Goal: Task Accomplishment & Management: Use online tool/utility

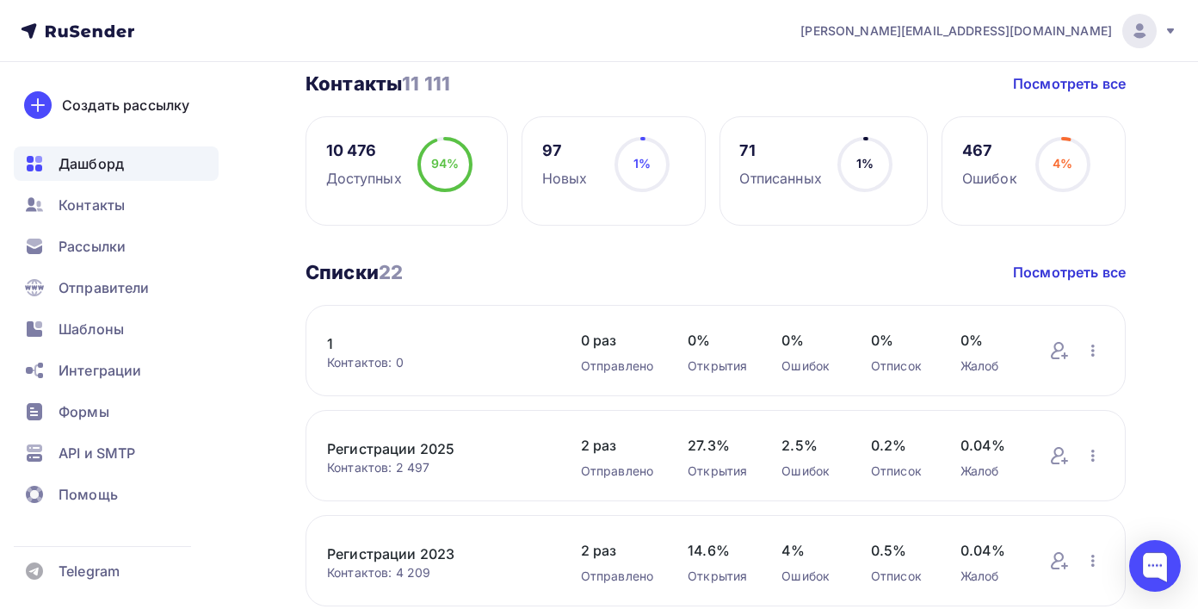
scroll to position [427, 0]
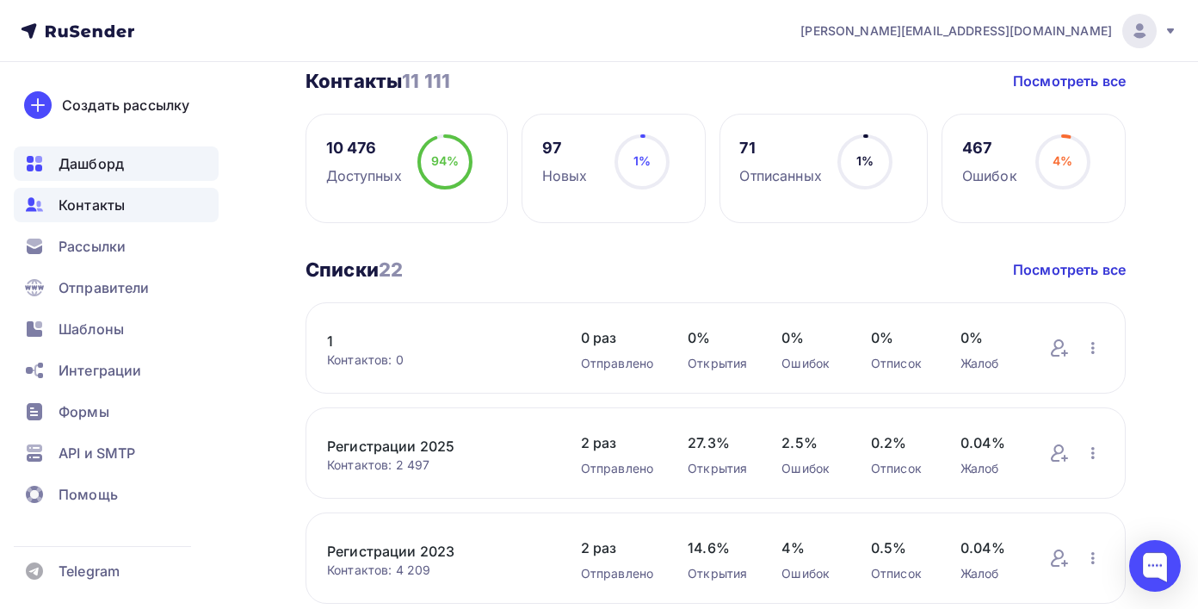
click at [112, 216] on div "Контакты" at bounding box center [116, 205] width 205 height 34
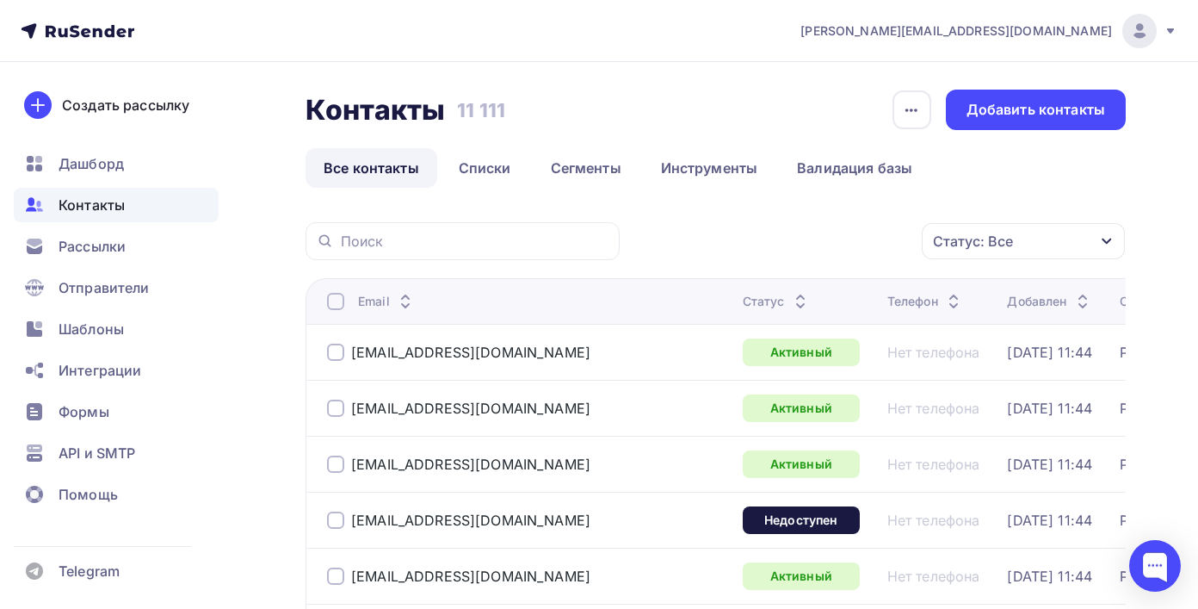
click at [1044, 134] on div "Контакты Контакты 11 111 11 111 История импорта Добавить контакты Все контакты …" at bounding box center [716, 139] width 820 height 98
click at [1051, 119] on div "Добавить контакты" at bounding box center [1036, 110] width 139 height 20
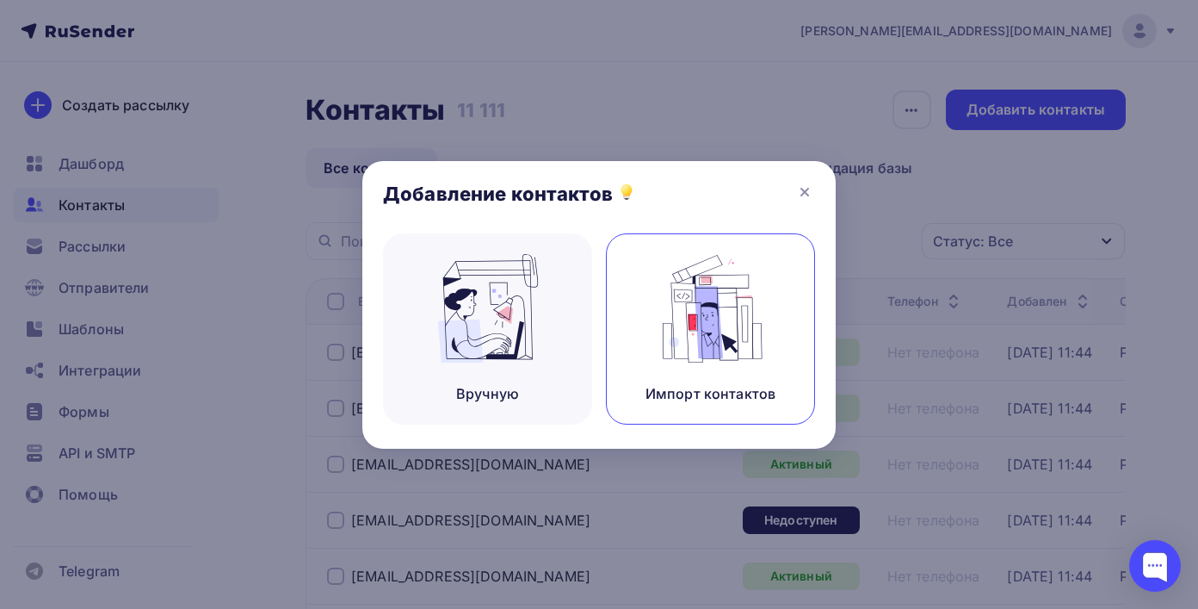
click at [676, 312] on img at bounding box center [710, 308] width 115 height 108
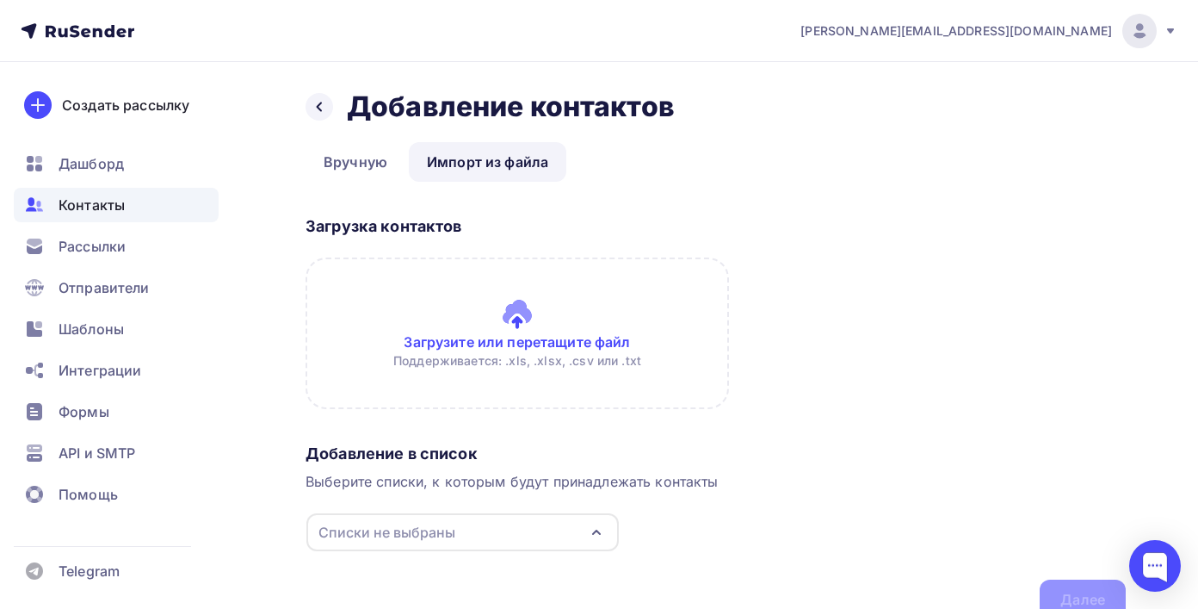
click at [527, 373] on input "file" at bounding box center [517, 332] width 423 height 151
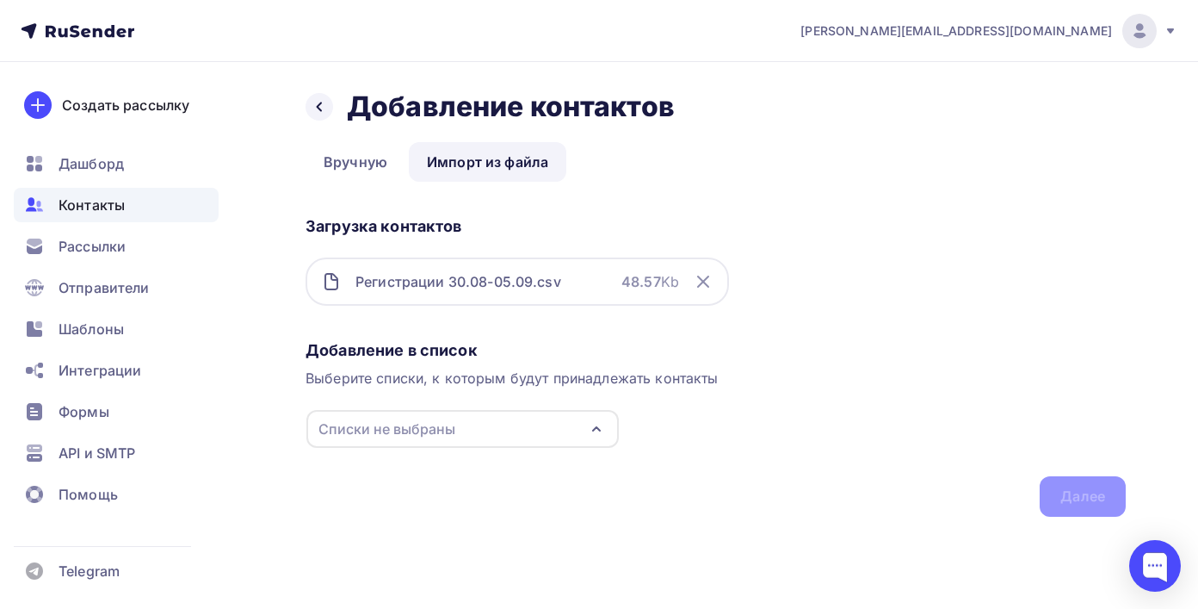
click at [541, 443] on div "Списки не выбраны" at bounding box center [462, 429] width 312 height 38
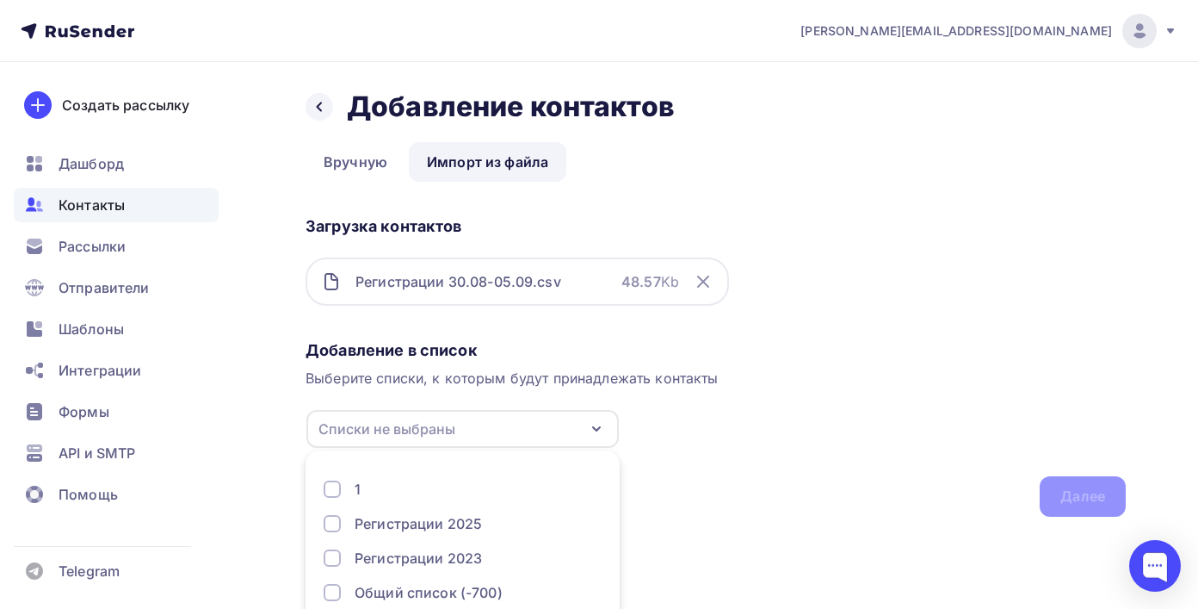
scroll to position [104, 0]
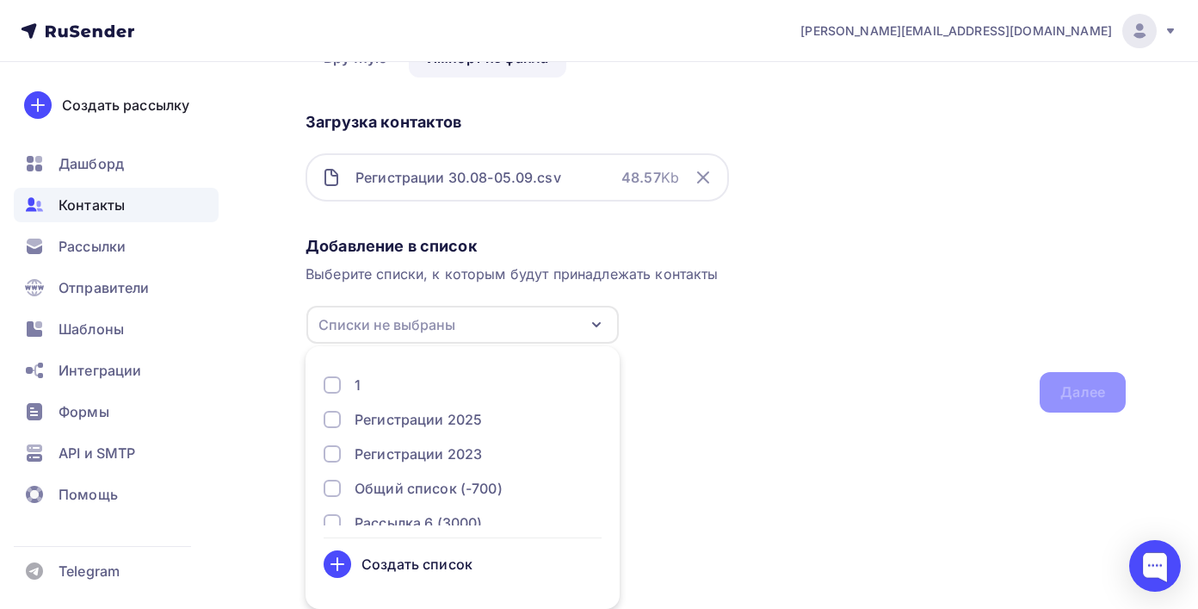
click at [425, 562] on div "Создать список" at bounding box center [416, 563] width 111 height 21
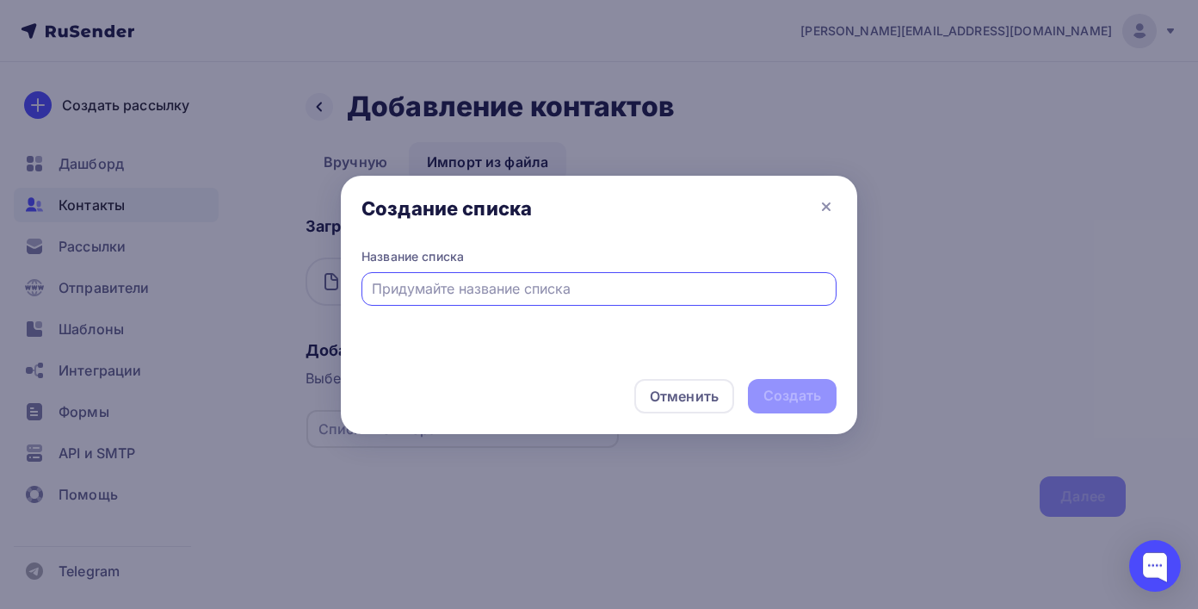
scroll to position [0, 0]
type input "Регистрации 25 (30.08-05.09)"
click at [796, 390] on div "Создать" at bounding box center [792, 396] width 58 height 20
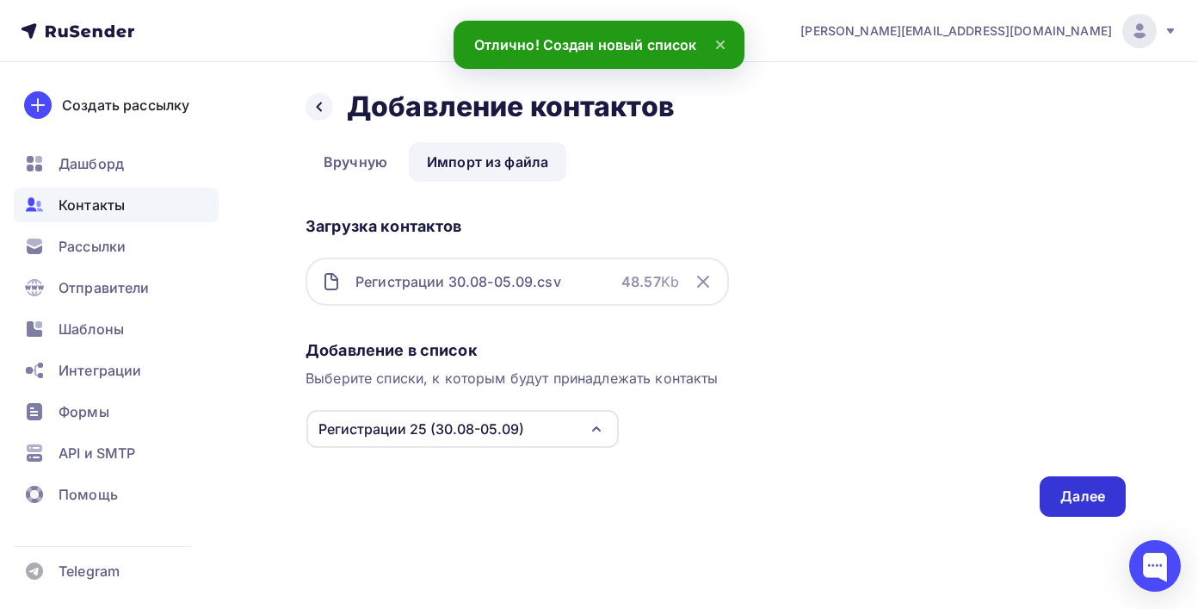
click at [1062, 491] on div "Далее" at bounding box center [1082, 496] width 45 height 20
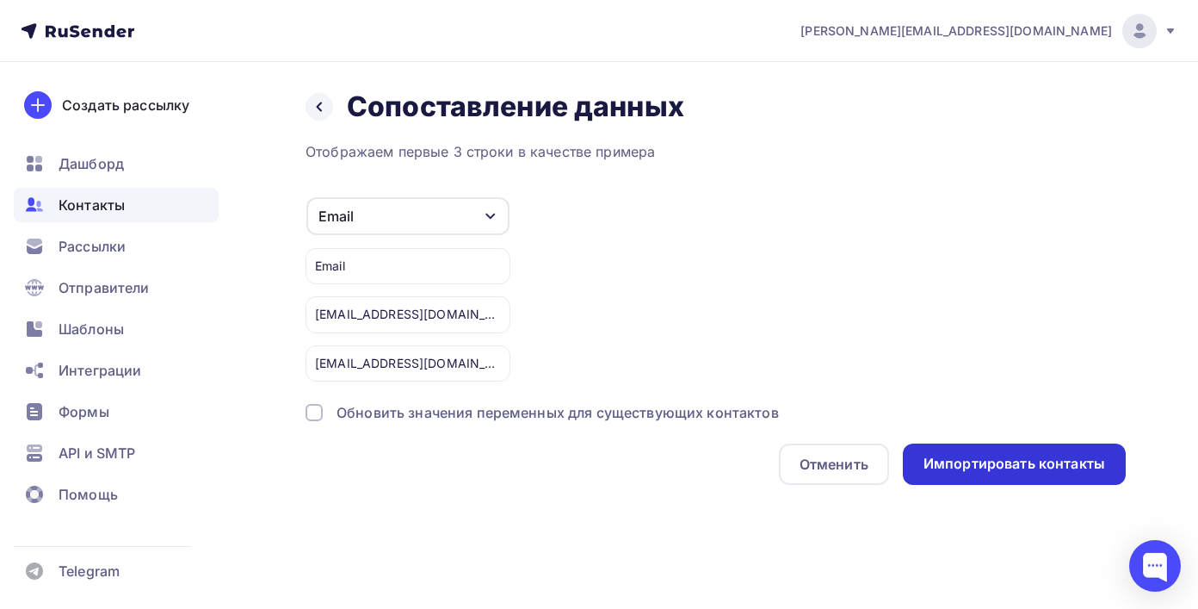
click at [986, 473] on div "Импортировать контакты" at bounding box center [1015, 464] width 182 height 20
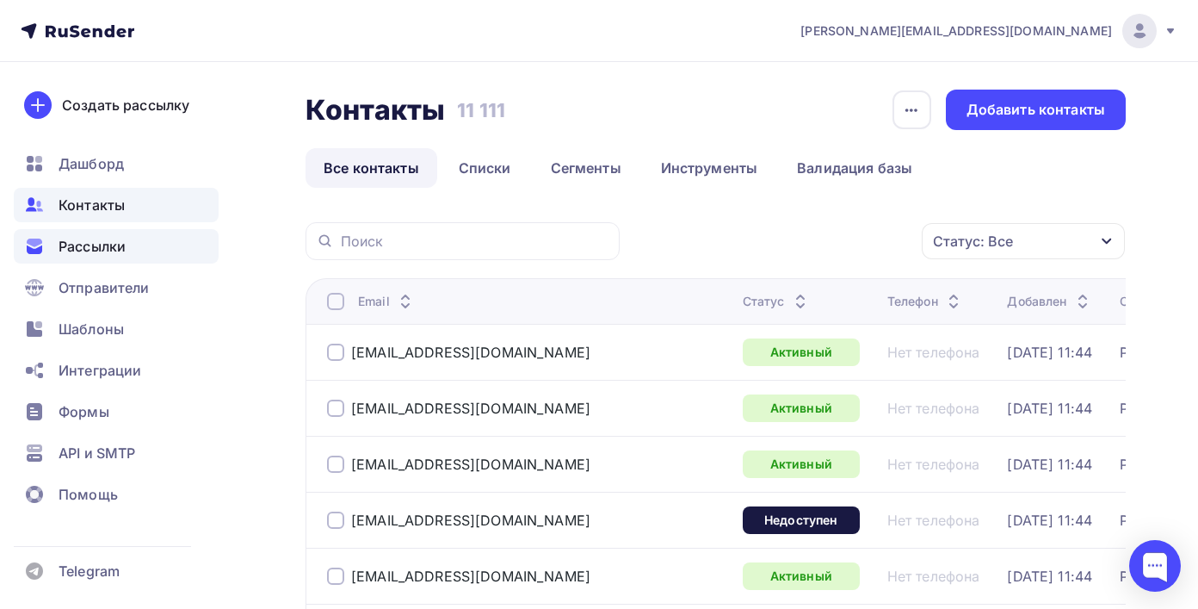
click at [182, 247] on div "Рассылки" at bounding box center [116, 246] width 205 height 34
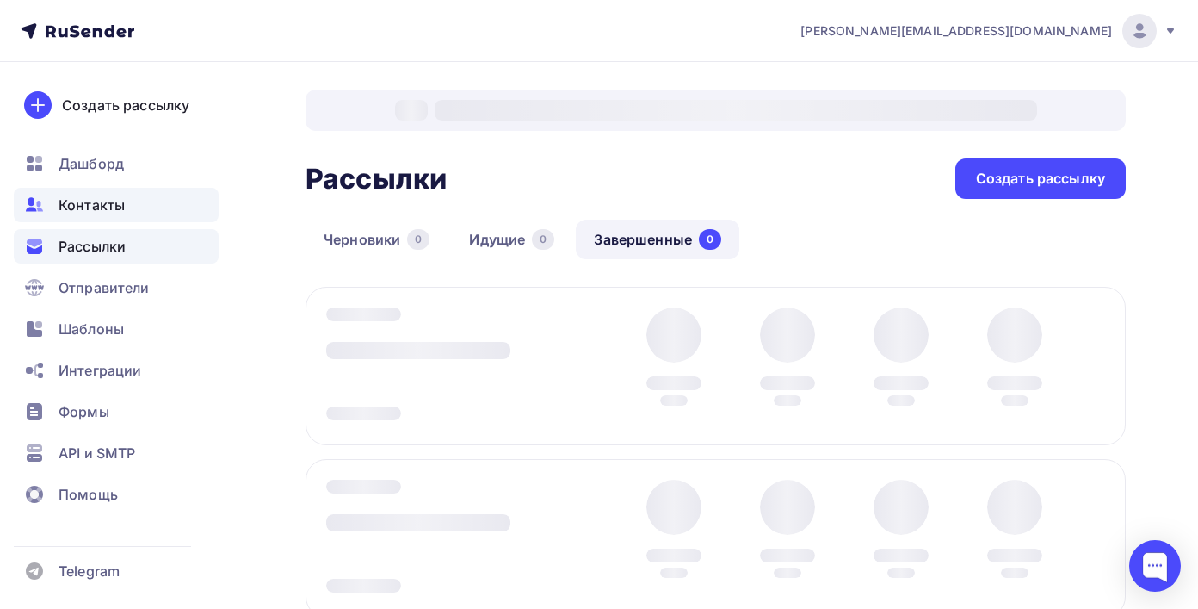
click at [168, 205] on div "Контакты" at bounding box center [116, 205] width 205 height 34
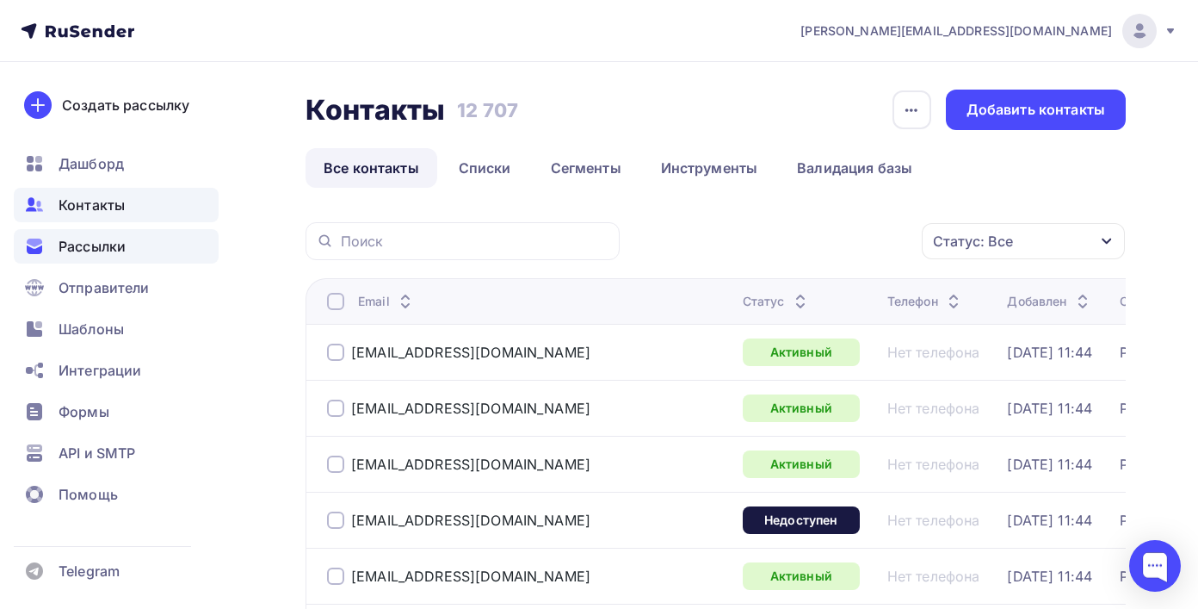
click at [149, 255] on div "Рассылки" at bounding box center [116, 246] width 205 height 34
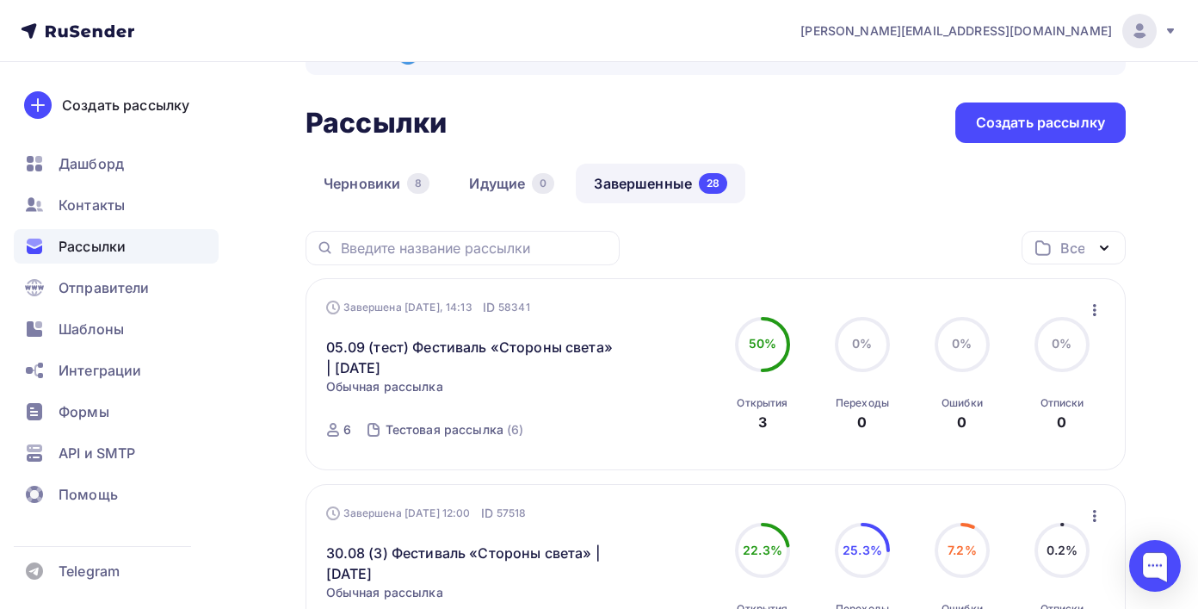
scroll to position [50, 0]
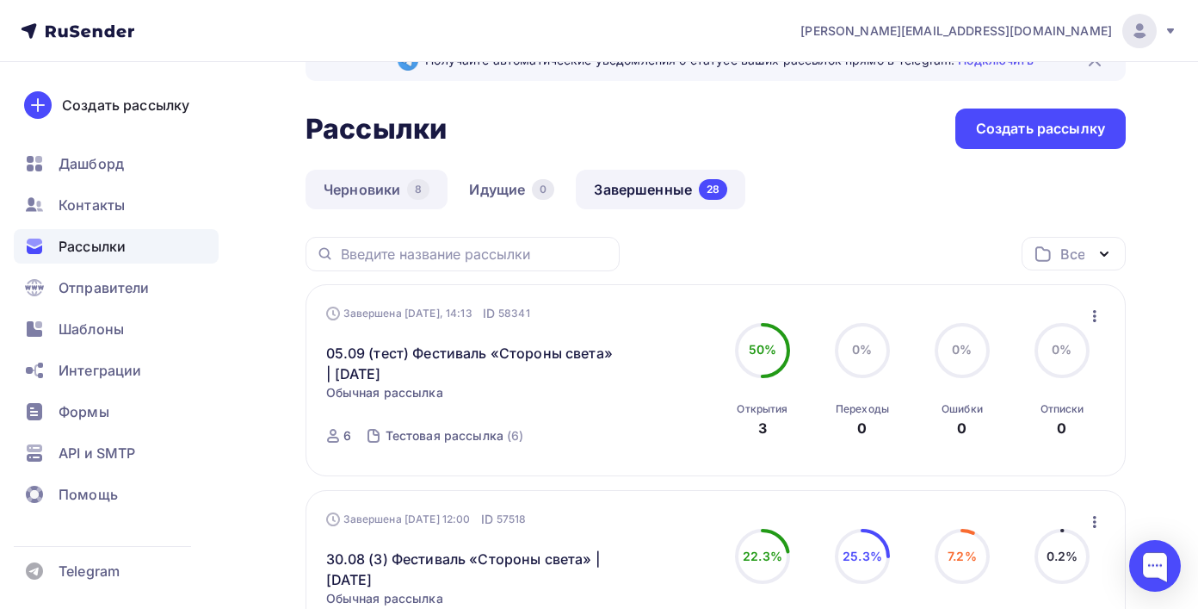
click at [348, 201] on link "Черновики 8" at bounding box center [377, 190] width 142 height 40
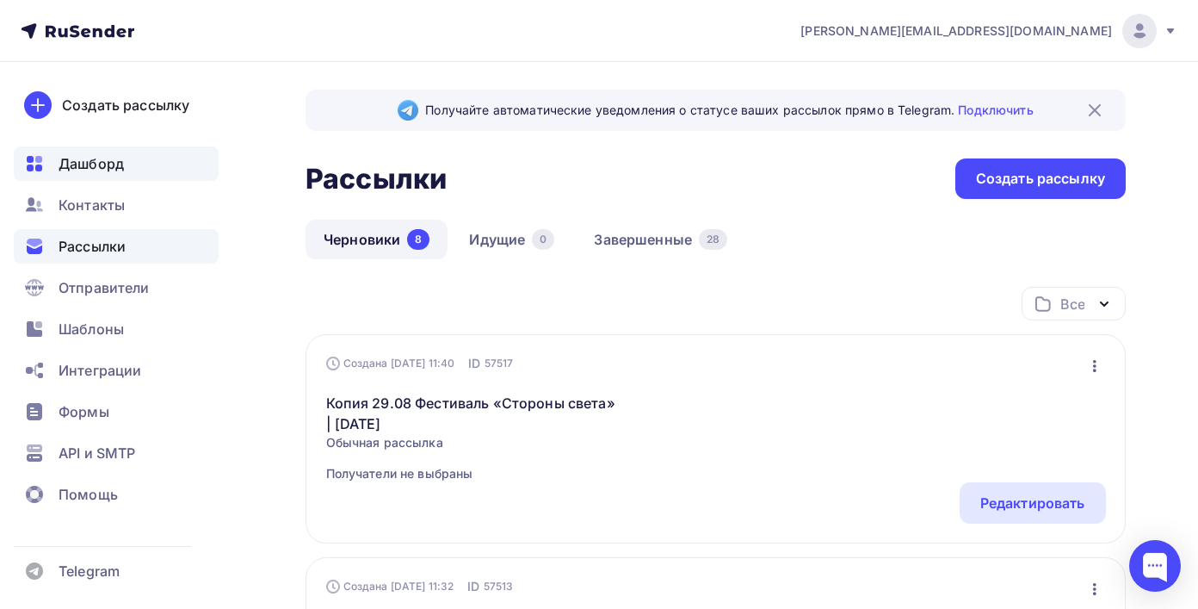
click at [83, 146] on div "Дашборд" at bounding box center [116, 163] width 205 height 34
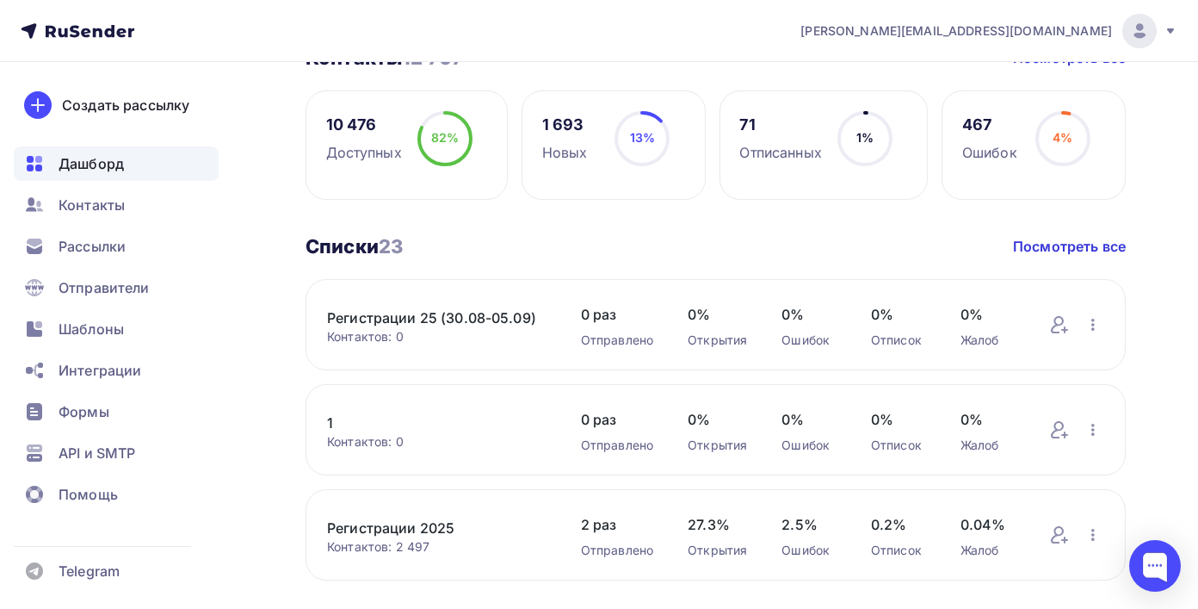
scroll to position [451, 0]
click at [126, 250] on span "Рассылки" at bounding box center [92, 246] width 67 height 21
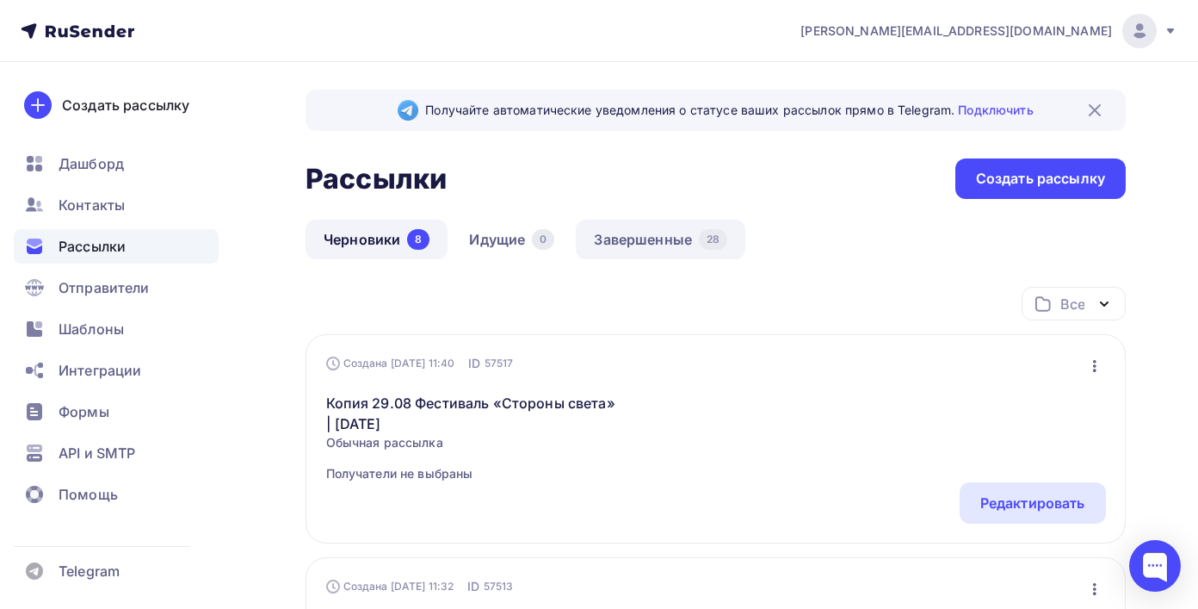
click at [723, 245] on div "28" at bounding box center [713, 239] width 28 height 21
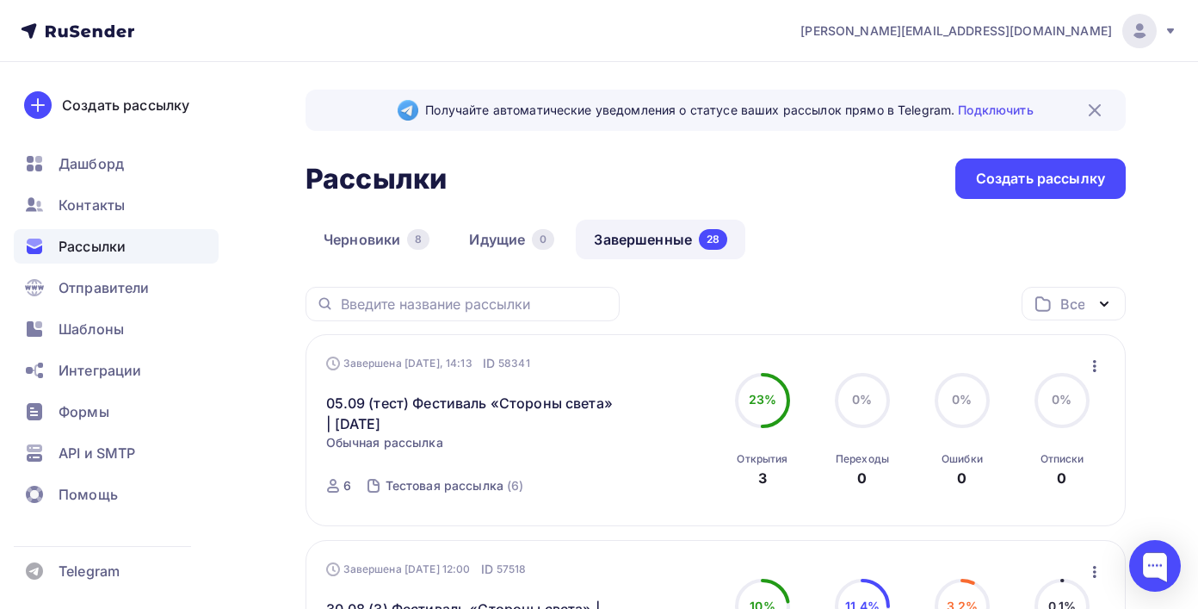
click at [1094, 370] on icon "button" at bounding box center [1094, 366] width 3 height 12
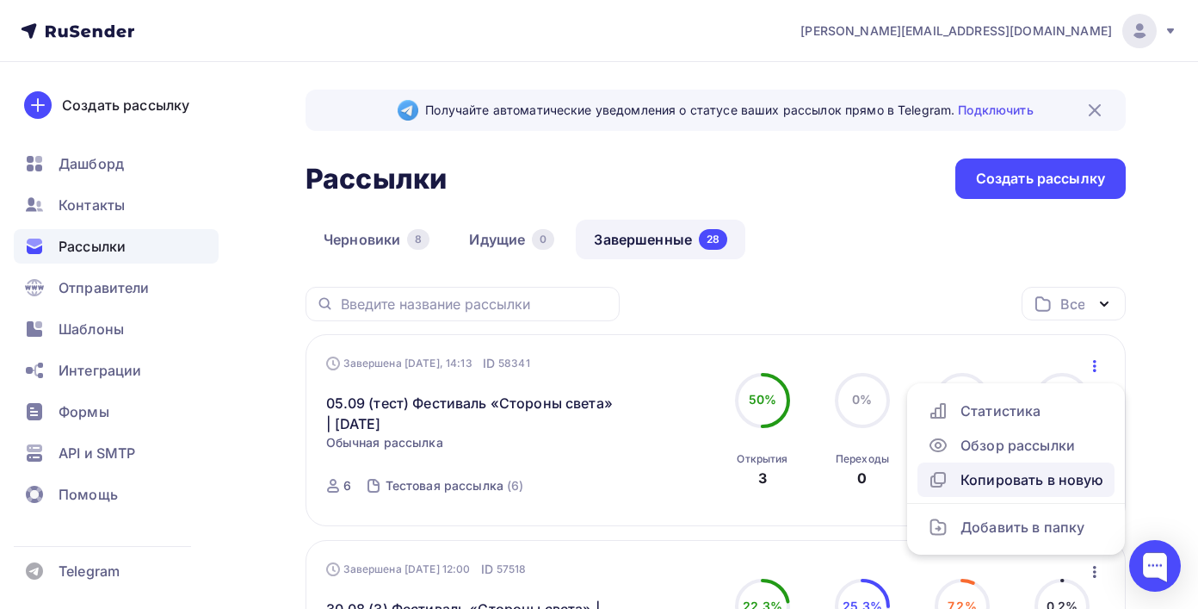
click at [1029, 479] on div "Копировать в новую" at bounding box center [1016, 479] width 176 height 21
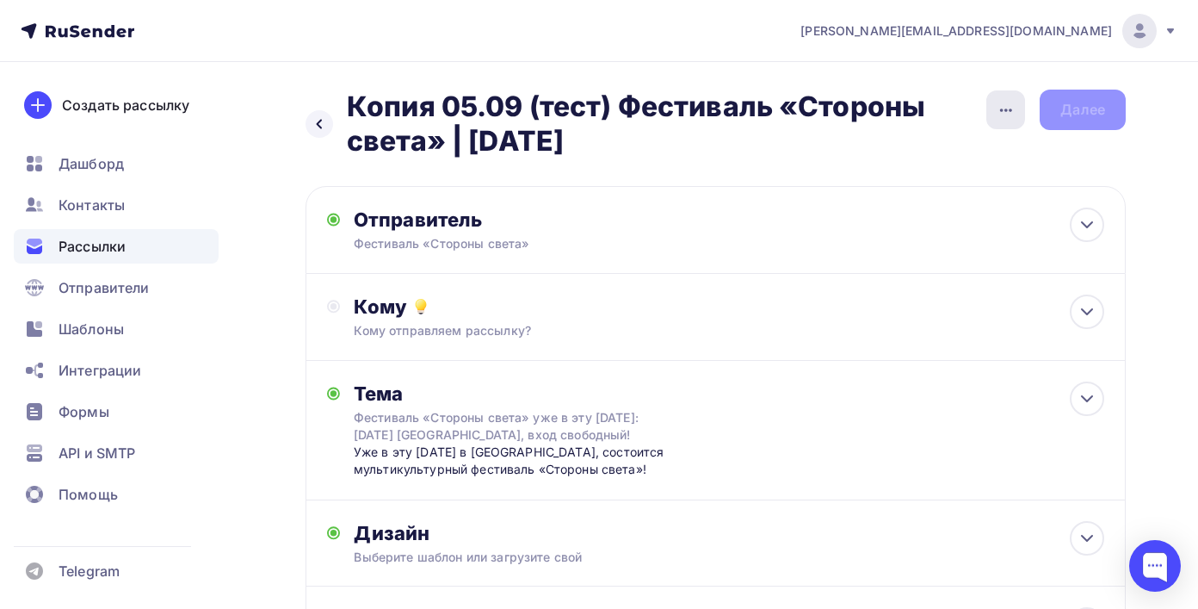
click at [1004, 119] on icon "button" at bounding box center [1006, 110] width 21 height 21
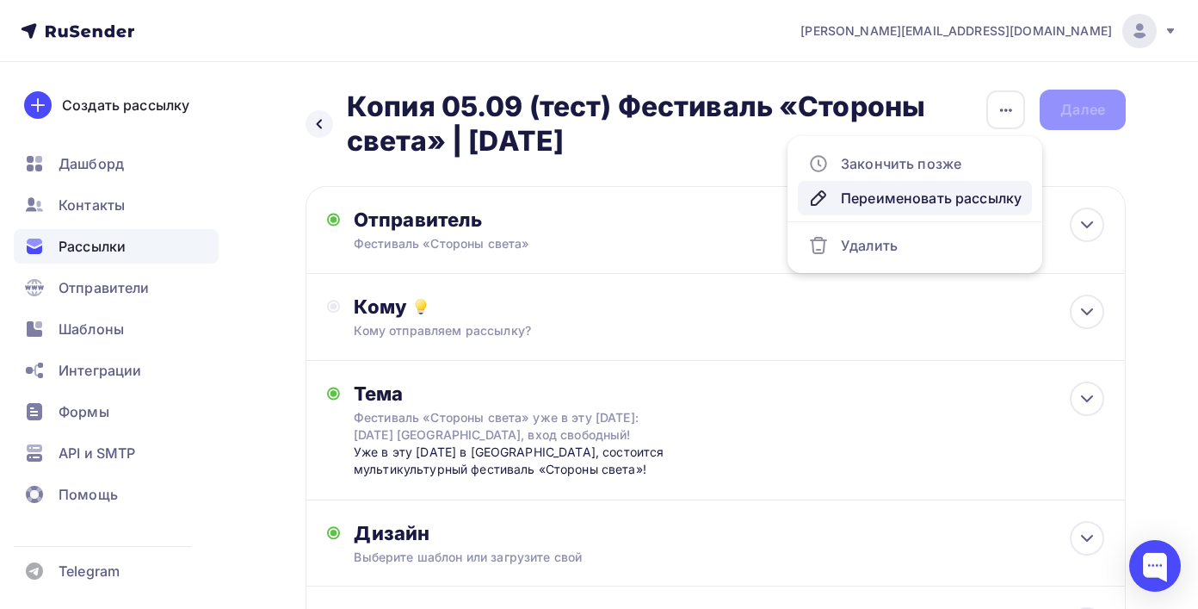
click at [942, 202] on div "Переименовать рассылку" at bounding box center [914, 198] width 213 height 21
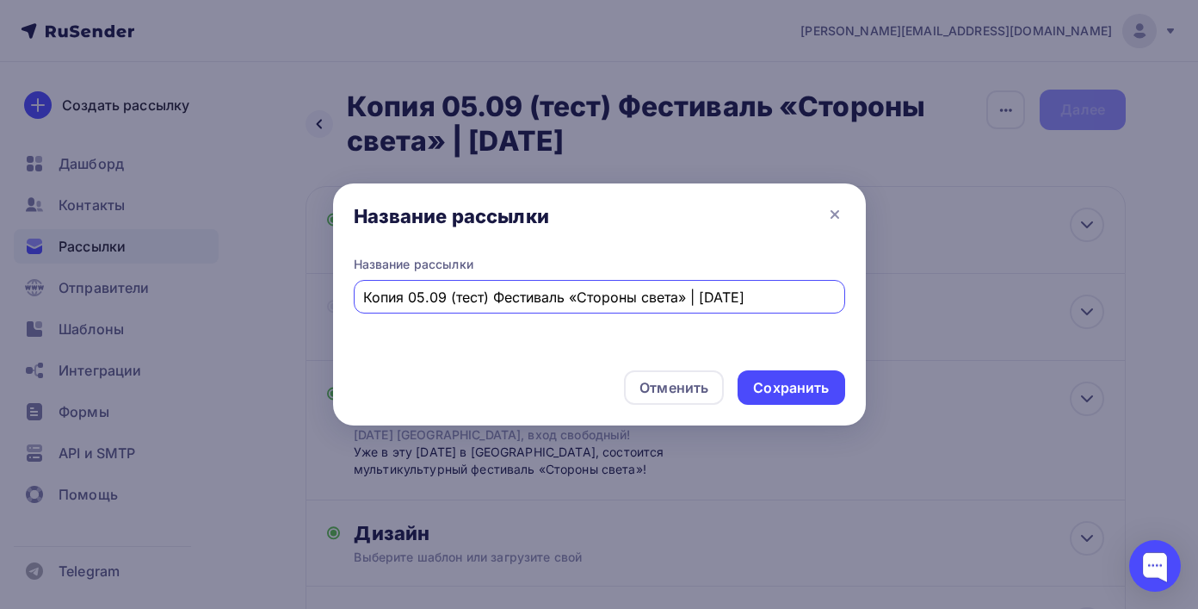
drag, startPoint x: 496, startPoint y: 294, endPoint x: 125, endPoint y: 284, distance: 371.1
click at [124, 284] on div "Название рассылки Название рассылки Копия 05.09 (тест) Фестиваль «Стороны света…" at bounding box center [599, 304] width 1198 height 609
type input "05.09 (1) Фестиваль «Стороны света» | [DATE]"
click at [777, 382] on div "Сохранить" at bounding box center [791, 388] width 76 height 20
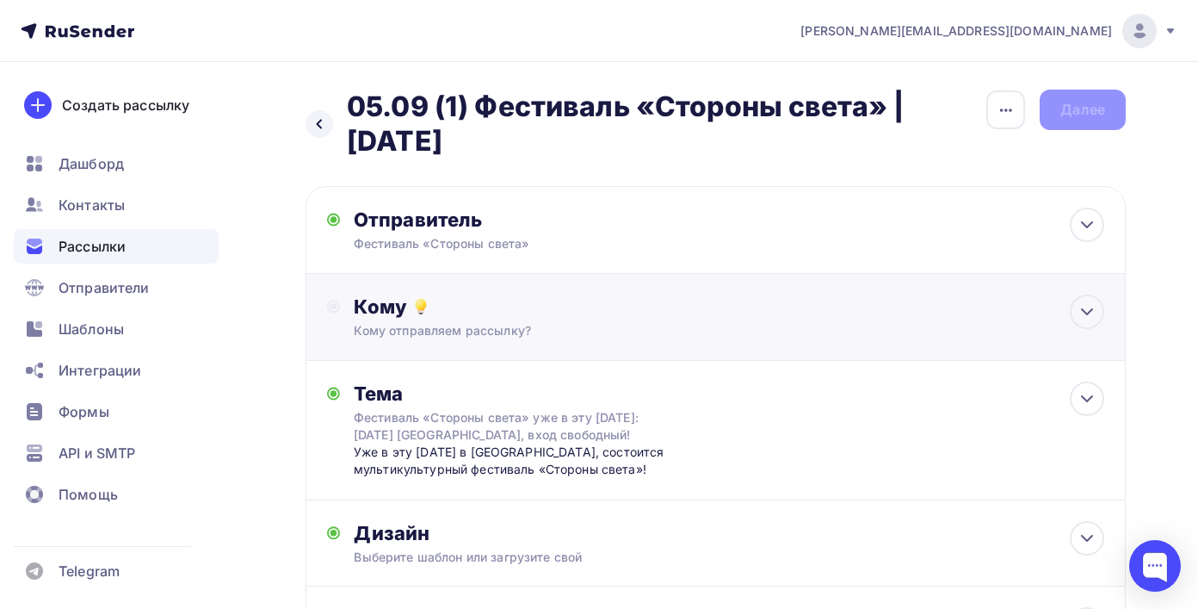
click at [703, 317] on div "Кому" at bounding box center [729, 306] width 751 height 24
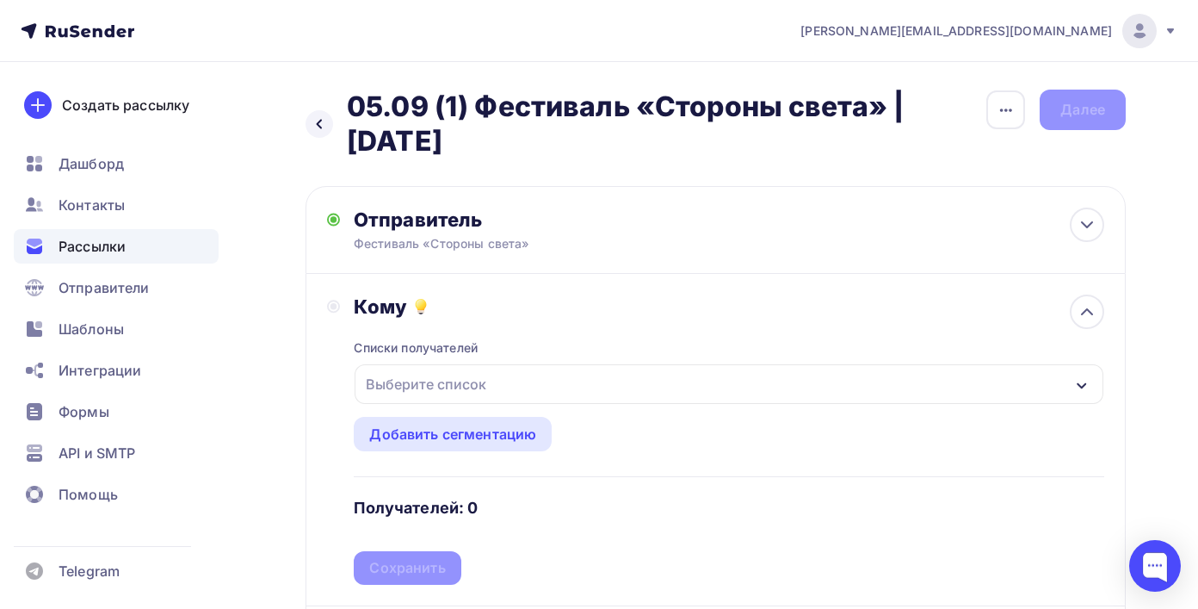
click at [589, 381] on div "Выберите список" at bounding box center [729, 384] width 749 height 40
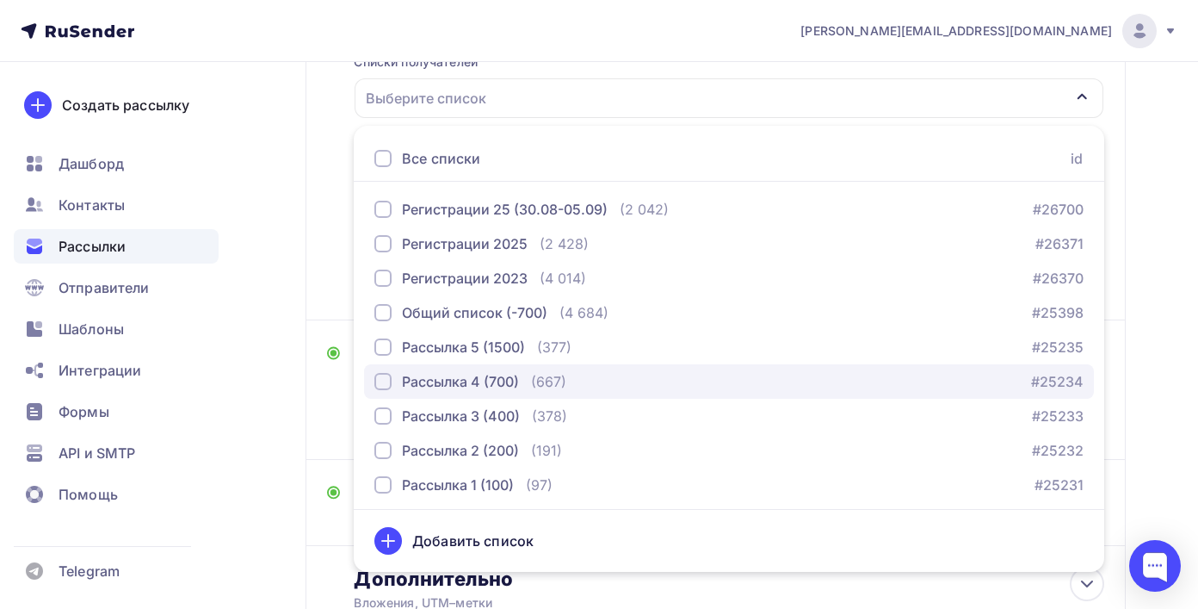
scroll to position [97, 0]
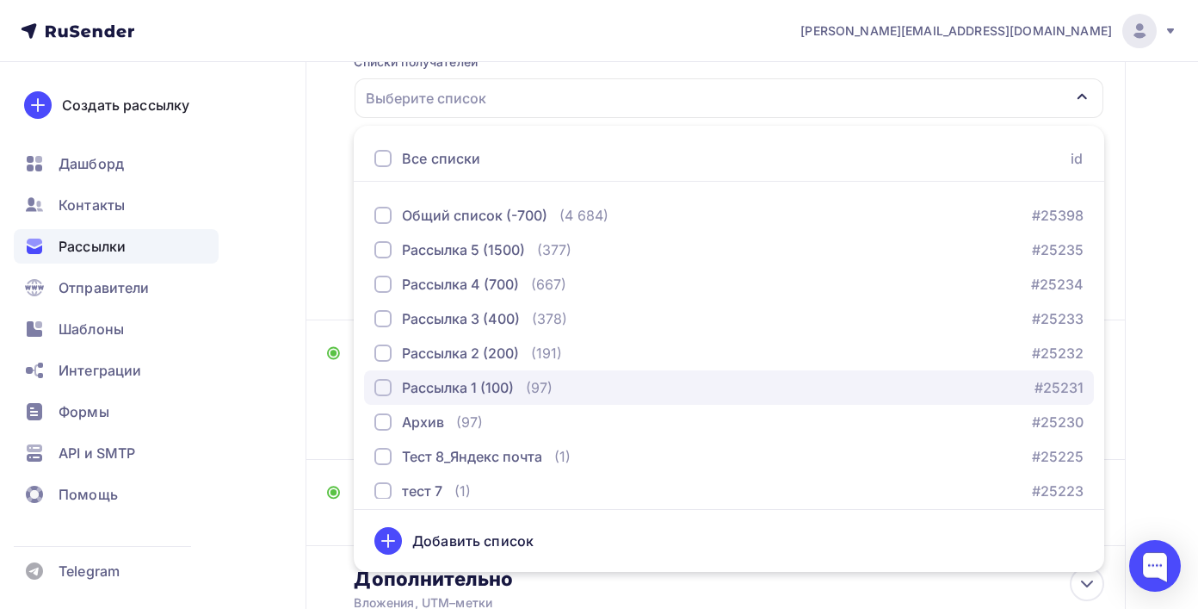
click at [473, 398] on div "Рассылка 1 (100)" at bounding box center [458, 387] width 112 height 21
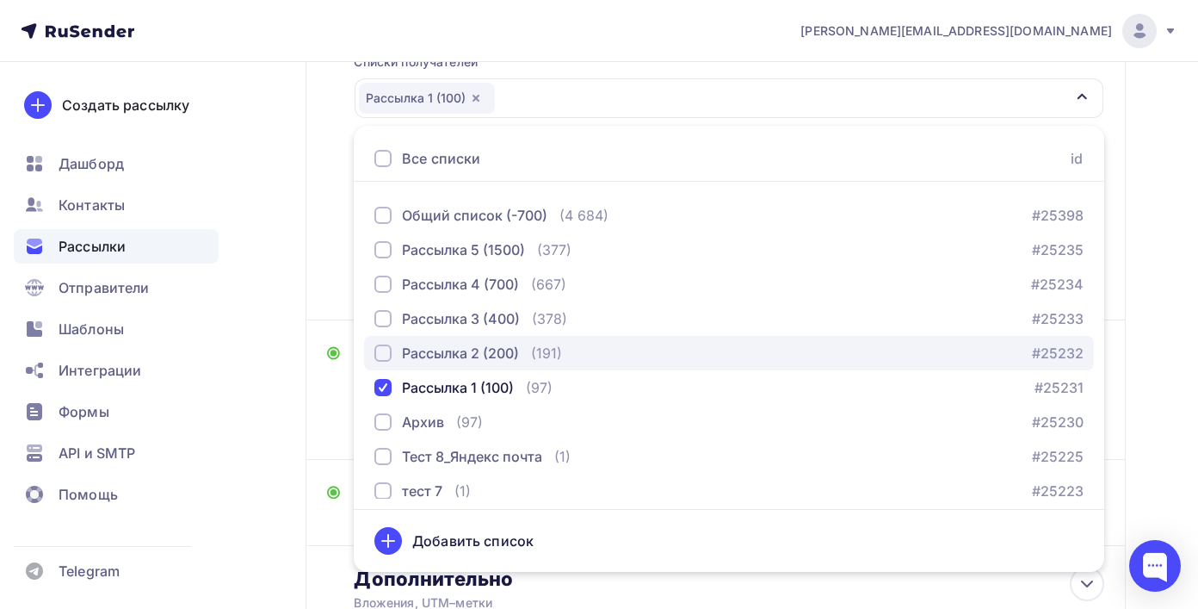
click at [475, 361] on div "Рассылка 2 (200)" at bounding box center [460, 353] width 117 height 21
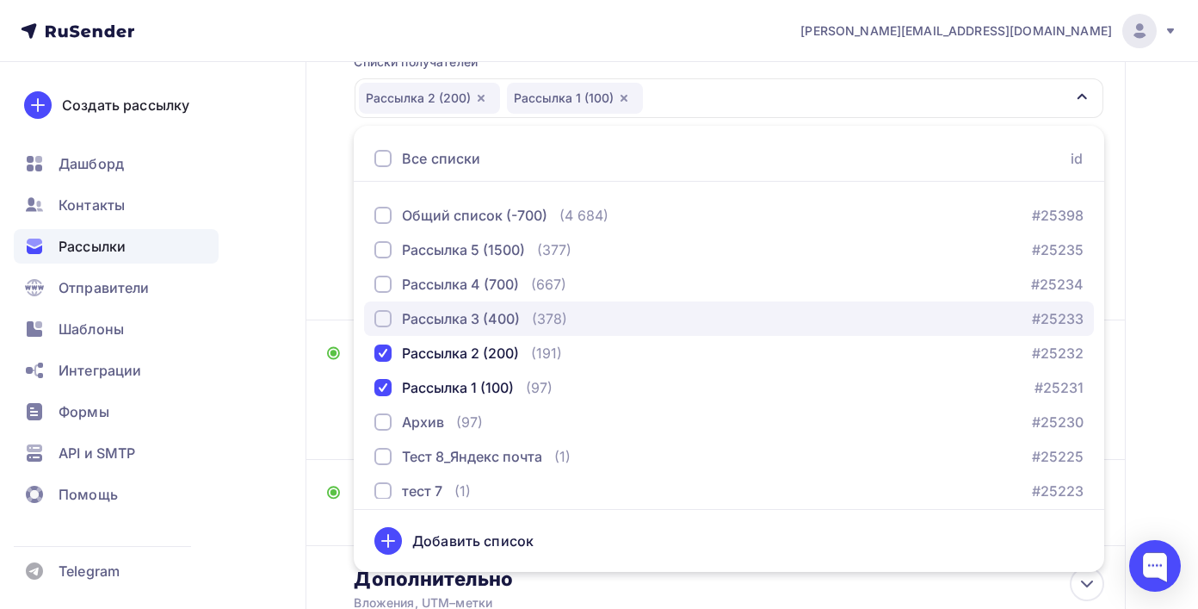
click at [467, 324] on div "Рассылка 3 (400)" at bounding box center [461, 318] width 118 height 21
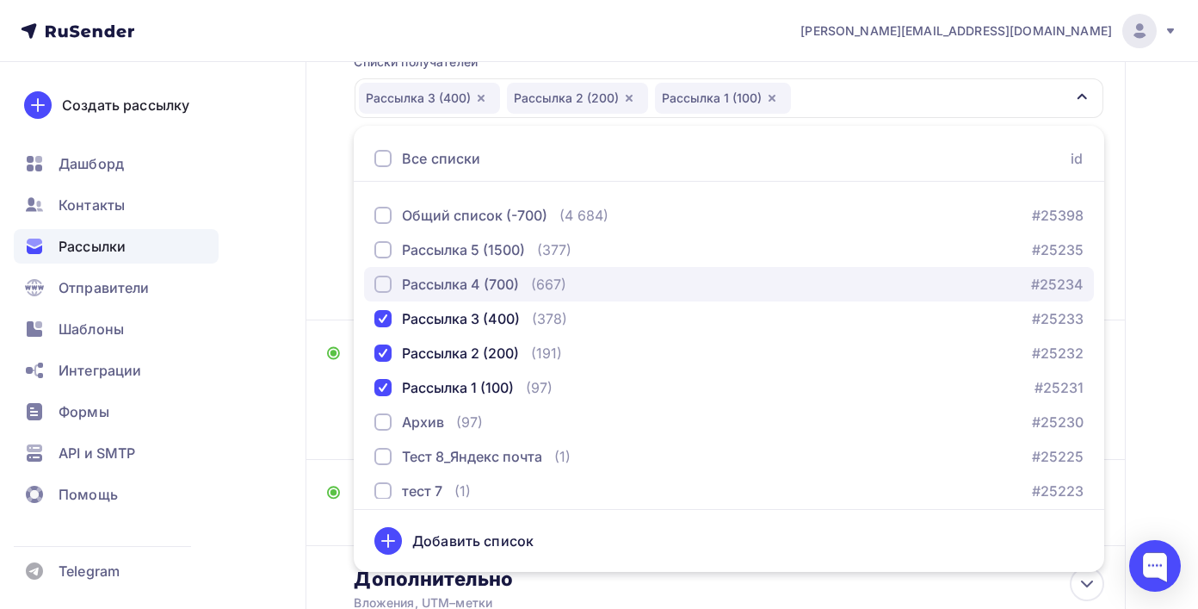
click at [471, 282] on div "Рассылка 4 (700)" at bounding box center [460, 284] width 117 height 21
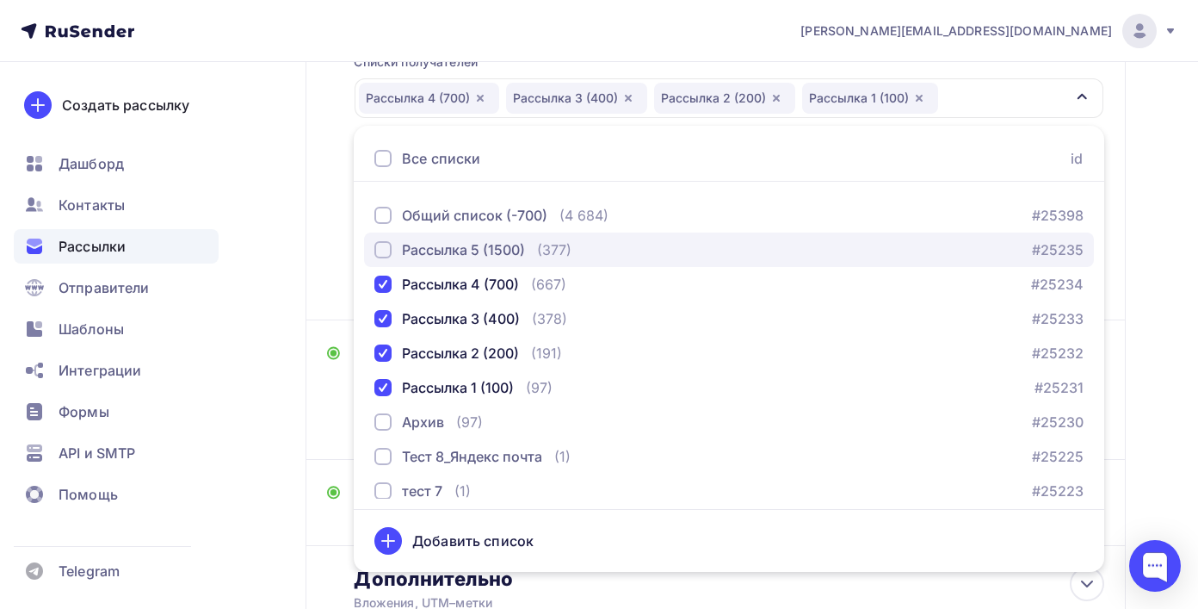
click at [473, 248] on div "Рассылка 5 (1500)" at bounding box center [463, 249] width 123 height 21
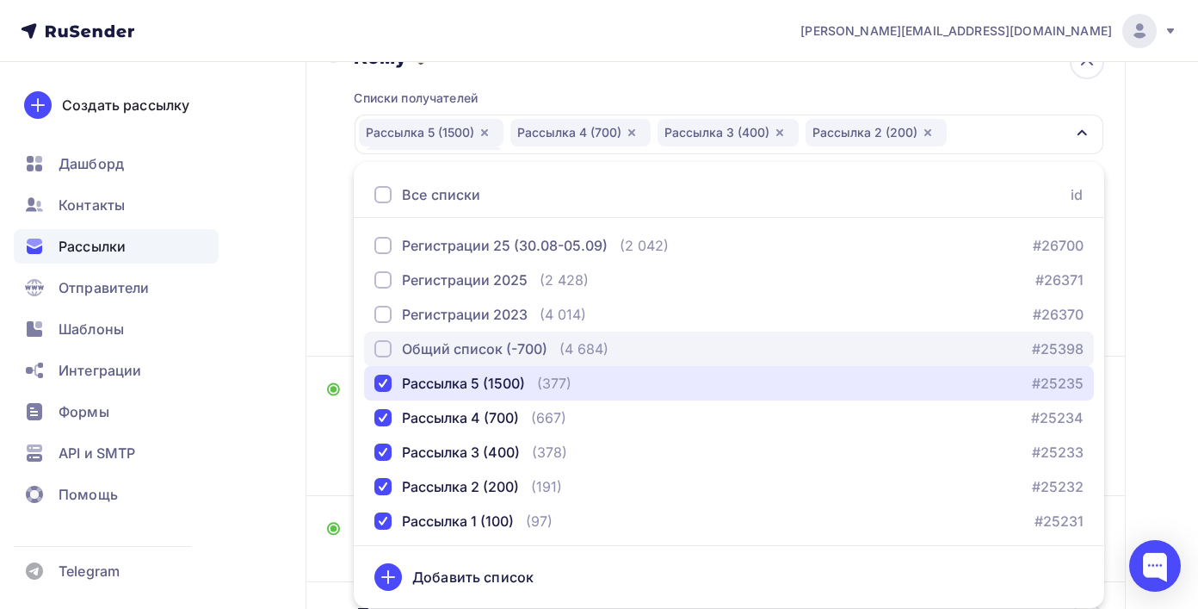
scroll to position [248, 0]
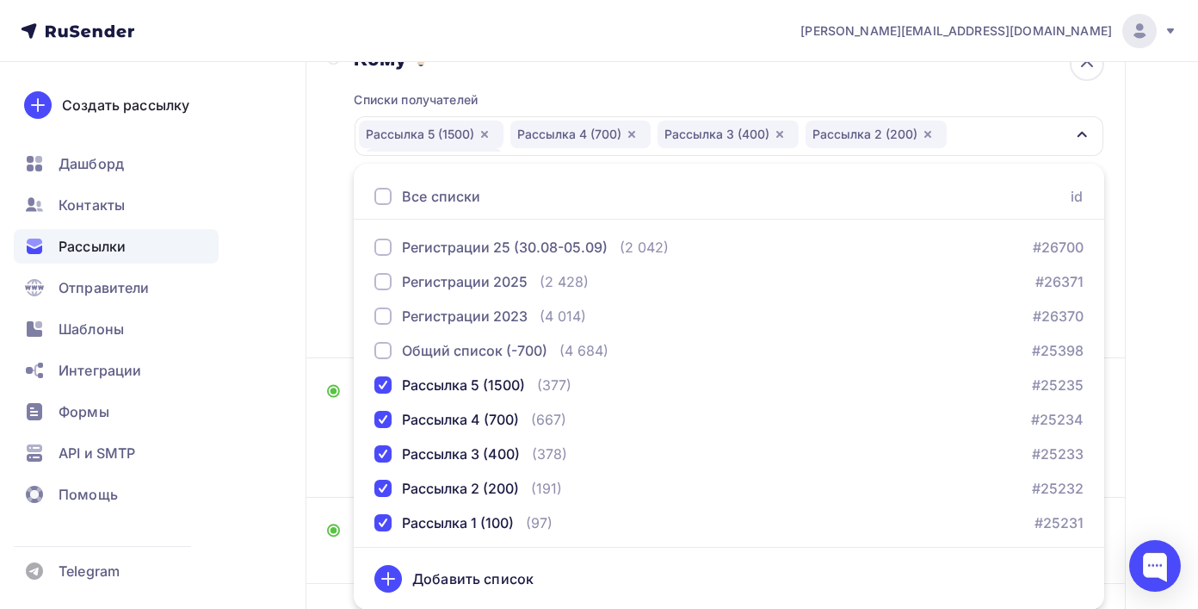
click at [1121, 119] on div "Кому Списки получателей Рассылка 5 (1500) Рассылка 4 (700) Рассылка 3 (400) Рас…" at bounding box center [716, 192] width 820 height 332
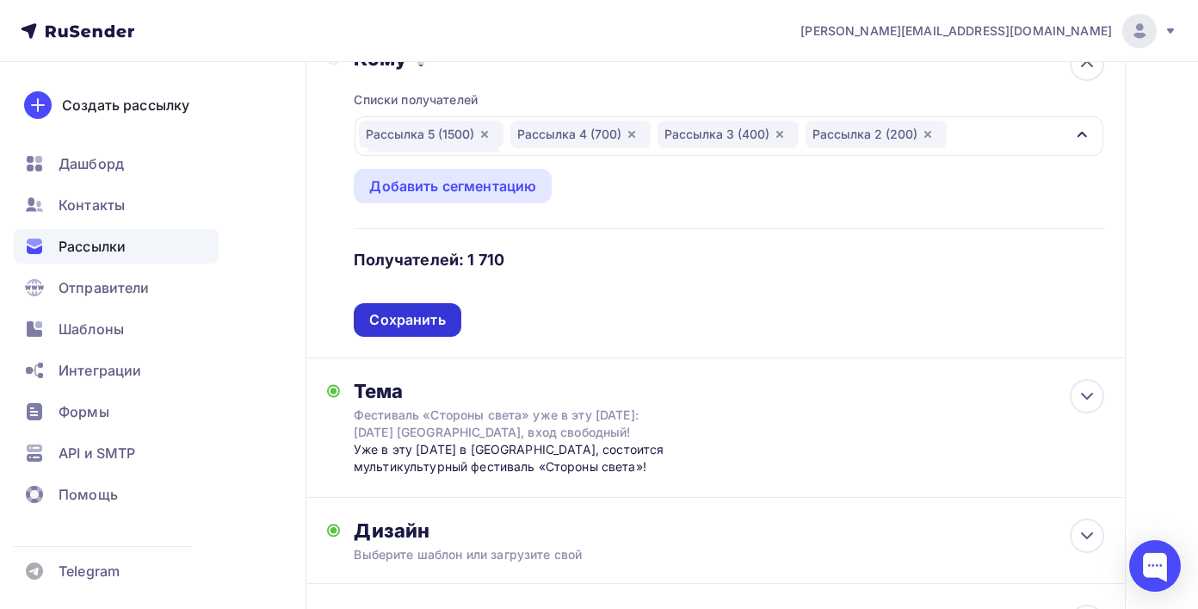
click at [439, 324] on div "Сохранить" at bounding box center [407, 320] width 76 height 20
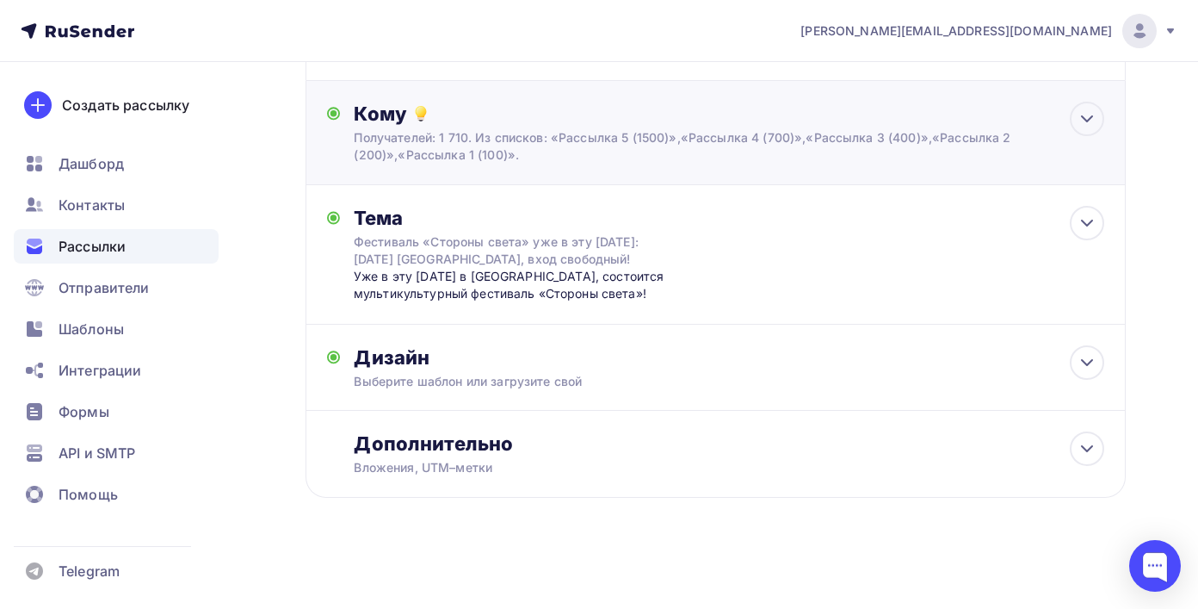
scroll to position [212, 0]
click at [477, 470] on div "Вложения, UTM–метки" at bounding box center [691, 467] width 675 height 17
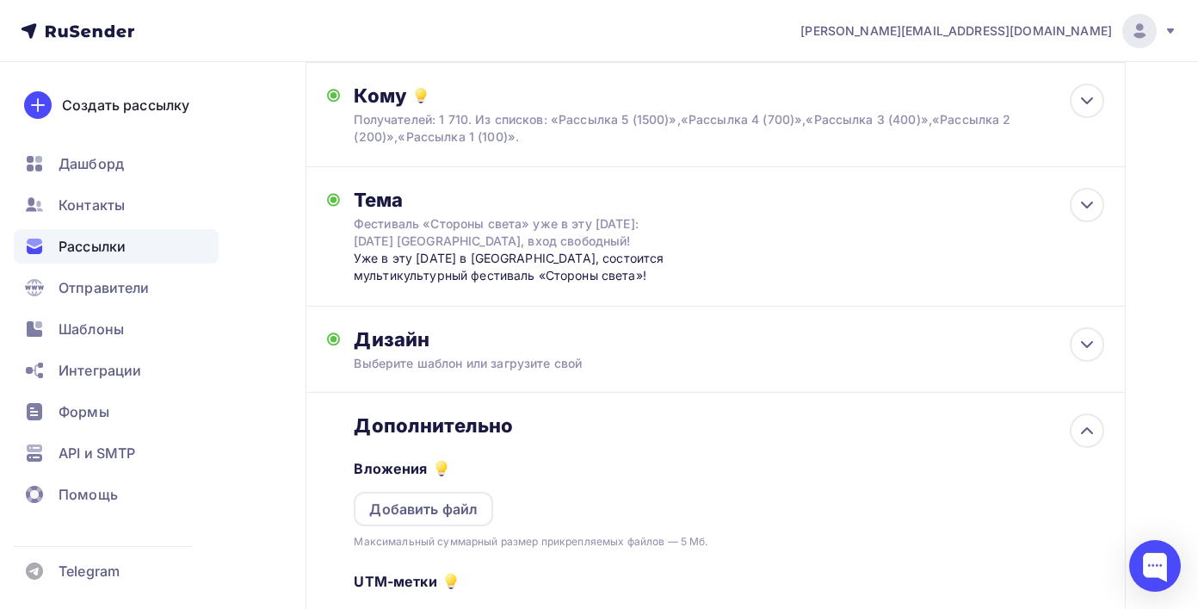
scroll to position [0, 0]
click at [537, 432] on div "Дополнительно" at bounding box center [729, 425] width 751 height 24
click at [1071, 448] on div at bounding box center [1087, 430] width 34 height 34
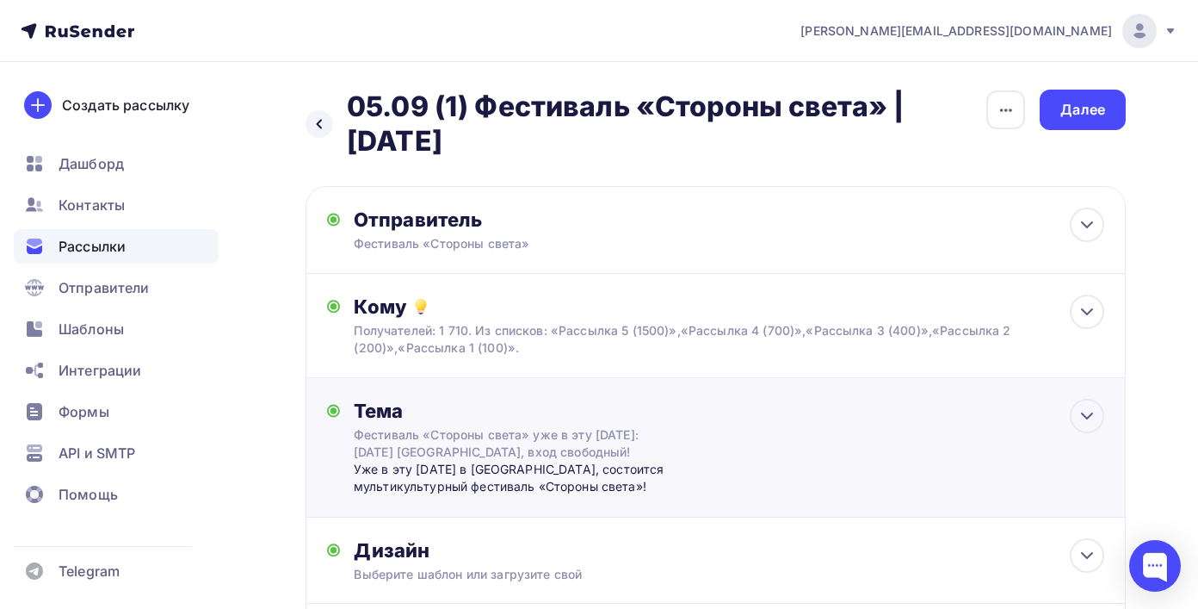
drag, startPoint x: 1095, startPoint y: 116, endPoint x: 1059, endPoint y: 429, distance: 315.4
click at [1059, 429] on div "Назад 05.09 (1) Фестиваль «Стороны света» | 6 сентября 05.09 (1) Фестиваль «Сто…" at bounding box center [716, 411] width 820 height 643
click at [1086, 426] on icon at bounding box center [1087, 415] width 21 height 21
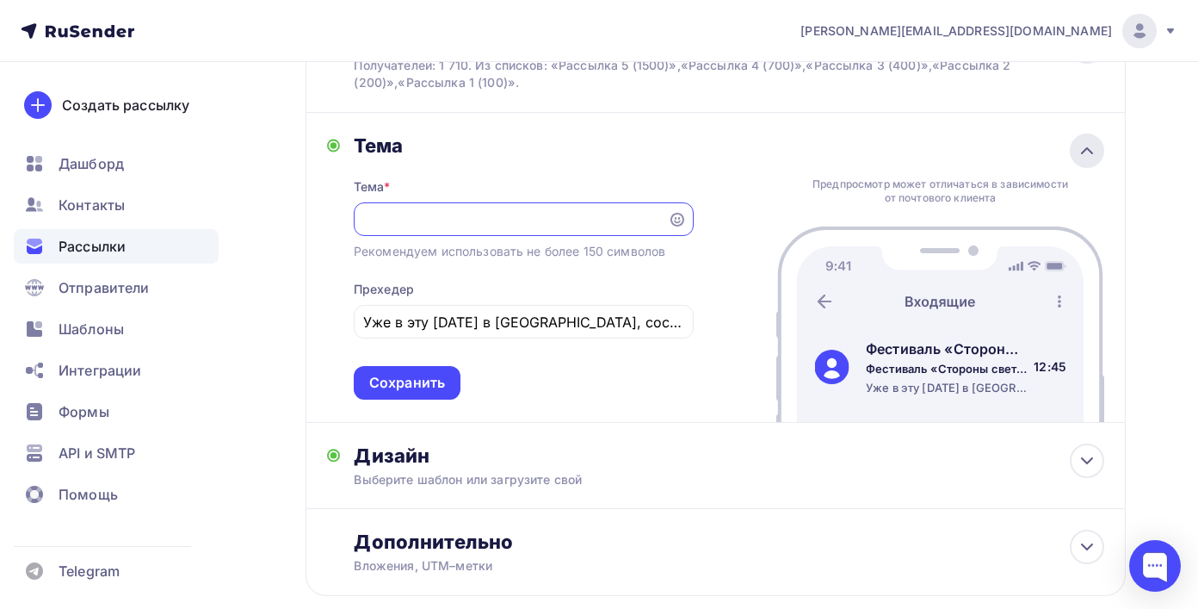
scroll to position [331, 0]
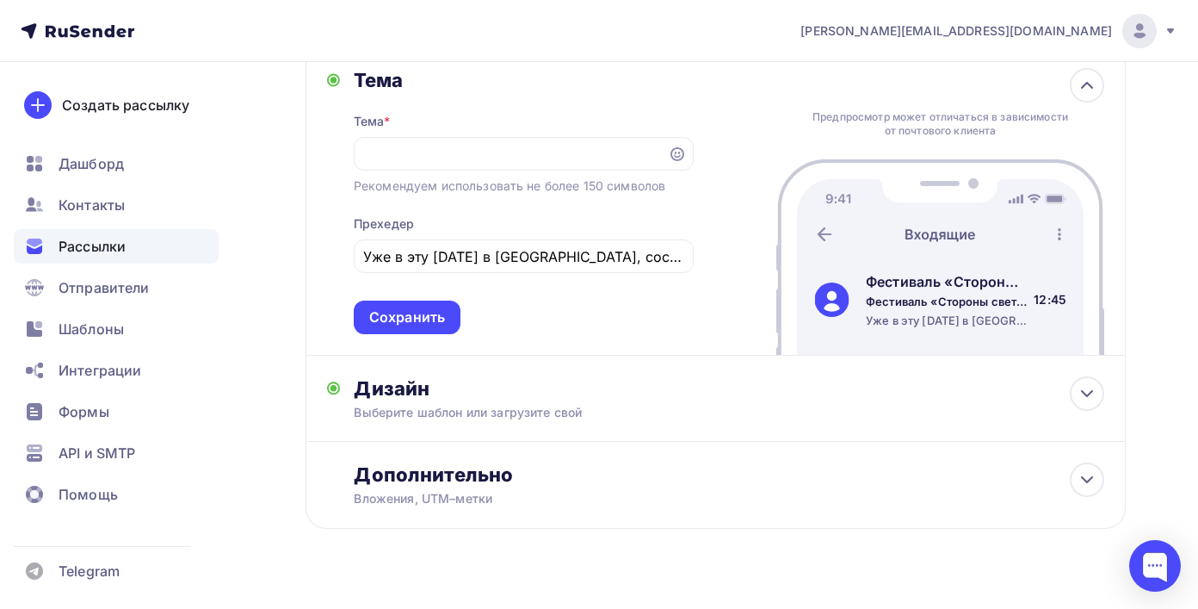
click at [920, 195] on img at bounding box center [940, 256] width 328 height 195
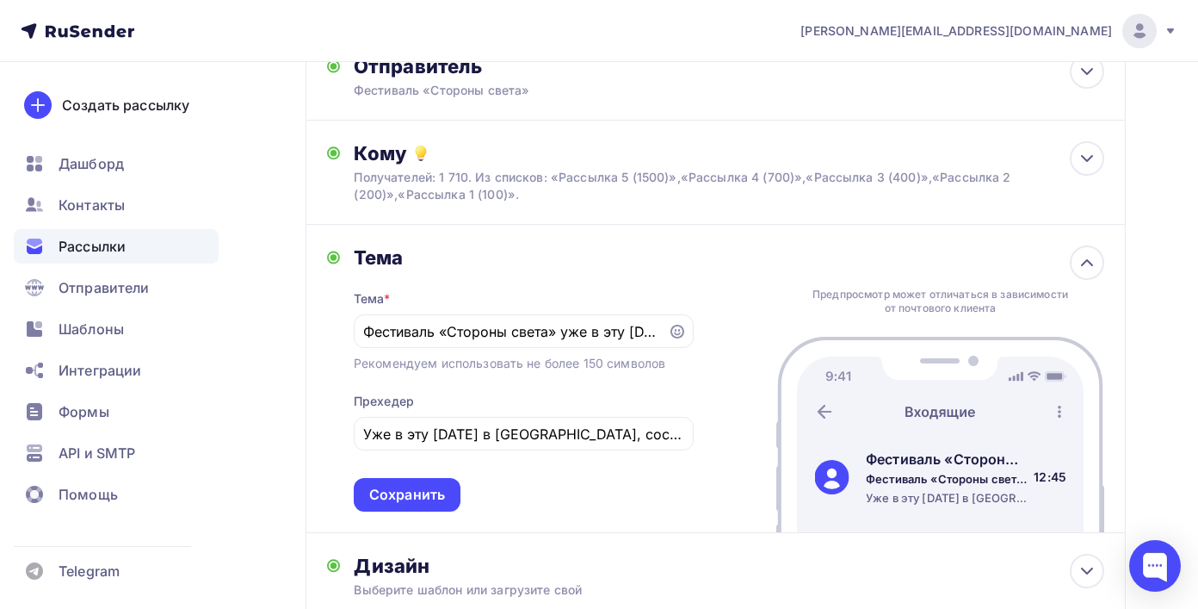
scroll to position [129, 0]
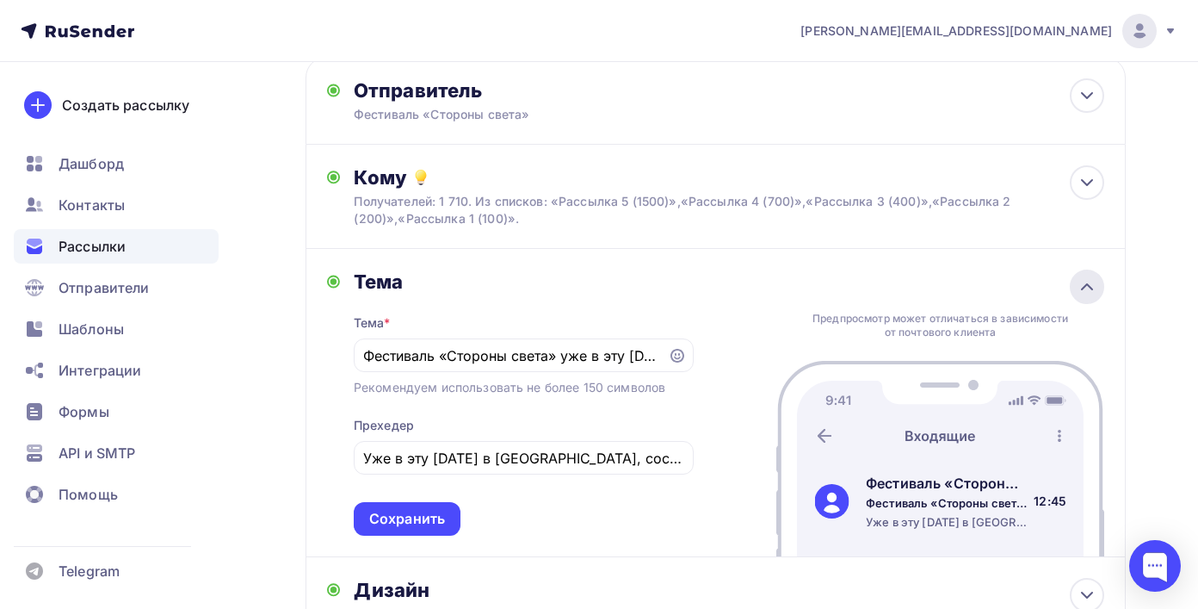
click at [1078, 283] on icon at bounding box center [1087, 286] width 21 height 21
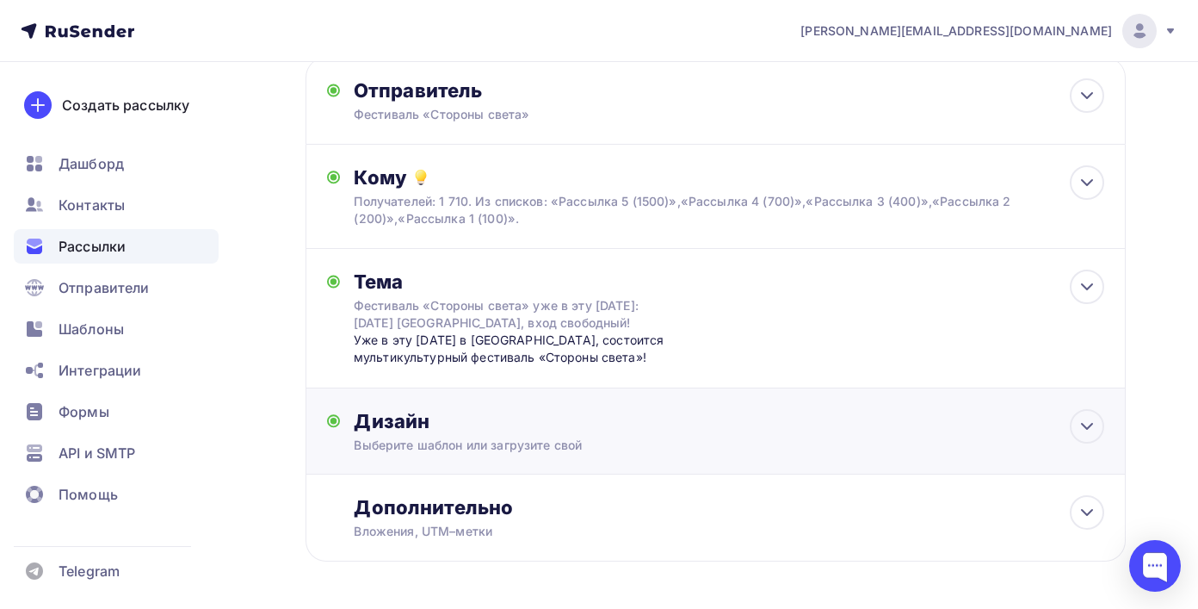
click at [849, 454] on div "Выберите шаблон или загрузите свой" at bounding box center [691, 444] width 675 height 17
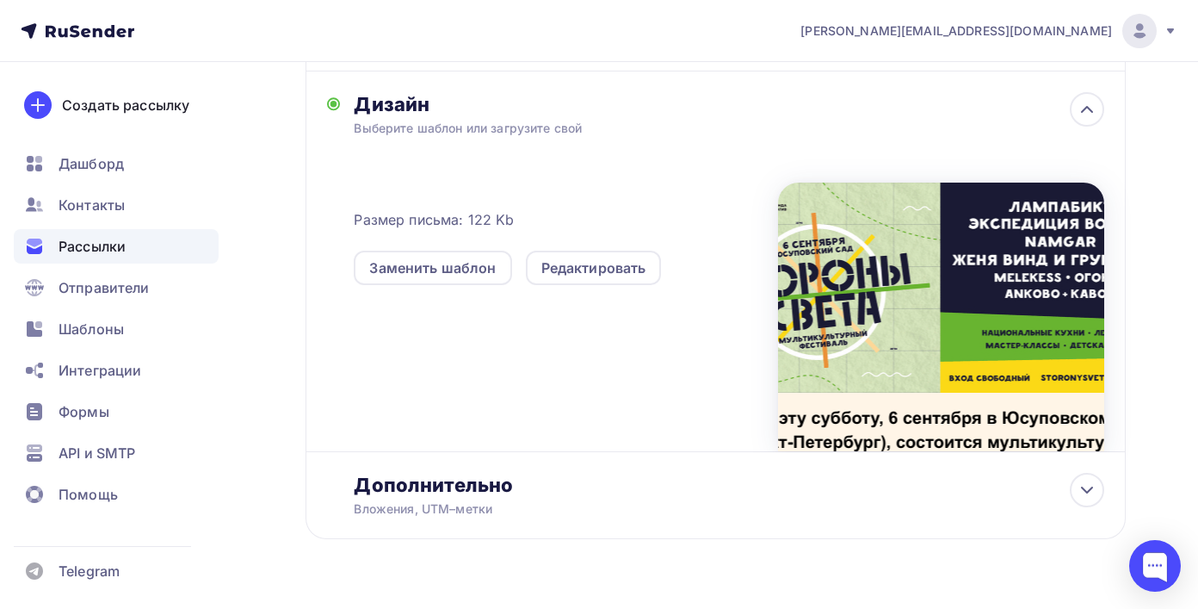
scroll to position [450, 0]
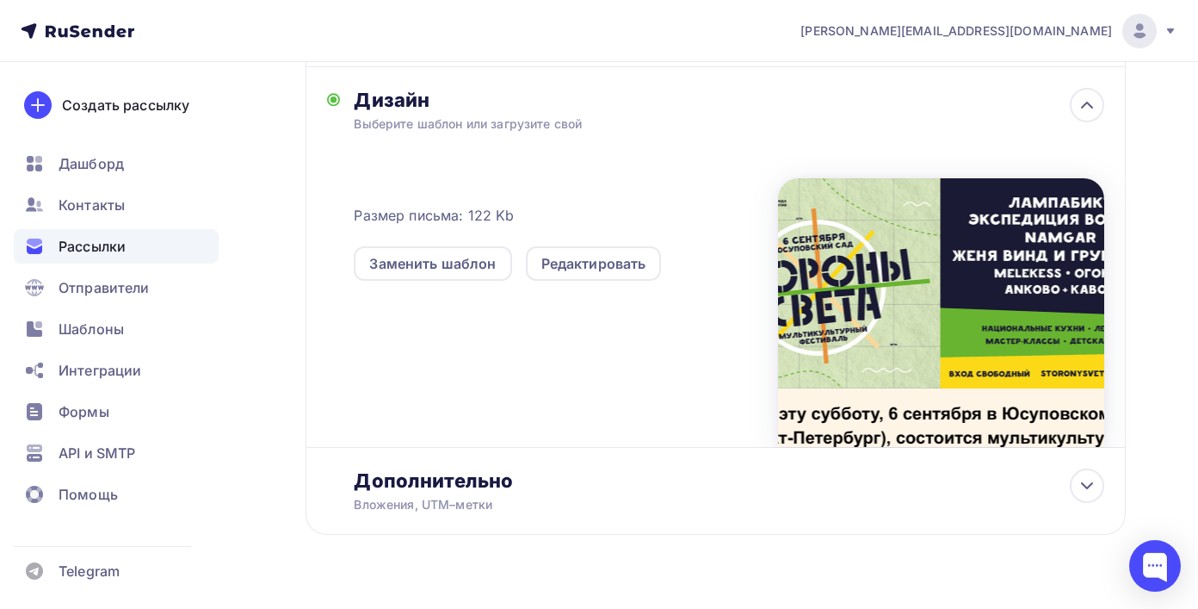
click at [952, 275] on div at bounding box center [941, 312] width 326 height 269
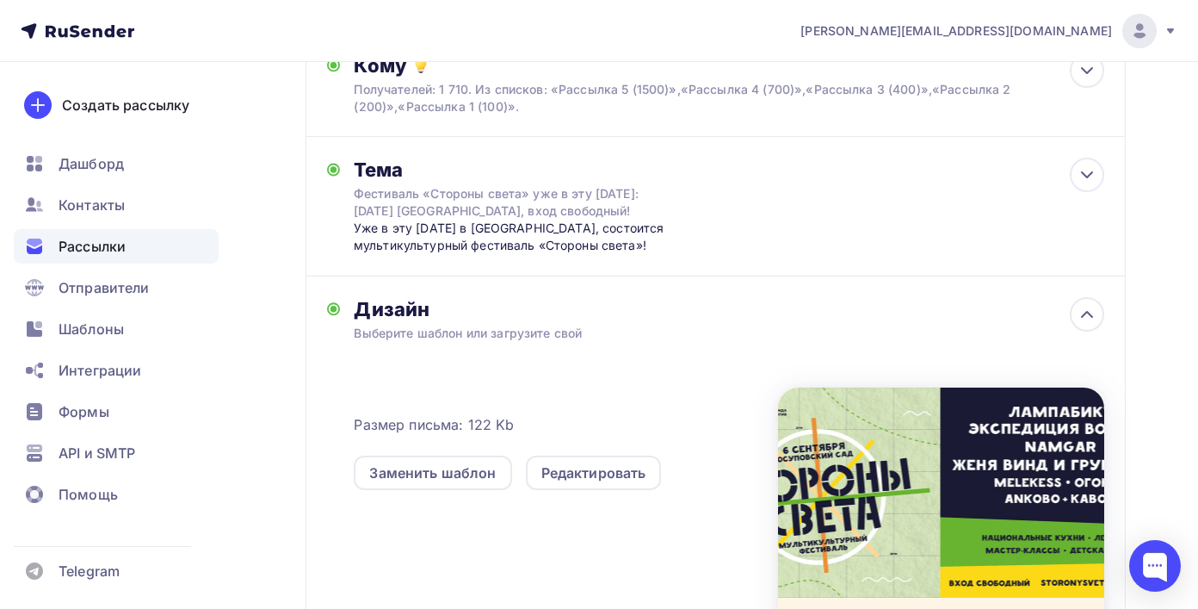
scroll to position [0, 0]
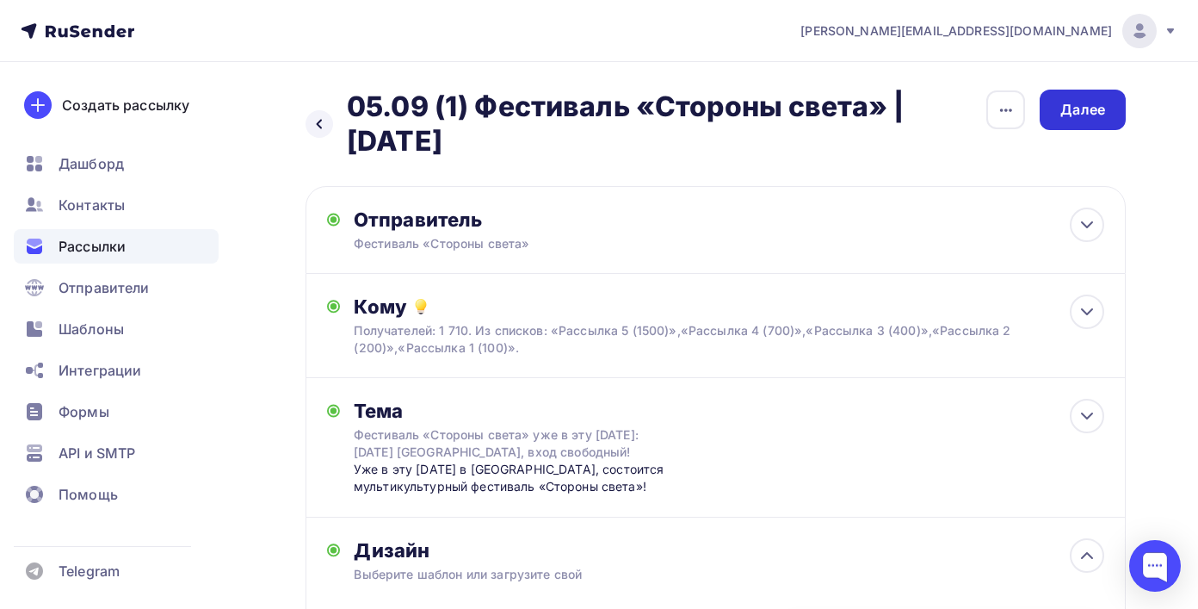
click at [1082, 98] on div "Далее" at bounding box center [1083, 110] width 86 height 40
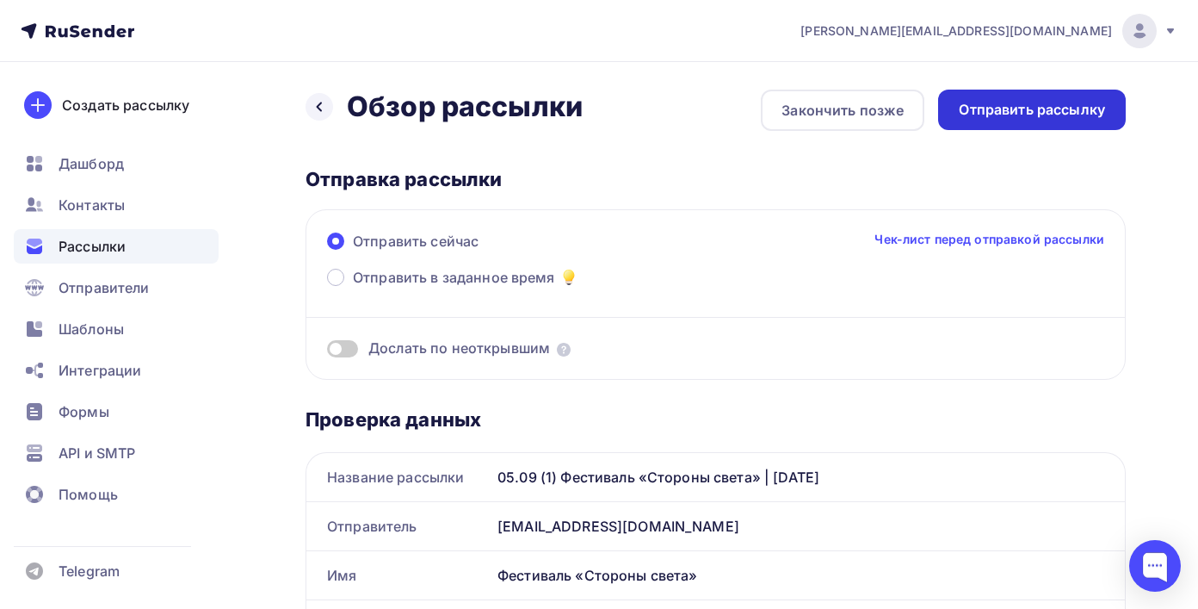
click at [1068, 119] on div "Отправить рассылку" at bounding box center [1032, 110] width 146 height 20
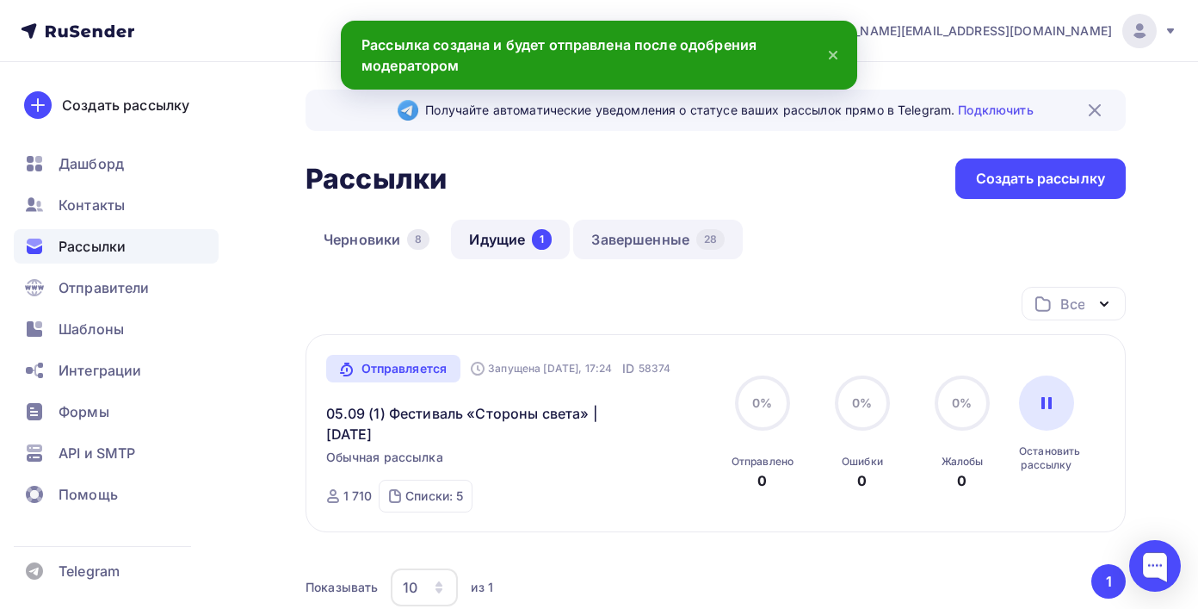
click at [719, 236] on div "28" at bounding box center [710, 239] width 28 height 21
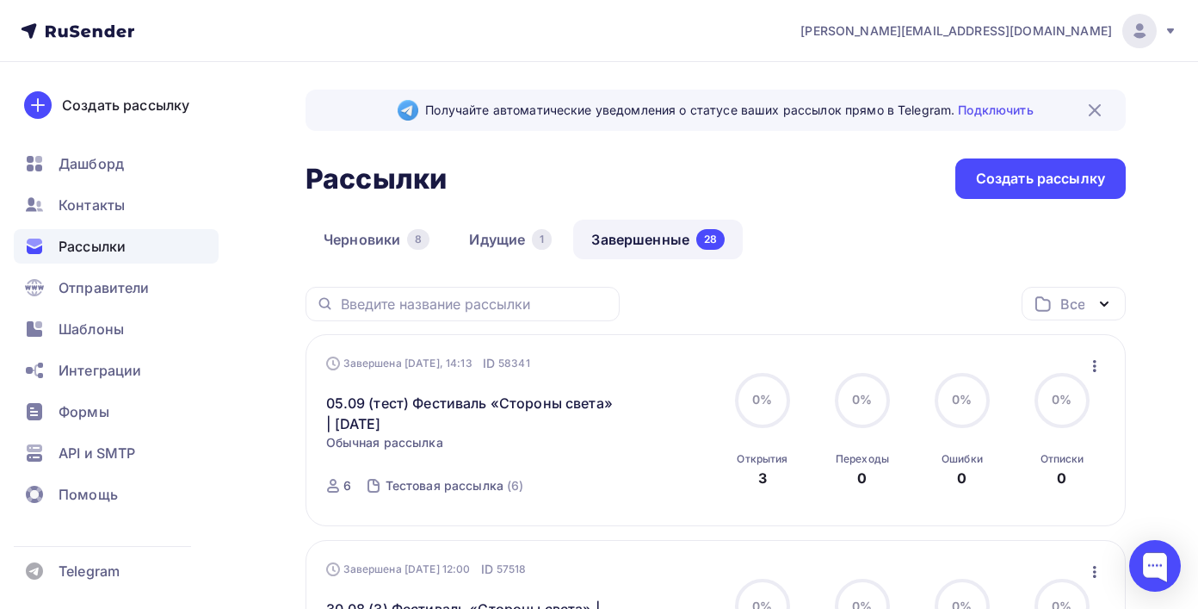
scroll to position [79, 0]
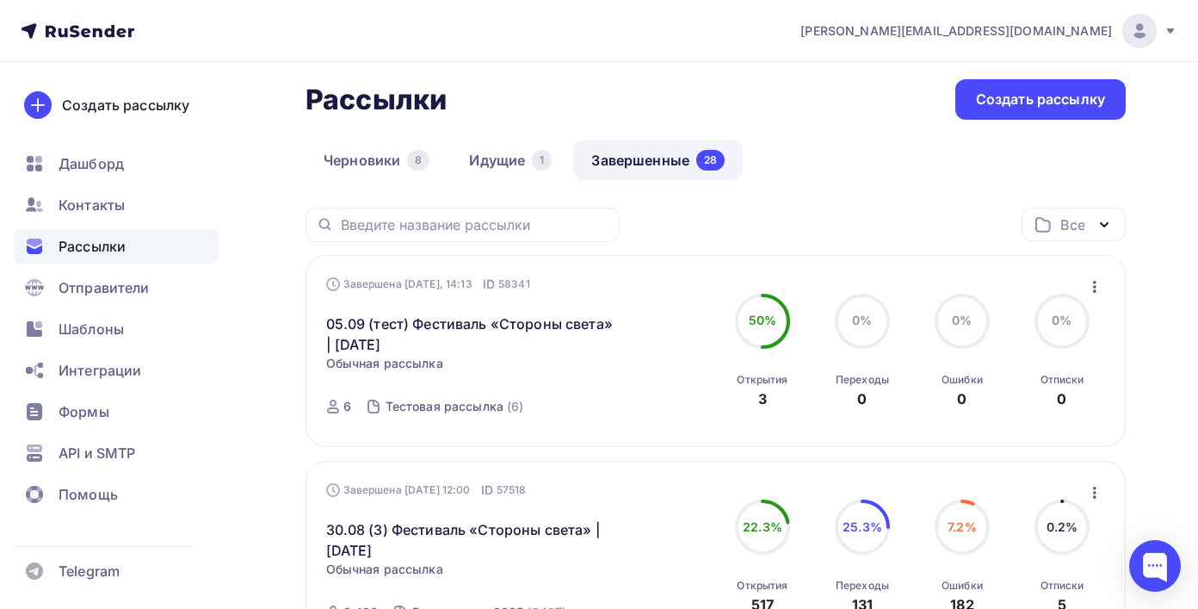
click at [1104, 280] on button "button" at bounding box center [1095, 286] width 22 height 22
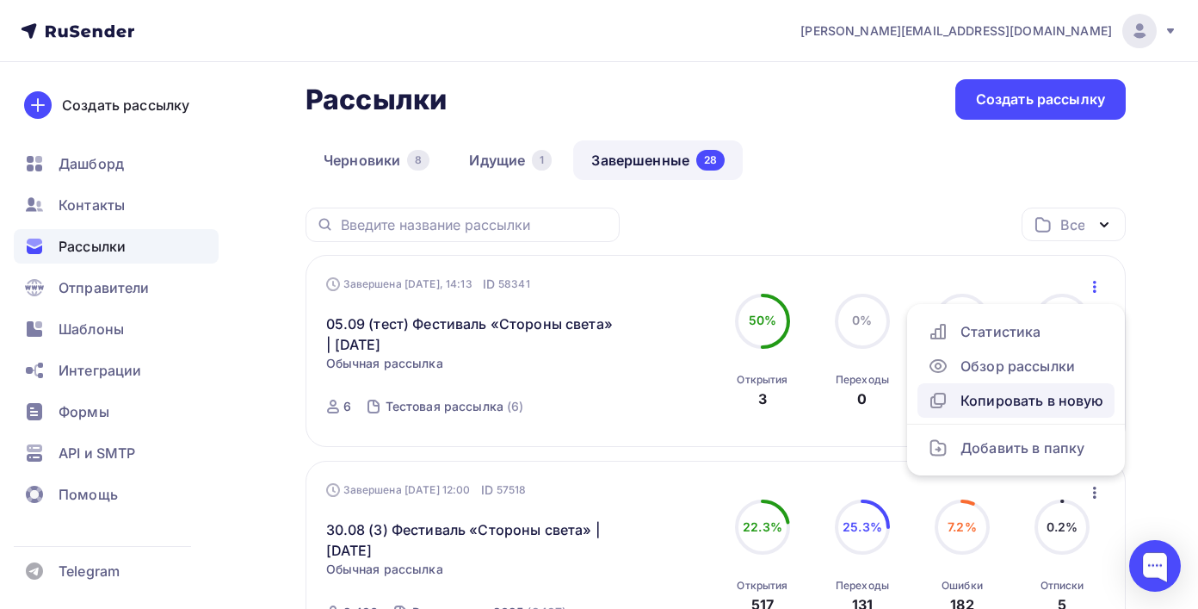
click at [1017, 407] on div "Копировать в новую" at bounding box center [1016, 400] width 176 height 21
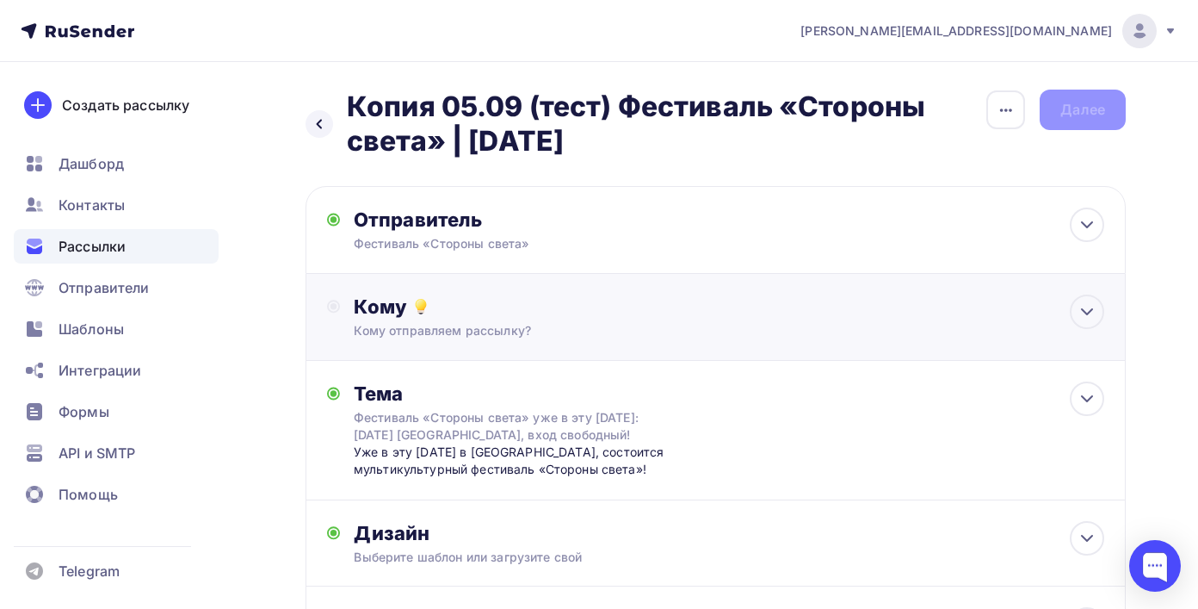
click at [517, 318] on div "Кому" at bounding box center [729, 306] width 751 height 24
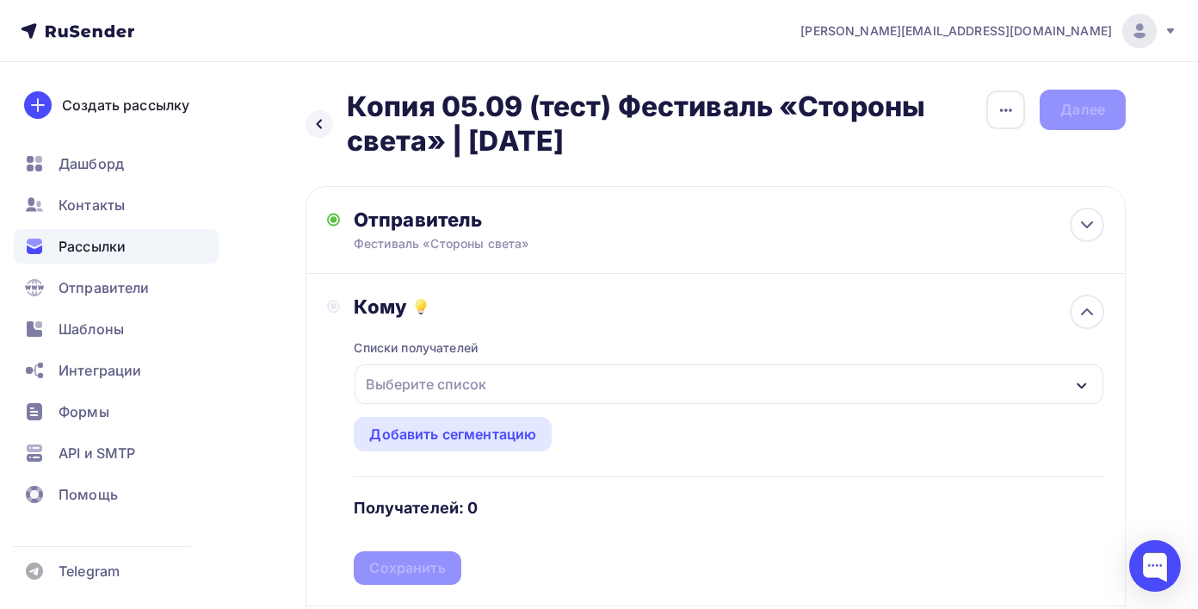
click at [1011, 85] on div "Назад Копия 05.09 (тест) Фестиваль «Стороны света» | 6 сентября Копия 05.09 (те…" at bounding box center [599, 545] width 1198 height 967
click at [1010, 100] on icon "button" at bounding box center [1006, 110] width 21 height 21
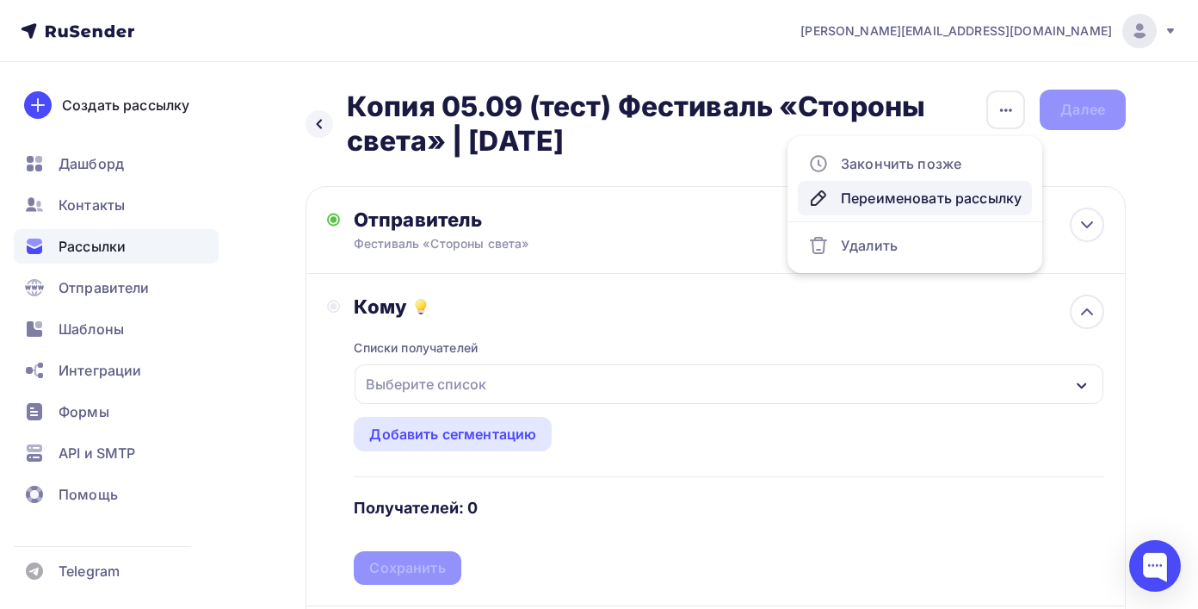
click at [955, 205] on div "Переименовать рассылку" at bounding box center [914, 198] width 213 height 21
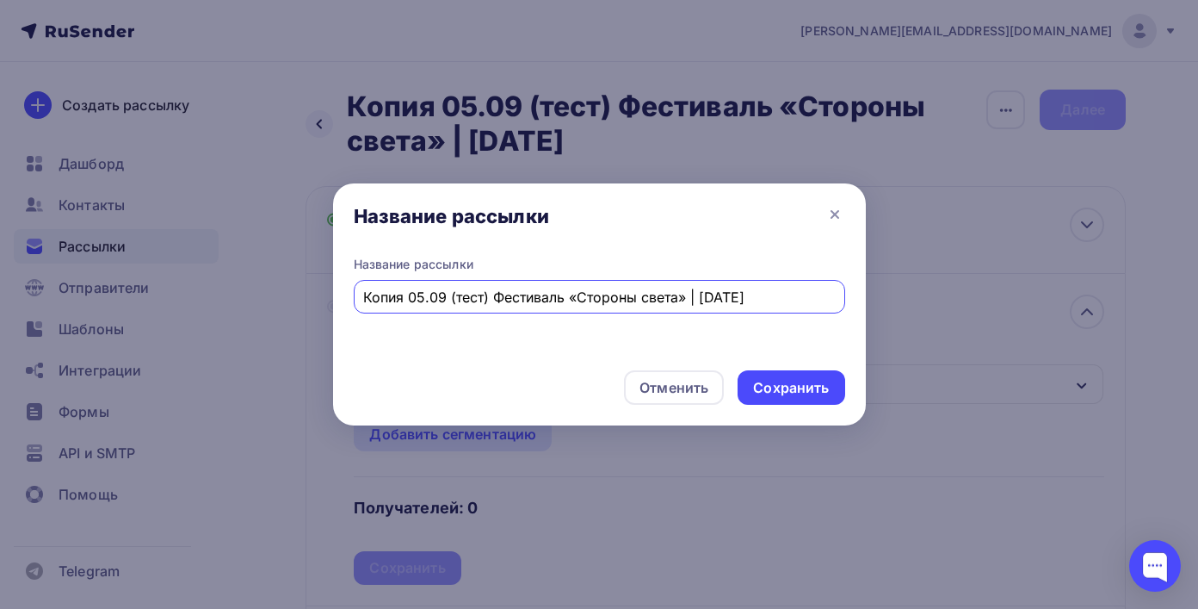
drag, startPoint x: 491, startPoint y: 295, endPoint x: 267, endPoint y: 295, distance: 224.6
click at [267, 295] on div "Название рассылки Название рассылки Копия 05.09 (тест) Фестиваль «Стороны света…" at bounding box center [599, 304] width 1198 height 609
click at [399, 296] on input "Копия 05.09 (тест) Фестиваль «Стороны света» | 6 сентября" at bounding box center [599, 297] width 472 height 21
click at [431, 300] on input "05.09 (тест) Фестиваль «Стороны света» | [DATE]" at bounding box center [599, 297] width 472 height 21
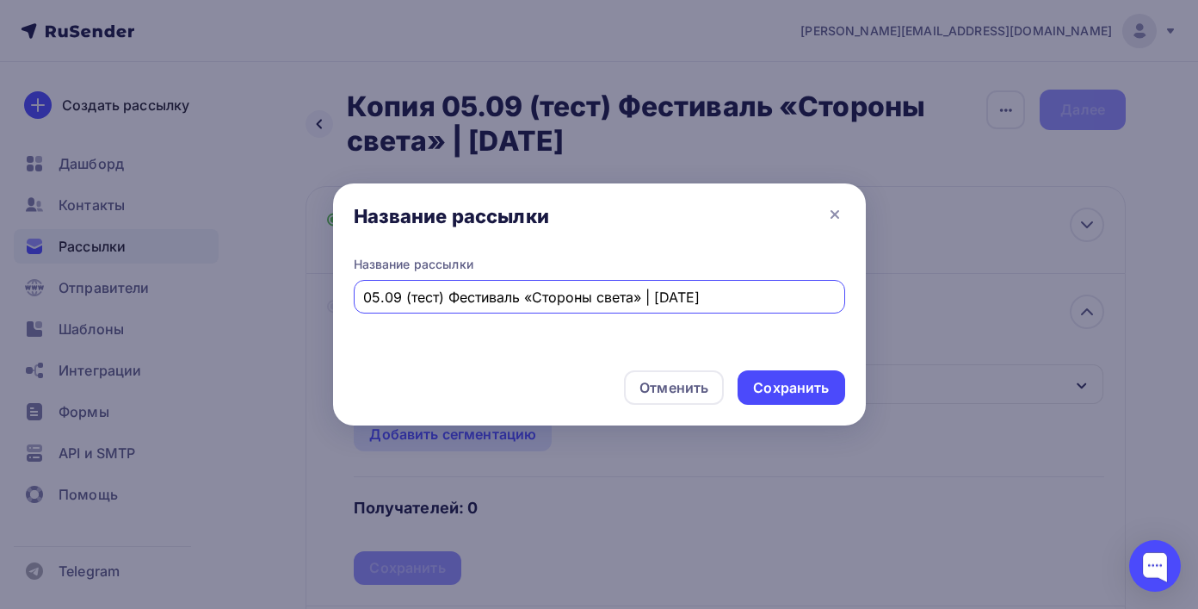
click at [430, 300] on input "05.09 (тест) Фестиваль «Стороны света» | [DATE]" at bounding box center [599, 297] width 472 height 21
type input "05.09 (2) Фестиваль «Стороны света» | [DATE]"
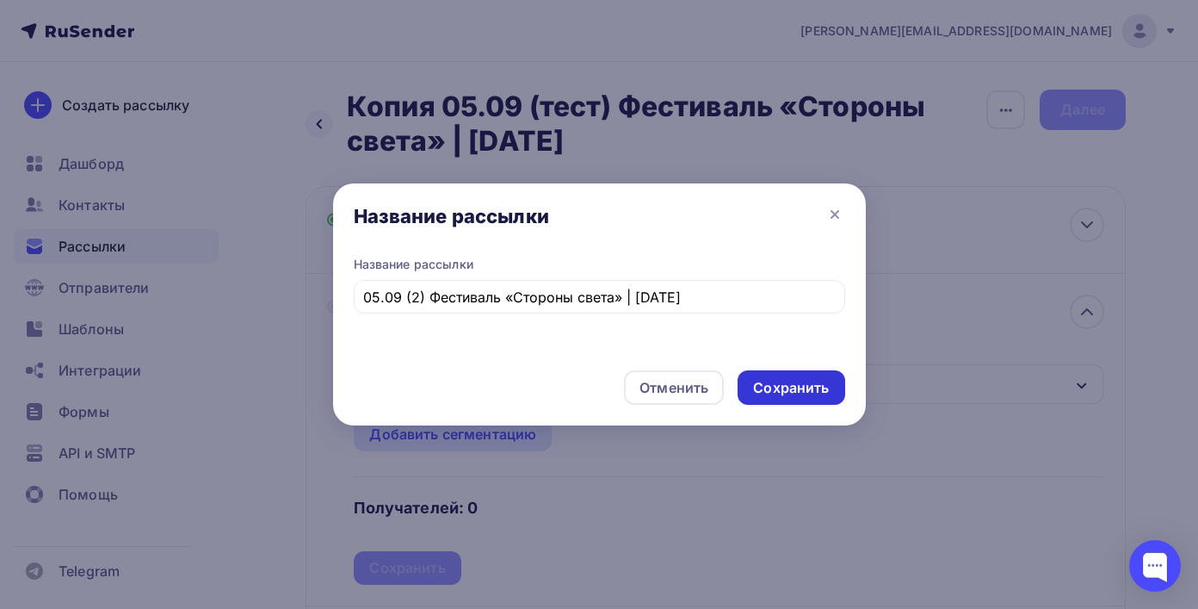
click at [827, 392] on div "Сохранить" at bounding box center [791, 388] width 76 height 20
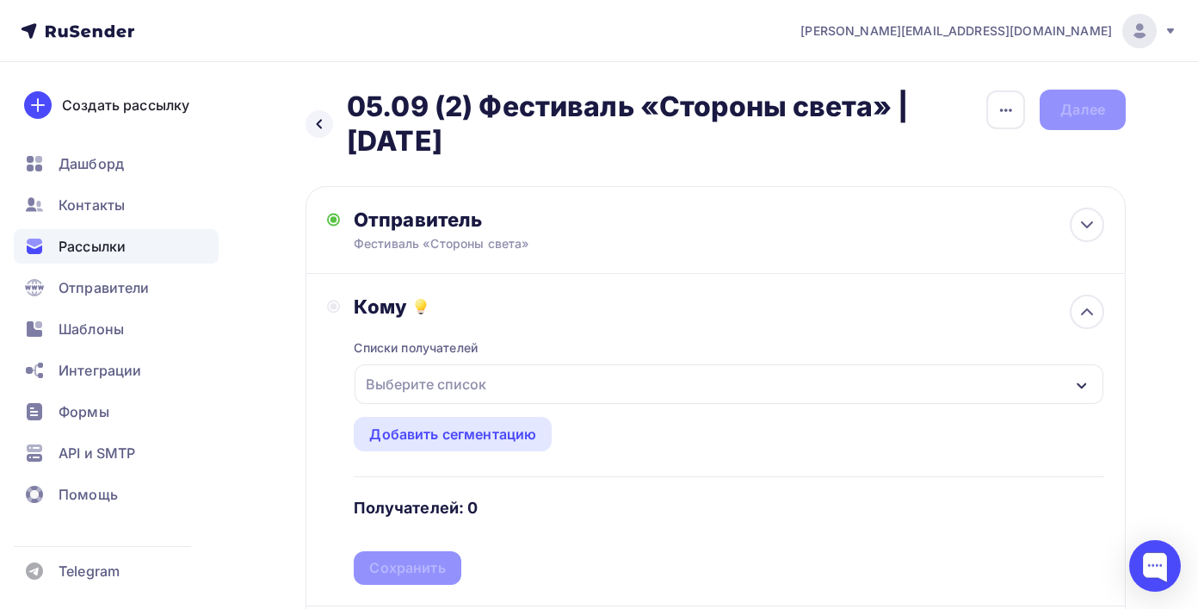
click at [786, 397] on div "Выберите список" at bounding box center [729, 384] width 749 height 40
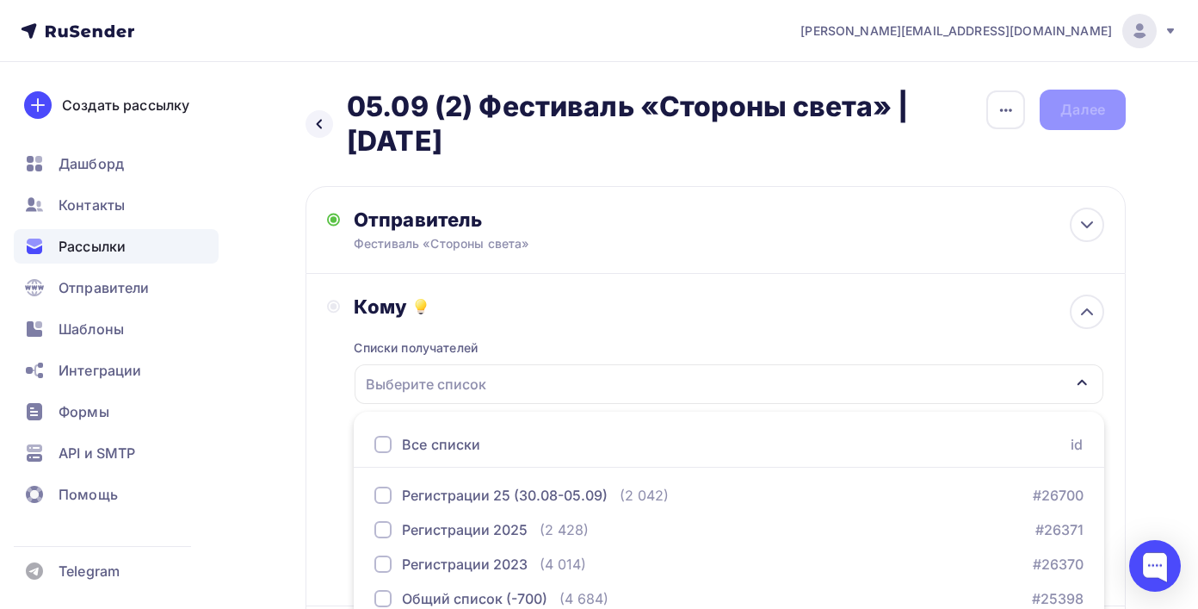
scroll to position [250, 0]
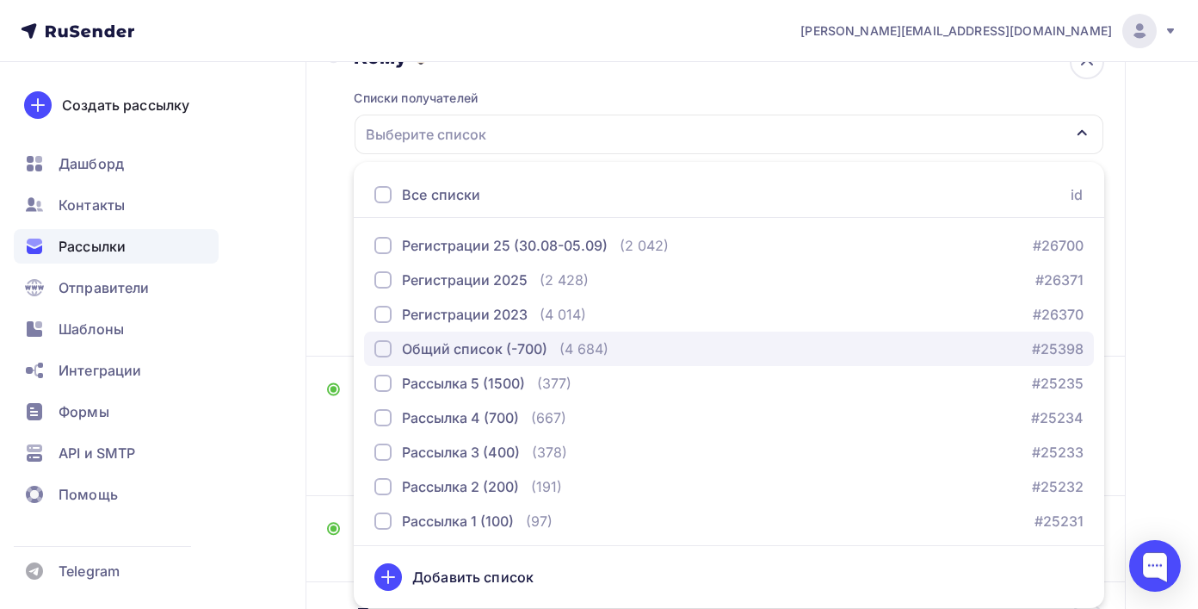
click at [553, 354] on div "Общий список (-700) (4 684)" at bounding box center [491, 348] width 234 height 21
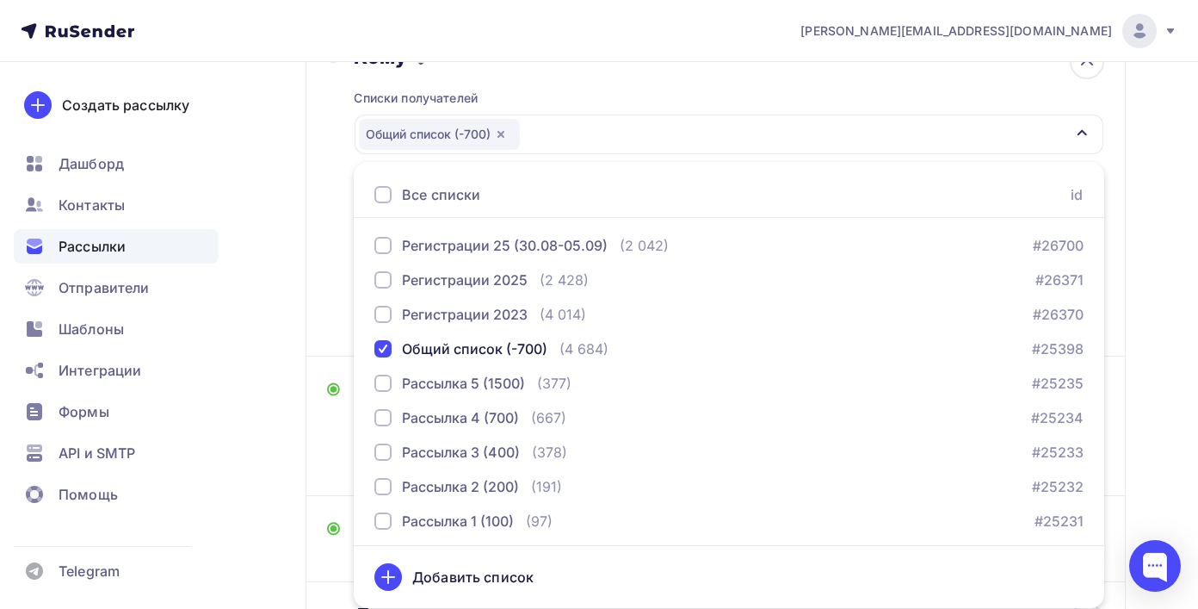
click at [648, 100] on div "Списки получателей Общий список (-700) Все списки id Регистрации 25 (30.08-05.0…" at bounding box center [729, 202] width 751 height 266
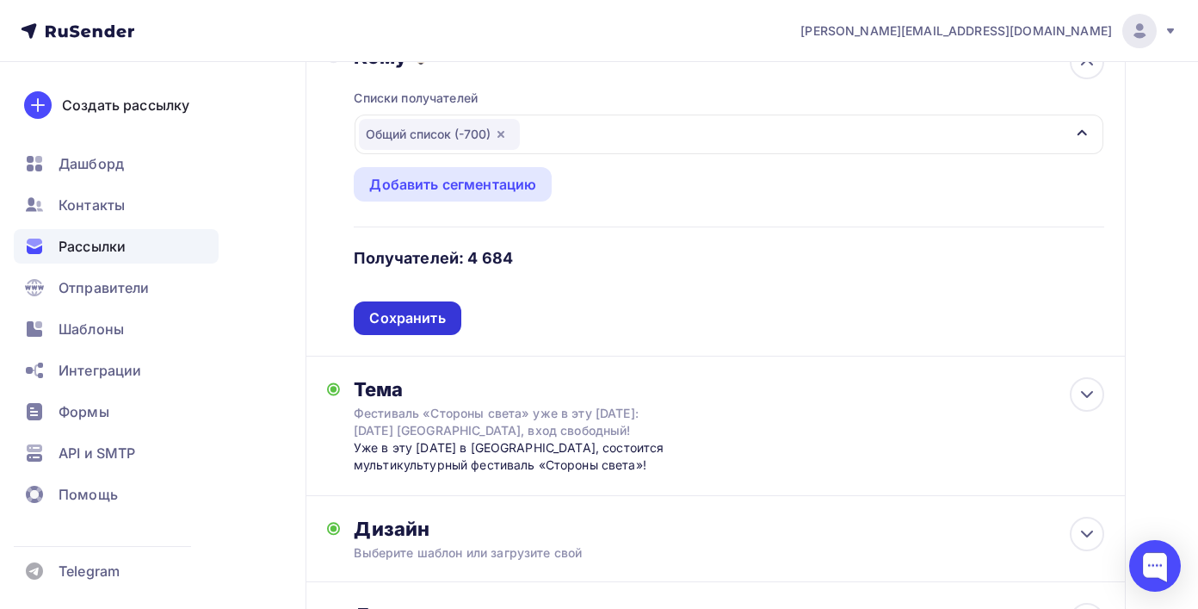
click at [434, 313] on div "Сохранить" at bounding box center [407, 318] width 76 height 20
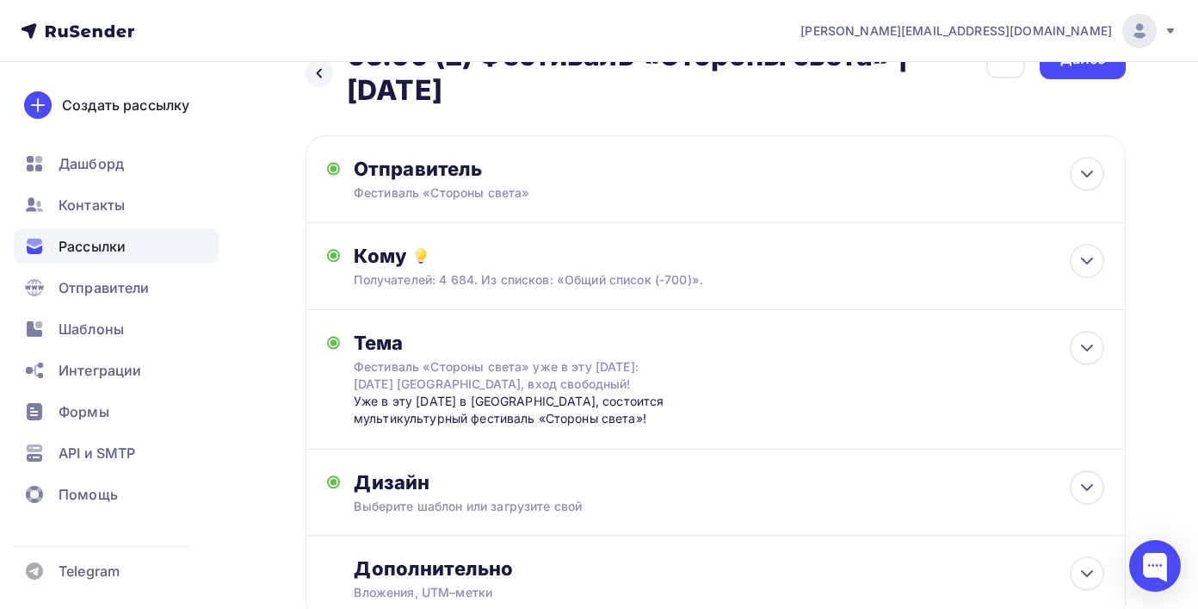
scroll to position [3, 0]
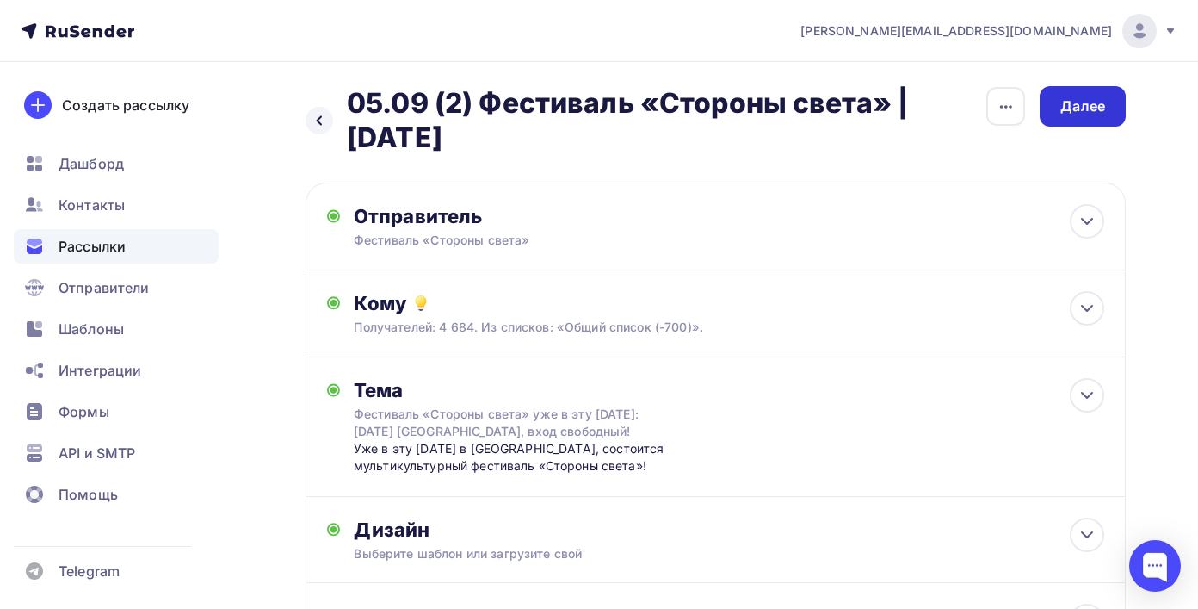
click at [1097, 102] on div "Далее" at bounding box center [1082, 106] width 45 height 20
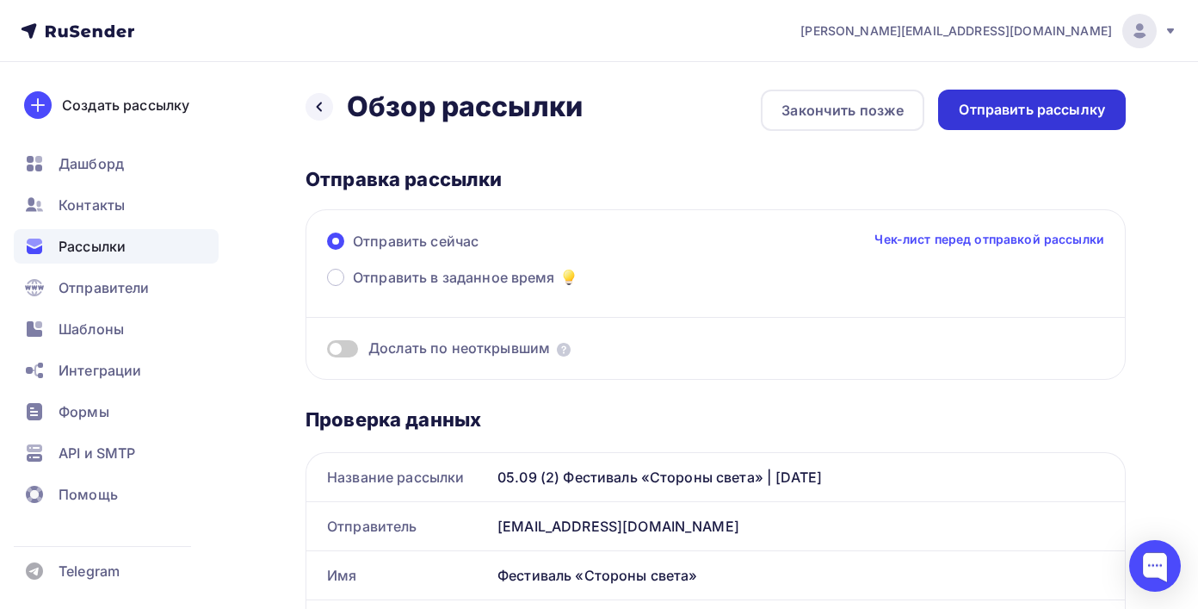
click at [1023, 118] on div "Отправить рассылку" at bounding box center [1032, 110] width 146 height 20
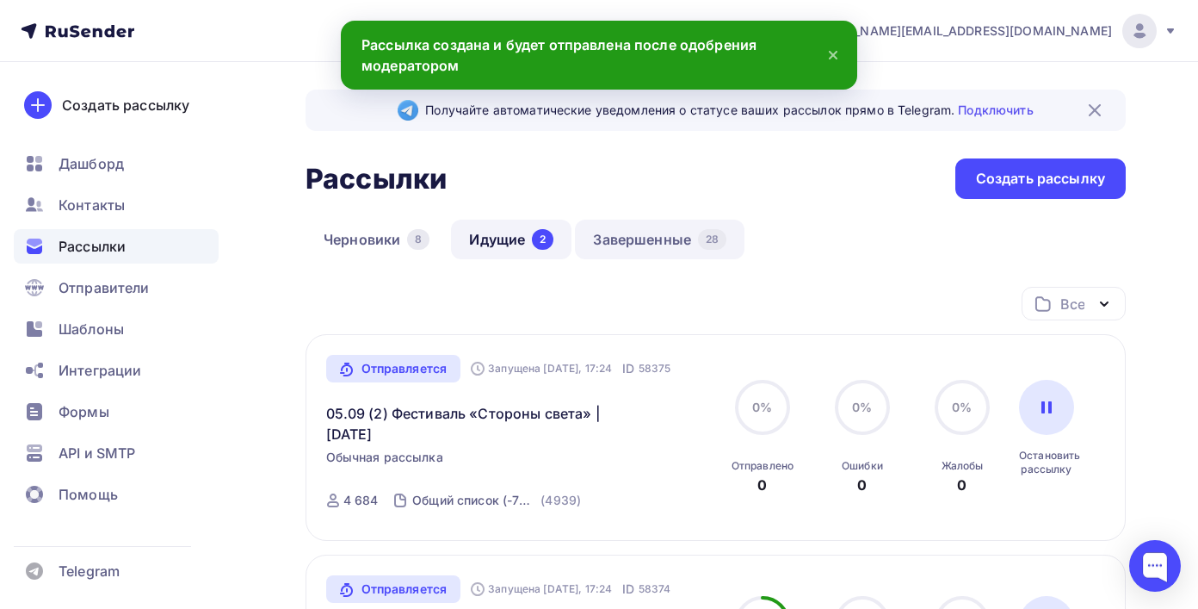
click at [695, 247] on link "Завершенные 28" at bounding box center [660, 239] width 170 height 40
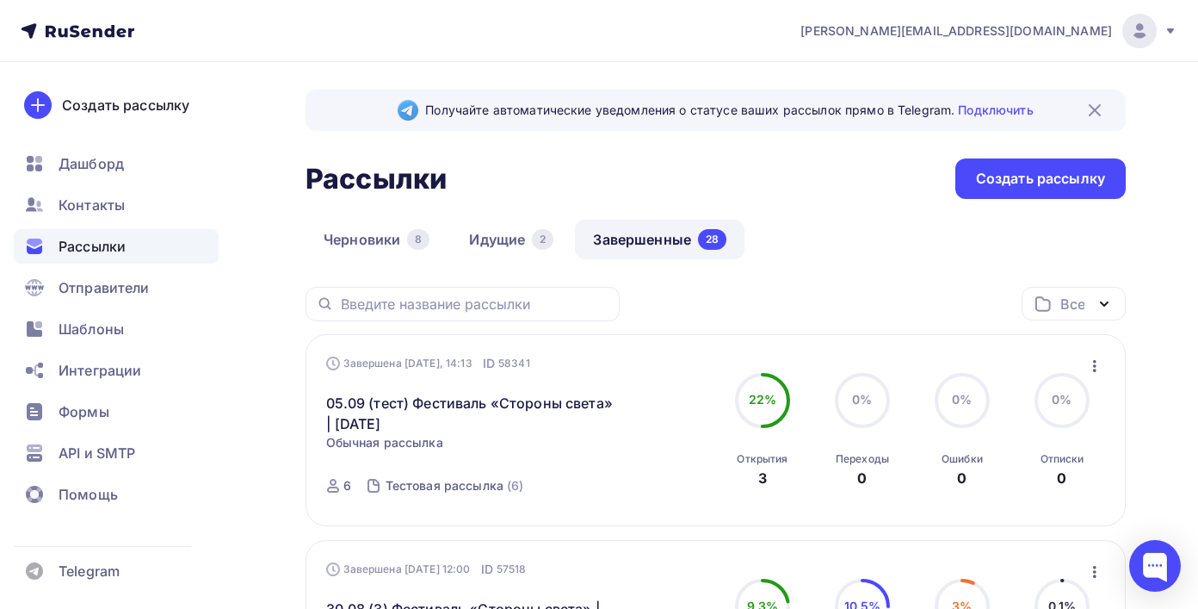
click at [1095, 365] on icon "button" at bounding box center [1094, 365] width 21 height 21
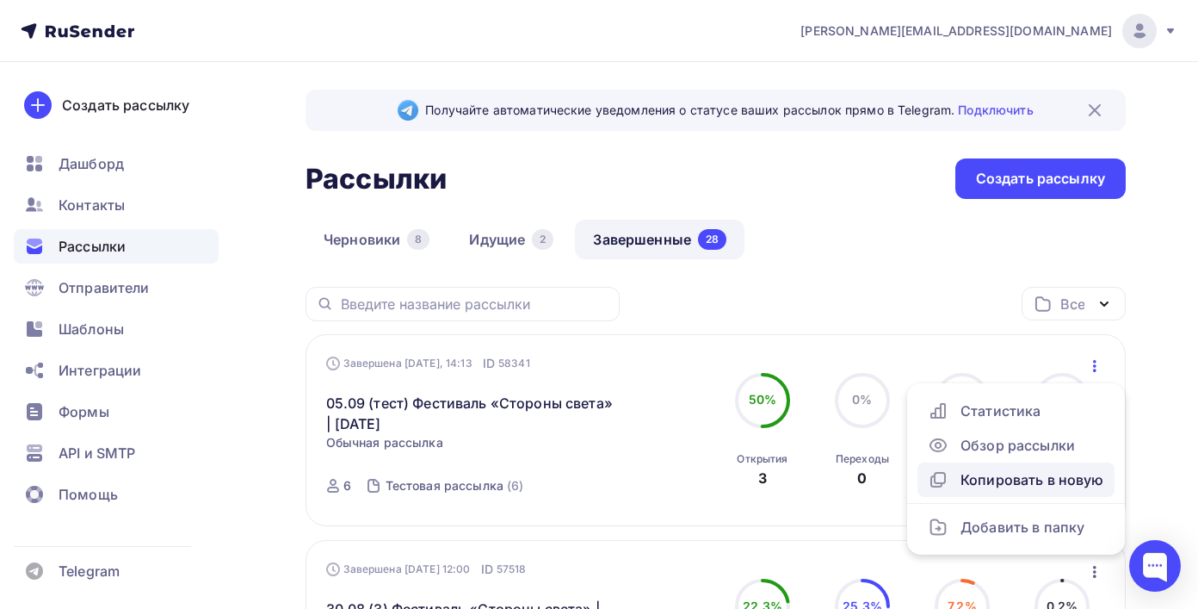
click at [1014, 484] on div "Копировать в новую" at bounding box center [1016, 479] width 176 height 21
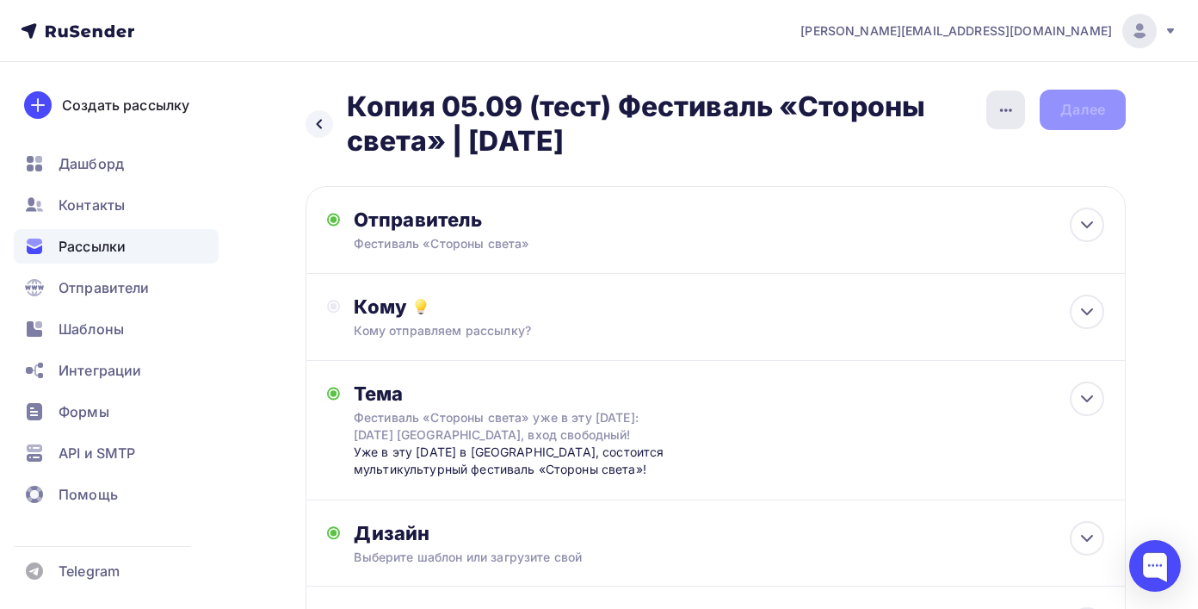
click at [998, 109] on icon "button" at bounding box center [1006, 110] width 21 height 21
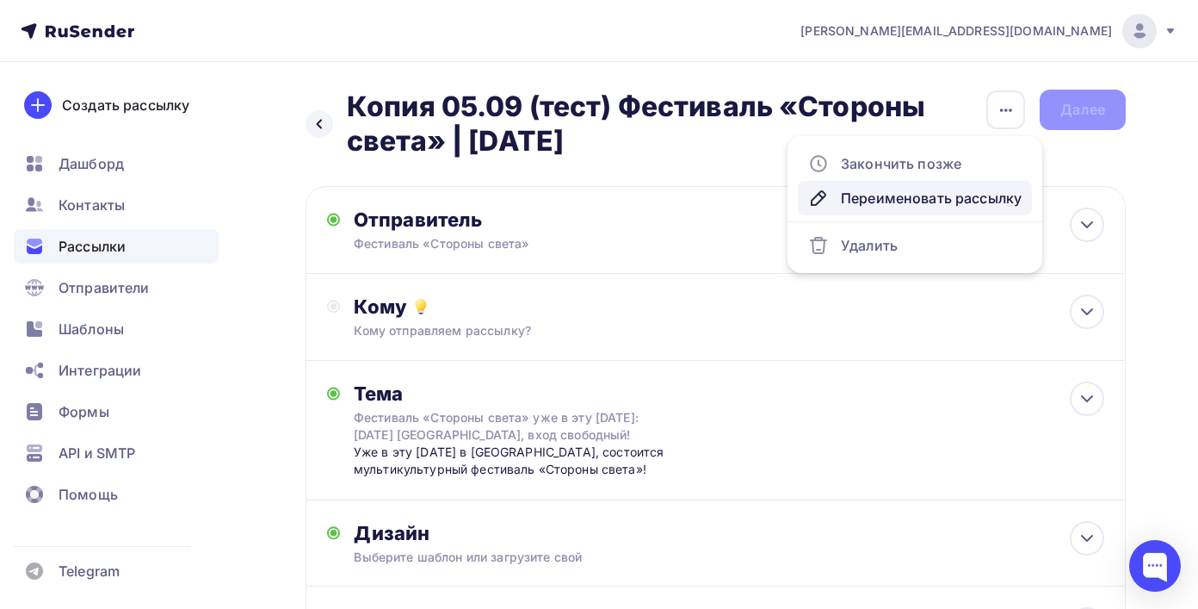
click at [932, 203] on div "Переименовать рассылку" at bounding box center [914, 198] width 213 height 21
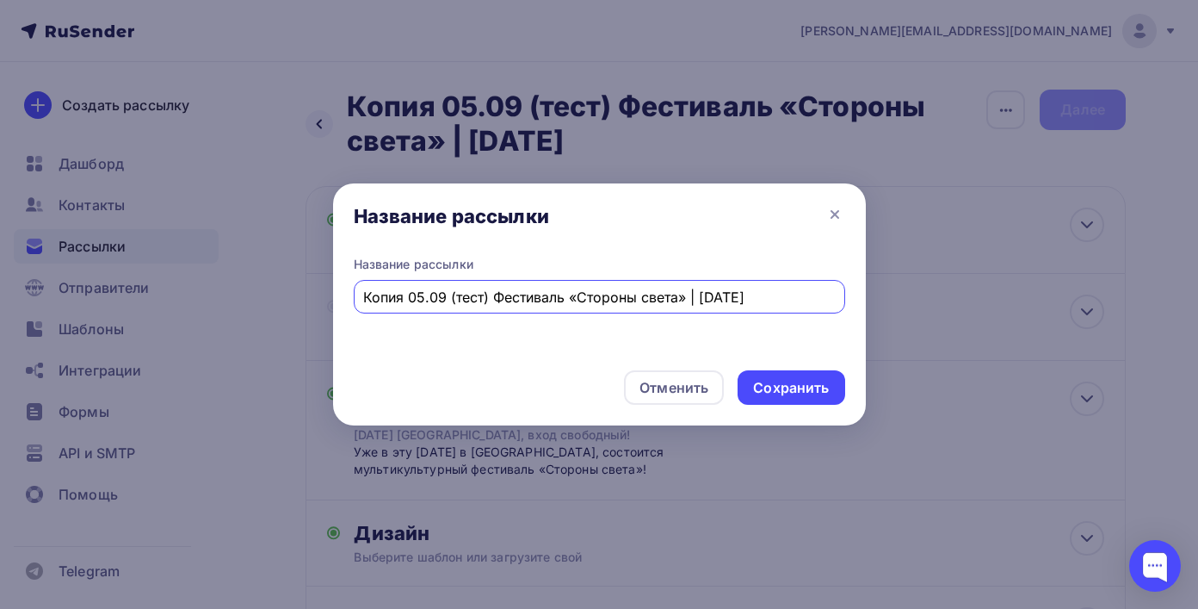
drag, startPoint x: 411, startPoint y: 295, endPoint x: 349, endPoint y: 295, distance: 62.0
click at [349, 295] on div "Название рассылки Копия 05.09 (тест) Фестиваль «Стороны света» | 6 сентября" at bounding box center [599, 306] width 533 height 101
click at [407, 303] on input "05.09 (тест) Фестиваль «Стороны света» | [DATE]" at bounding box center [599, 297] width 472 height 21
click at [420, 303] on input "05.09 (тест) Фестиваль «Стороны света» | [DATE]" at bounding box center [599, 297] width 472 height 21
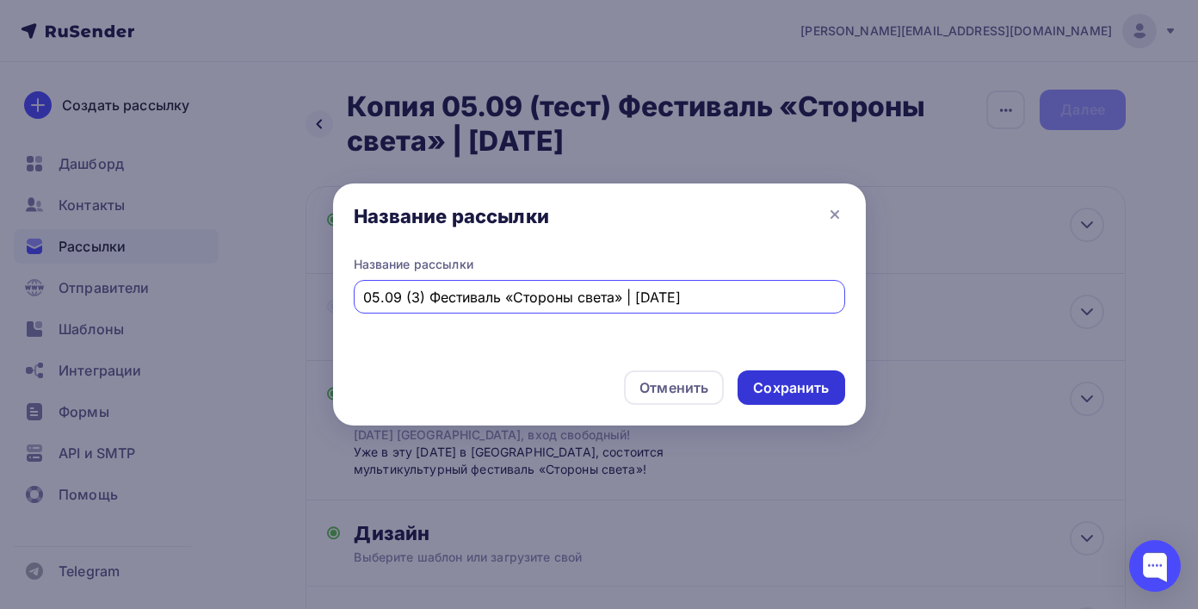
type input "05.09 (3) Фестиваль «Стороны света» | [DATE]"
click at [774, 376] on div "Сохранить" at bounding box center [791, 387] width 107 height 34
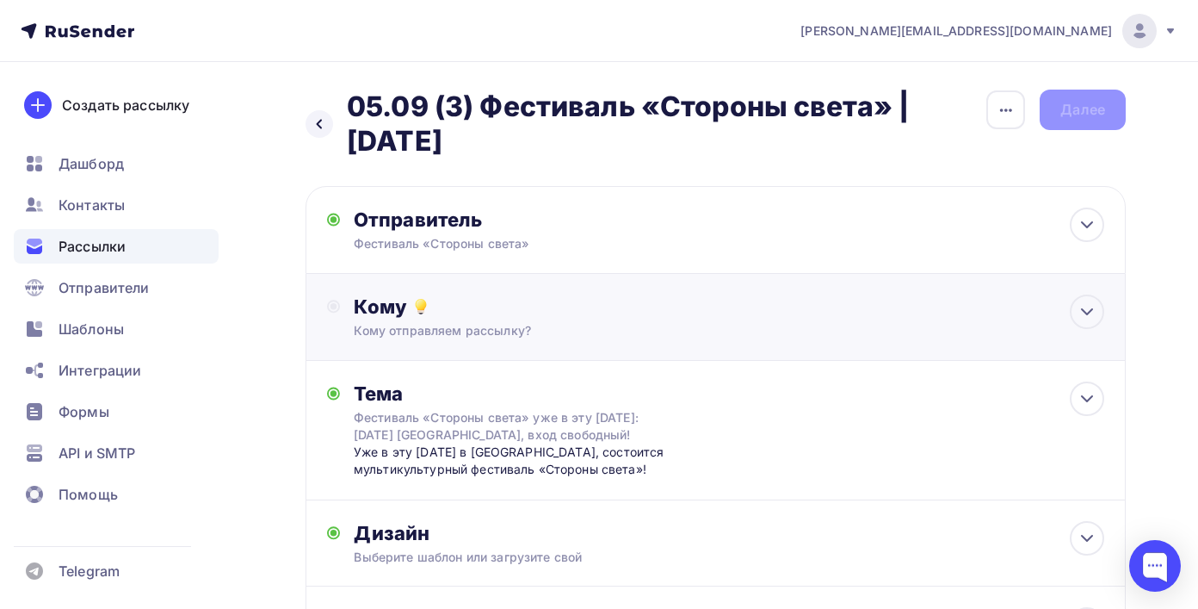
click at [781, 318] on div "Кому" at bounding box center [729, 306] width 751 height 24
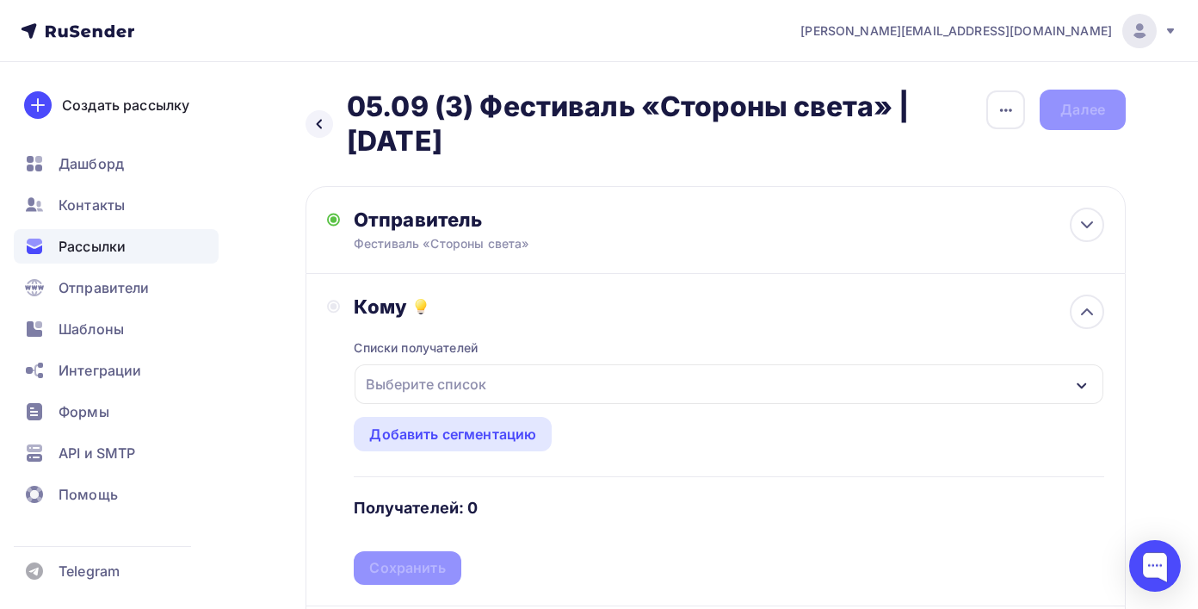
click at [751, 381] on div "Выберите список" at bounding box center [729, 384] width 749 height 40
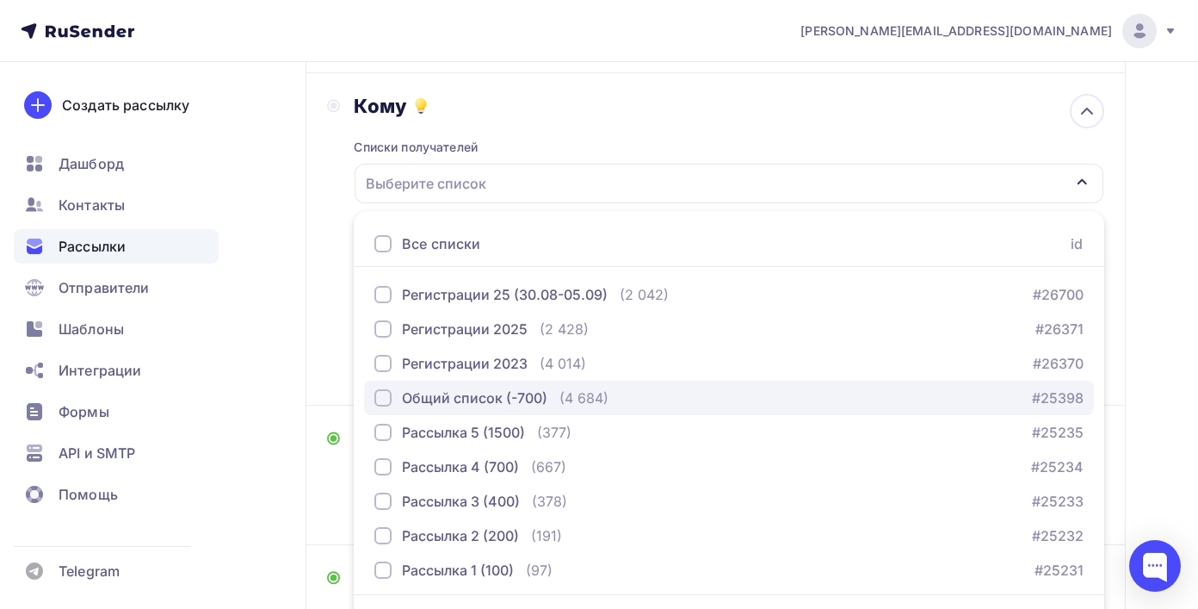
scroll to position [199, 0]
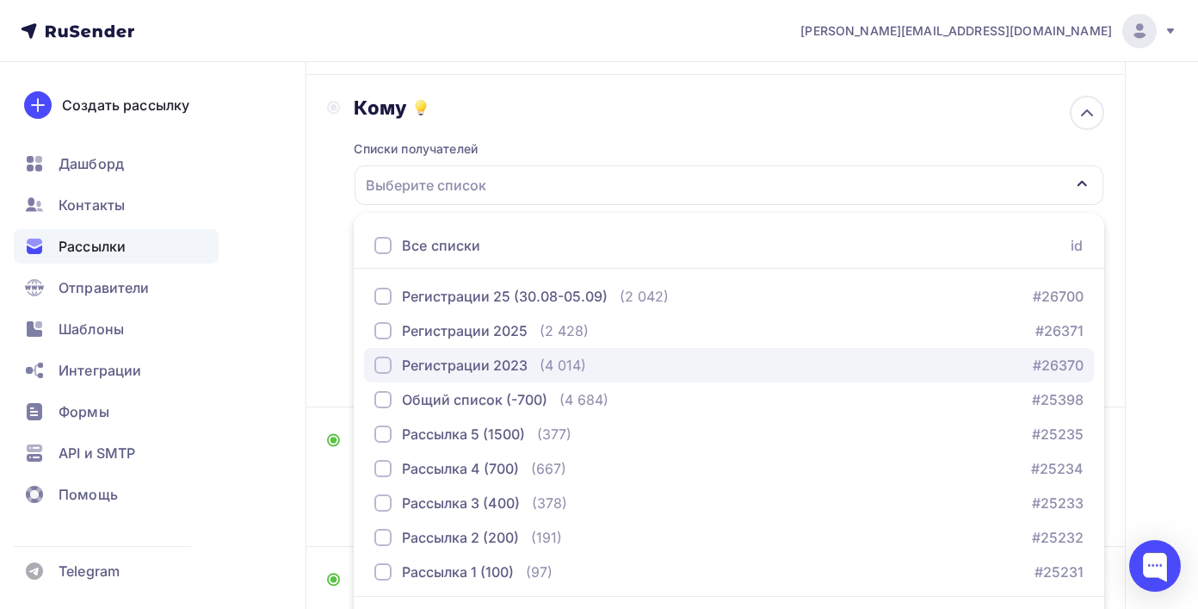
click at [525, 375] on div "Регистрации 2023" at bounding box center [465, 365] width 126 height 21
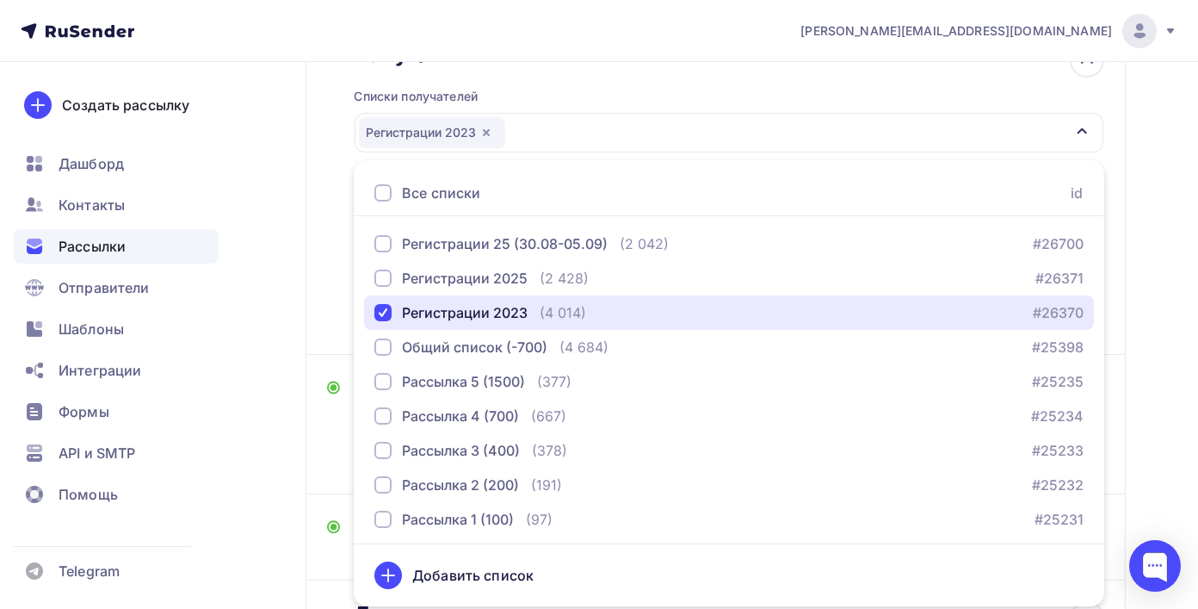
scroll to position [255, 0]
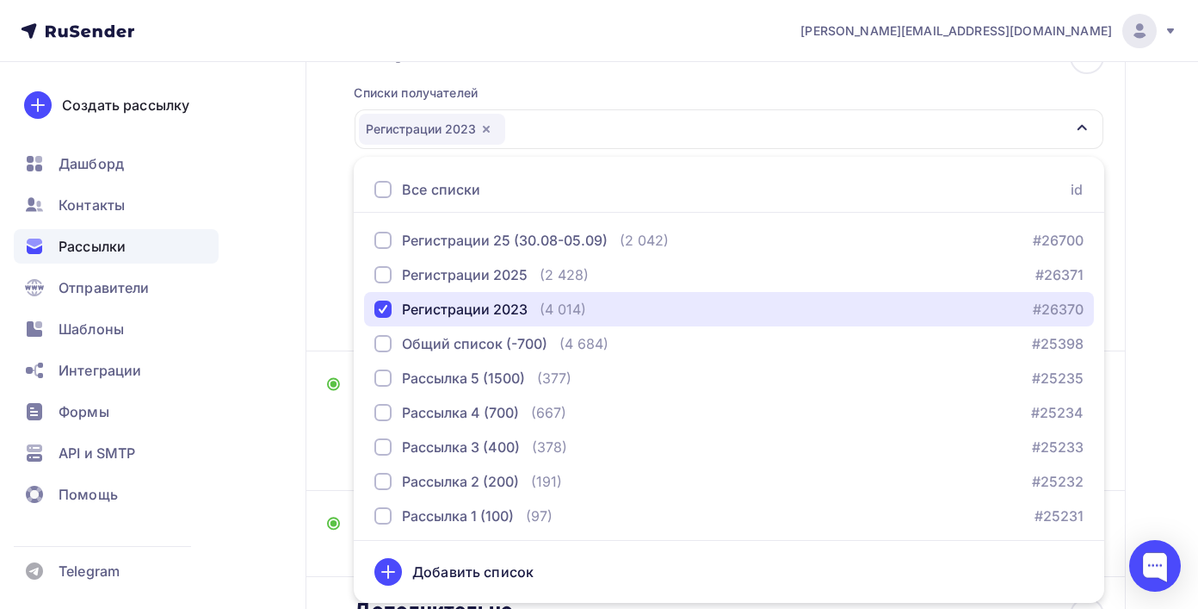
click at [1095, 132] on div "Регистрации 2023" at bounding box center [729, 129] width 749 height 40
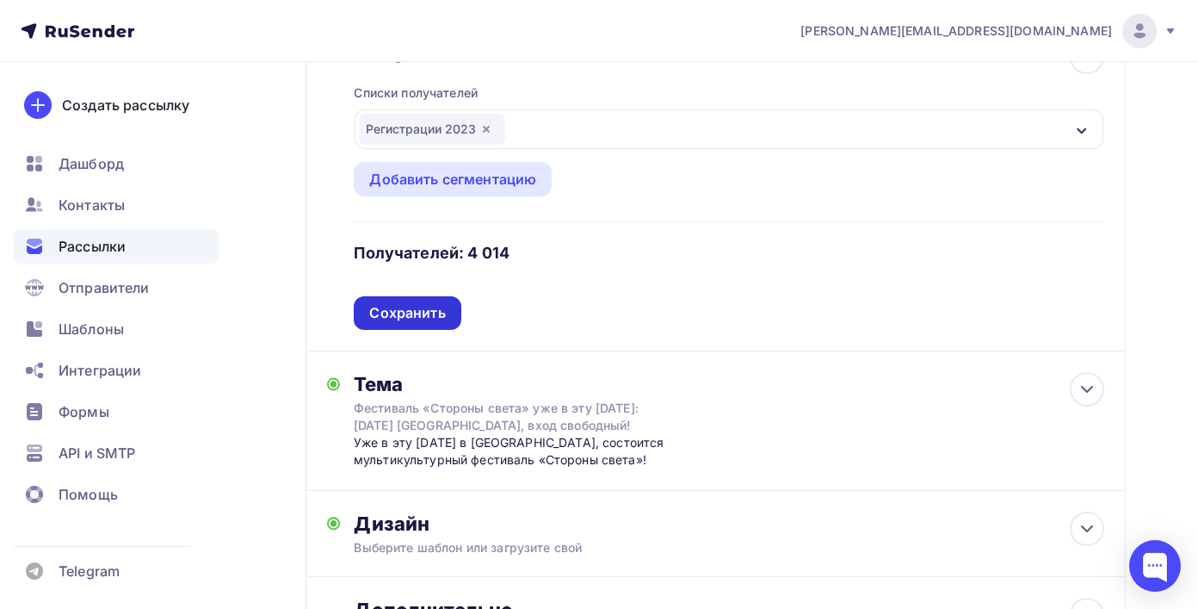
click at [385, 320] on div "Сохранить" at bounding box center [407, 313] width 76 height 20
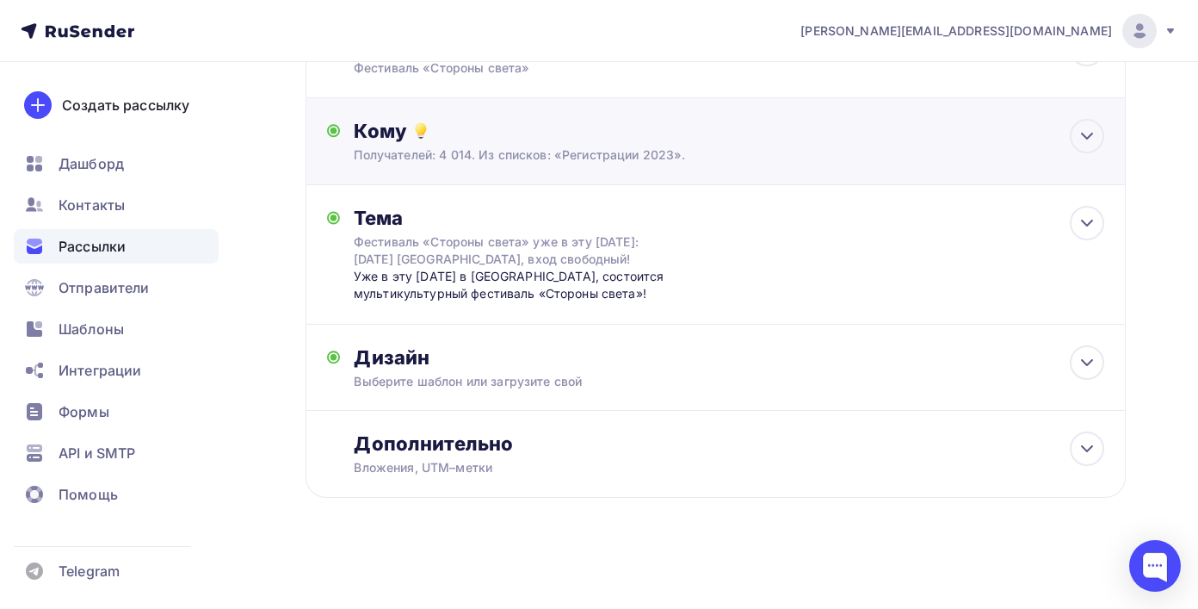
scroll to position [0, 0]
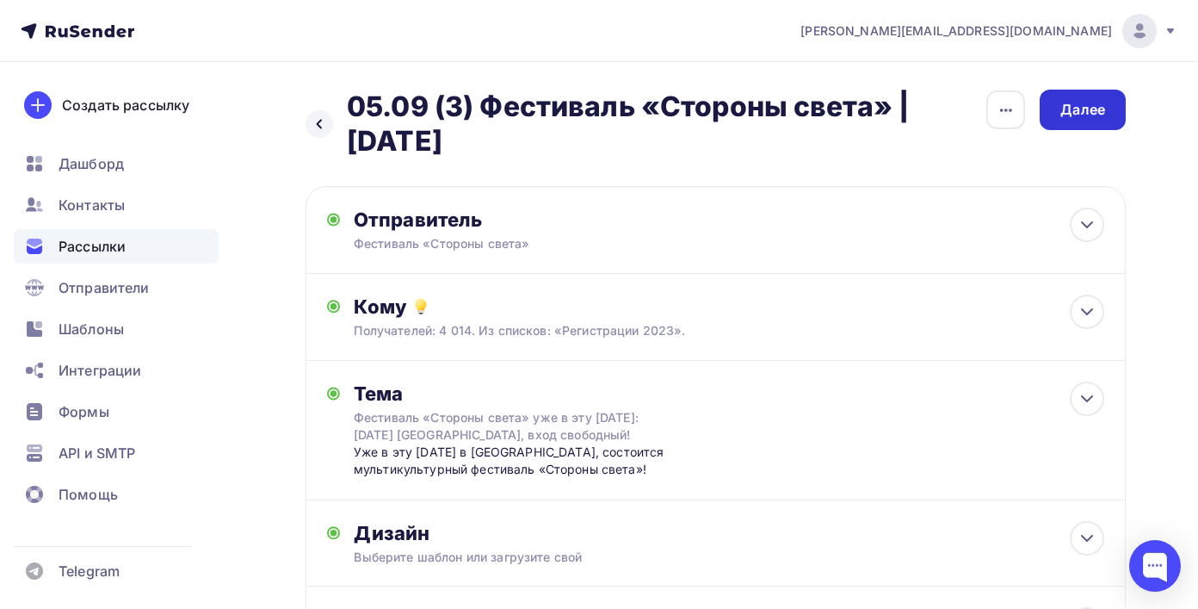
click at [1098, 102] on div "Далее" at bounding box center [1082, 110] width 45 height 20
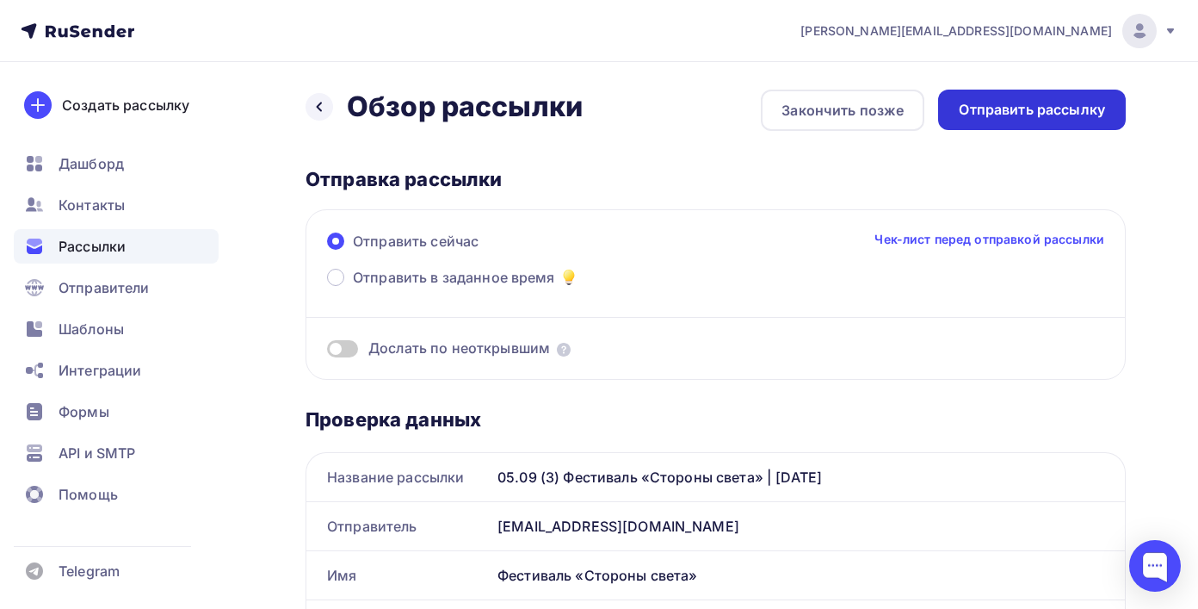
click at [1030, 100] on div "Отправить рассылку" at bounding box center [1032, 110] width 146 height 20
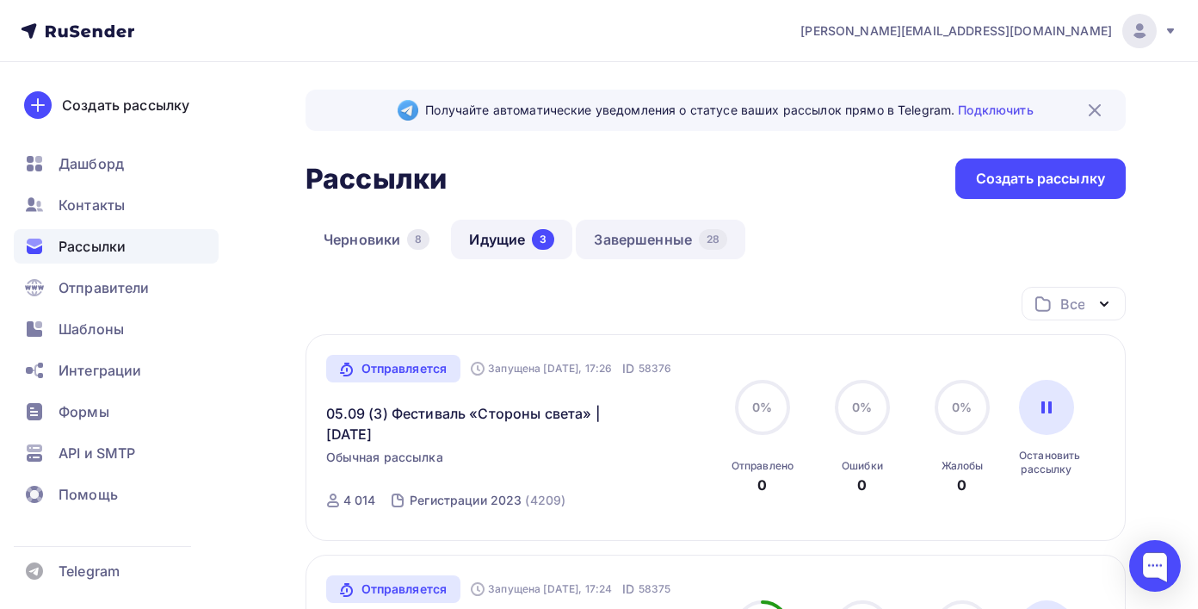
click at [707, 237] on div "28" at bounding box center [713, 239] width 28 height 21
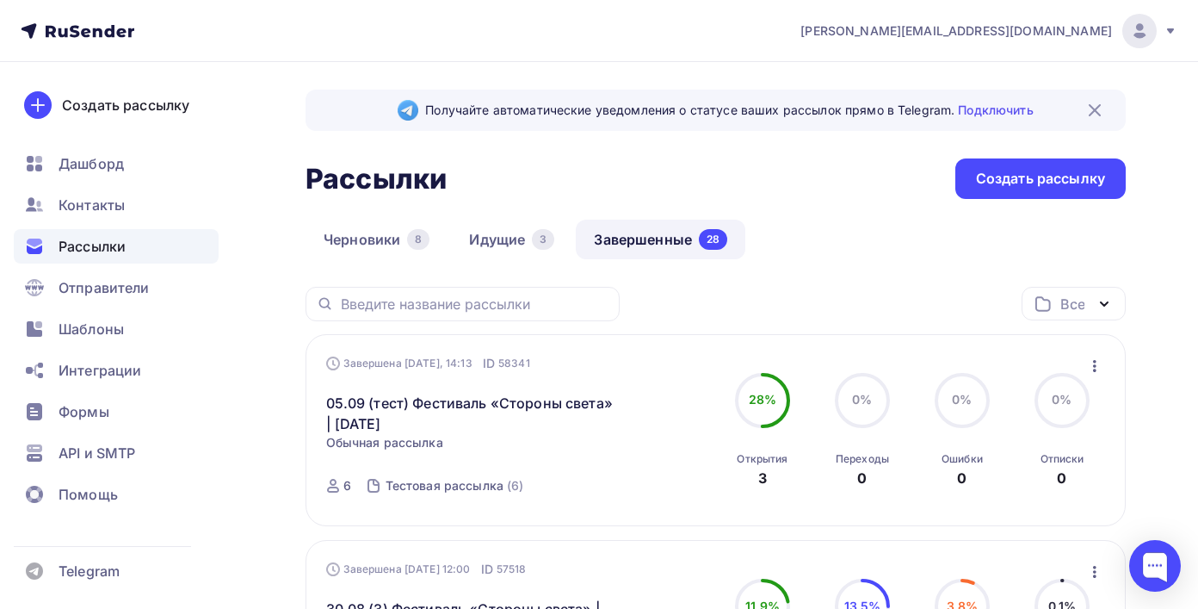
click at [1107, 363] on div "Завершена Сегодня, 14:13 ID 58341 05.09 (тест) Фестиваль «Стороны света» | 6 се…" at bounding box center [716, 430] width 820 height 192
click at [1093, 367] on icon "button" at bounding box center [1094, 366] width 3 height 12
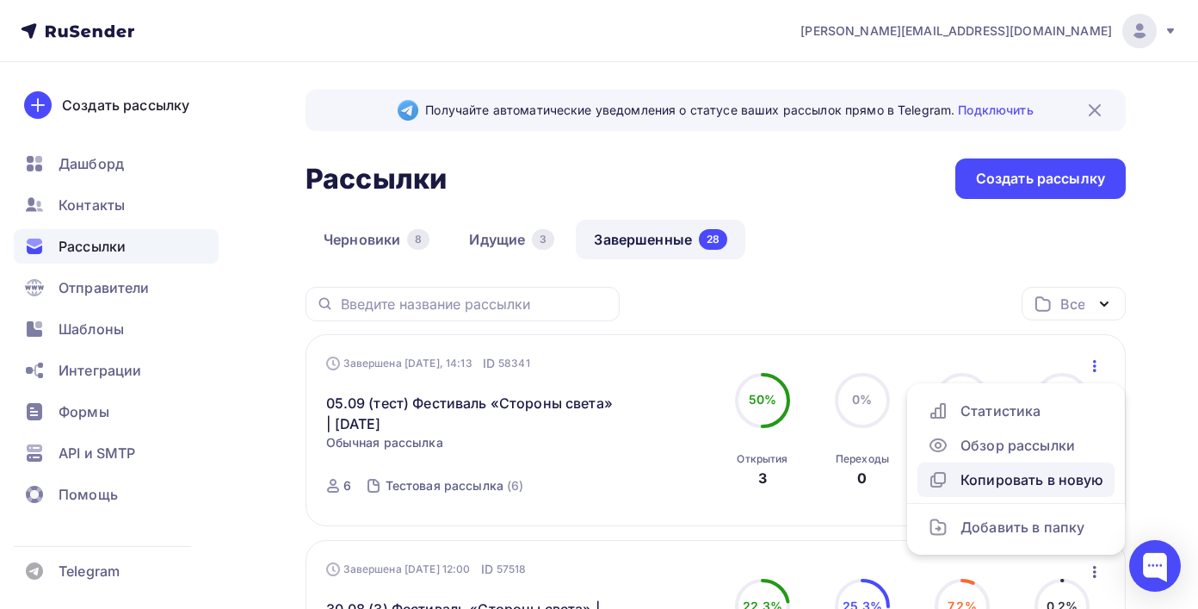
click at [998, 485] on div "Копировать в новую" at bounding box center [1016, 479] width 176 height 21
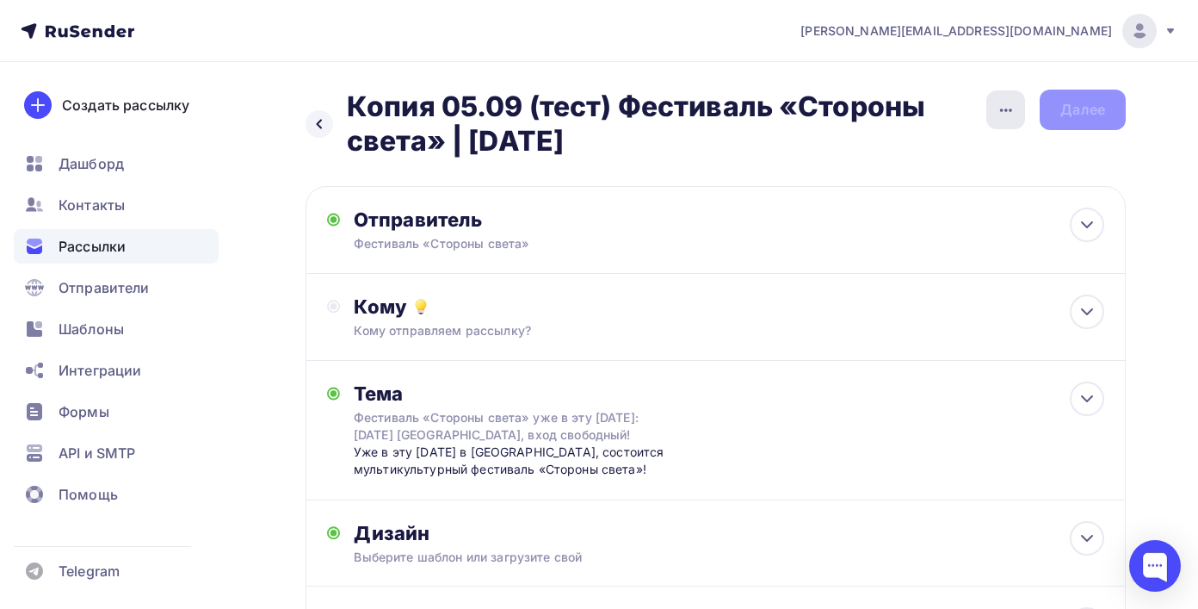
click at [992, 113] on div "button" at bounding box center [1005, 109] width 39 height 39
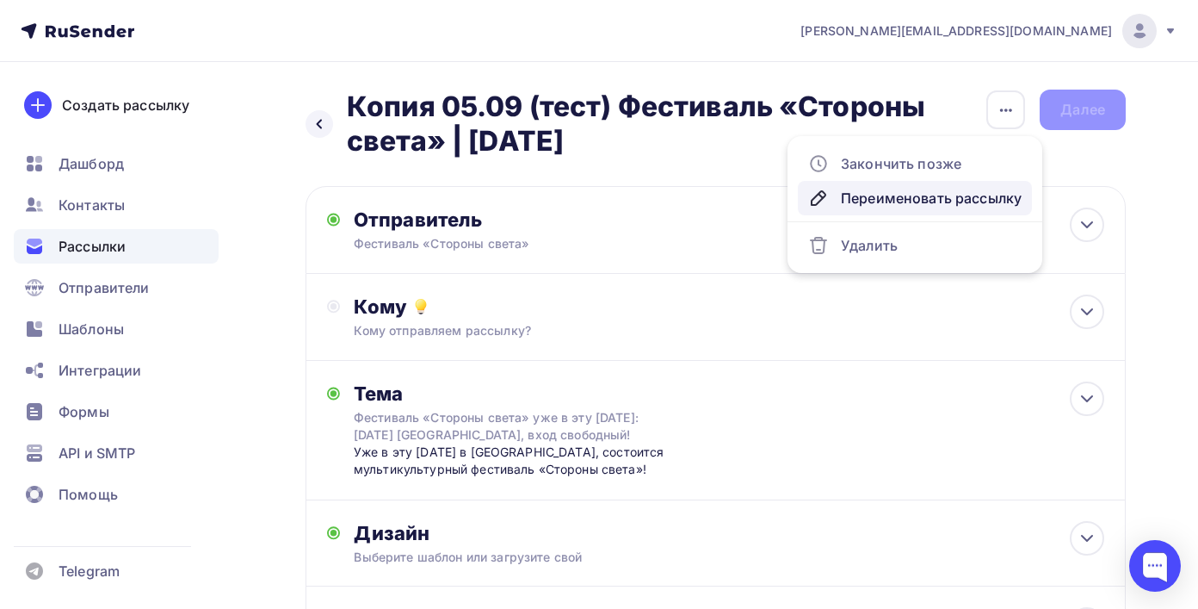
click at [912, 200] on div "Переименовать рассылку" at bounding box center [914, 198] width 213 height 21
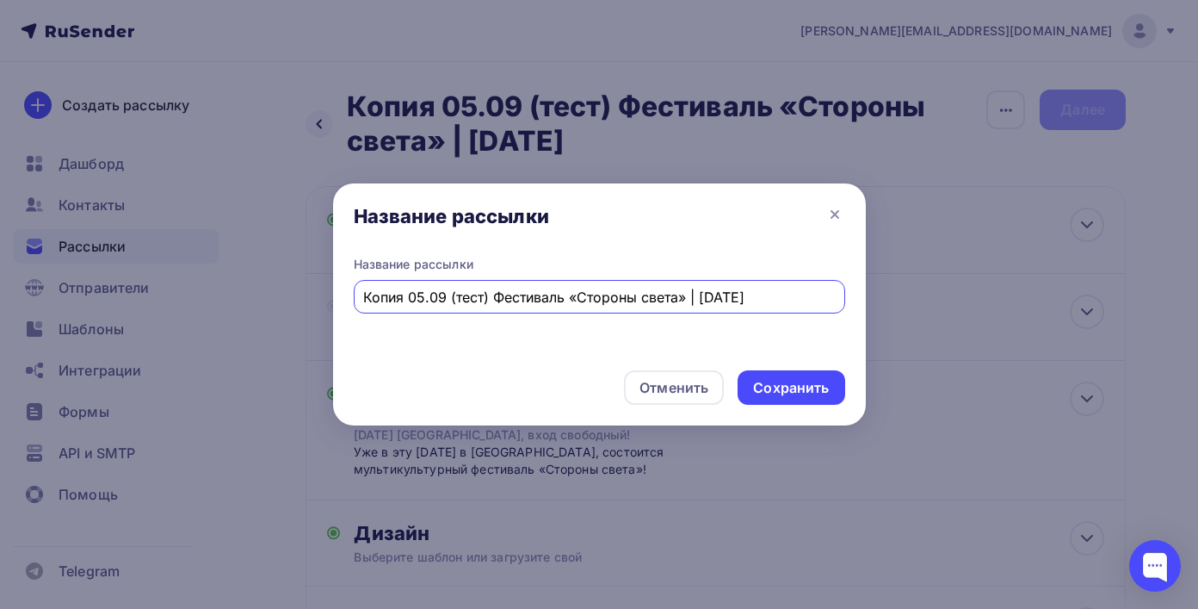
drag, startPoint x: 405, startPoint y: 298, endPoint x: 314, endPoint y: 298, distance: 90.4
click at [314, 298] on div "Название рассылки Название рассылки Копия 05.09 (тест) Фестиваль «Стороны света…" at bounding box center [599, 304] width 1198 height 609
drag, startPoint x: 368, startPoint y: 296, endPoint x: 353, endPoint y: 296, distance: 14.6
click at [354, 296] on div "05.09 (тест) Фестиваль «Стороны света» | [DATE]" at bounding box center [599, 297] width 491 height 34
click at [428, 294] on input "05.09 (тест) Фестиваль «Стороны света» | [DATE]" at bounding box center [599, 297] width 472 height 21
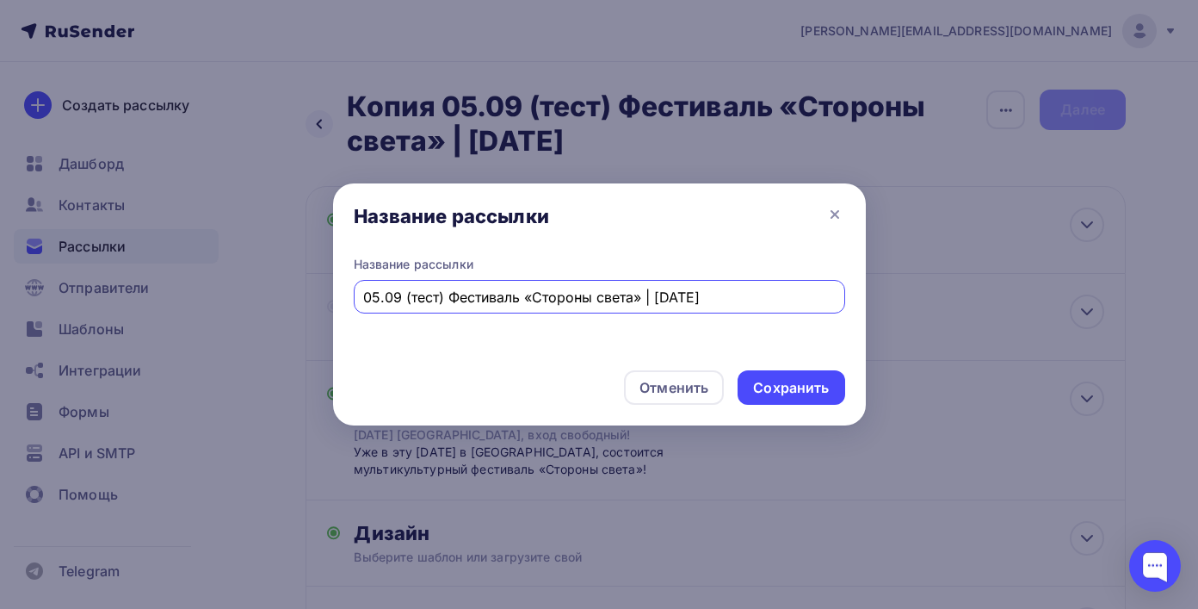
click at [428, 294] on input "05.09 (тест) Фестиваль «Стороны света» | [DATE]" at bounding box center [599, 297] width 472 height 21
type input "05.09 (4) Фестиваль «Стороны света» | [DATE]"
click at [796, 391] on div "Сохранить" at bounding box center [791, 388] width 76 height 20
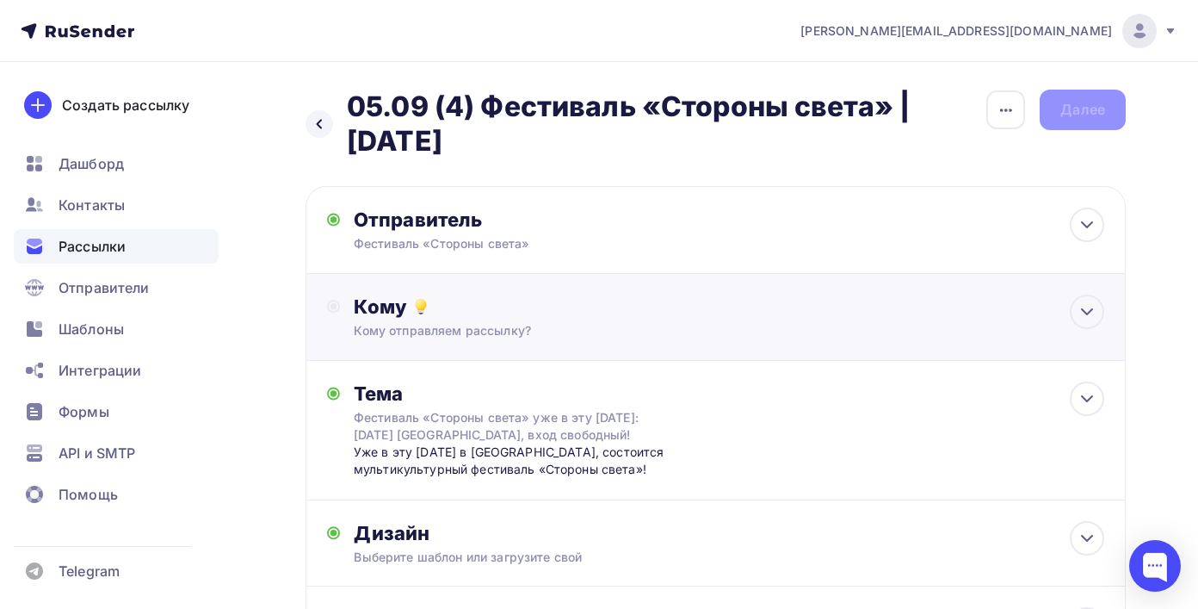
click at [774, 338] on div "Кому отправляем рассылку?" at bounding box center [691, 330] width 675 height 17
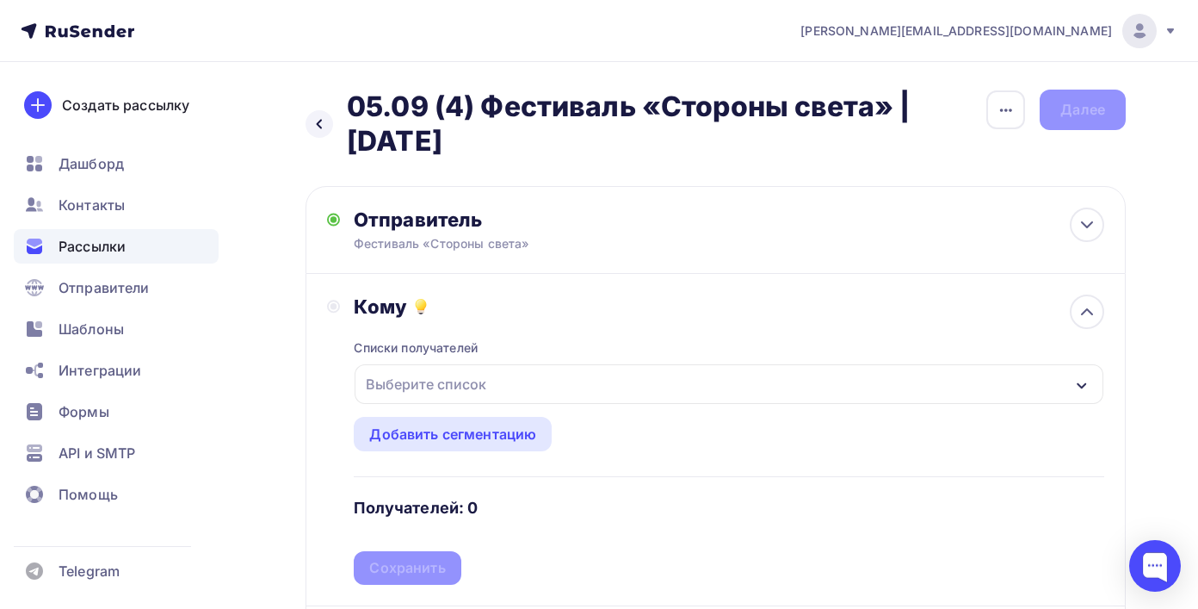
click at [735, 386] on div "Выберите список" at bounding box center [729, 384] width 749 height 40
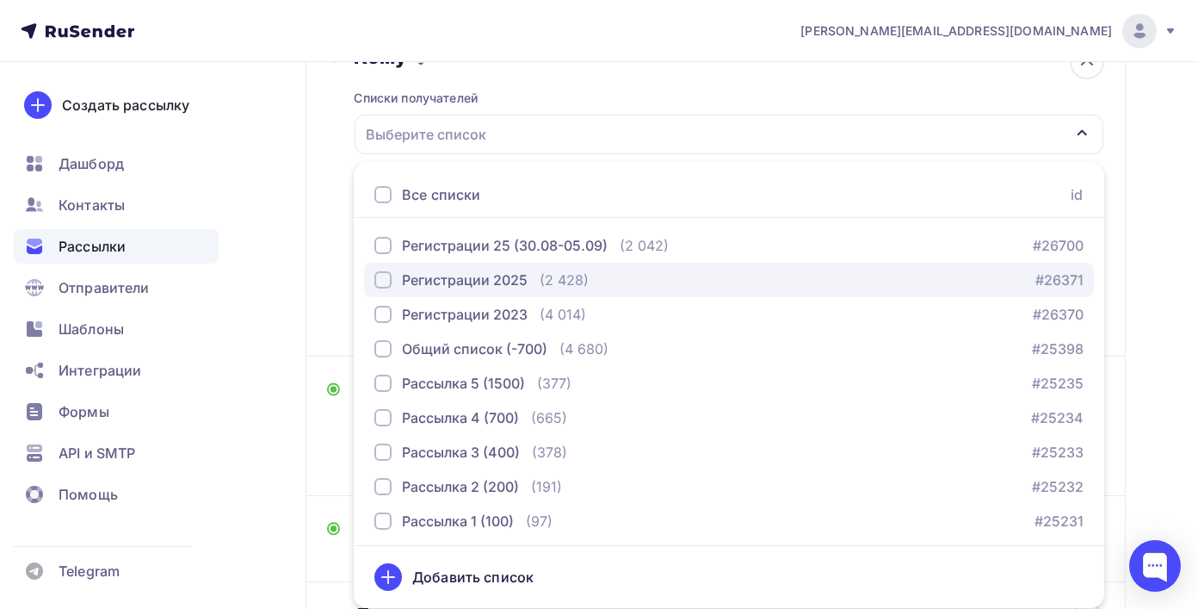
click at [663, 280] on div "Регистрации 2025 (2 428) #26371" at bounding box center [728, 279] width 709 height 21
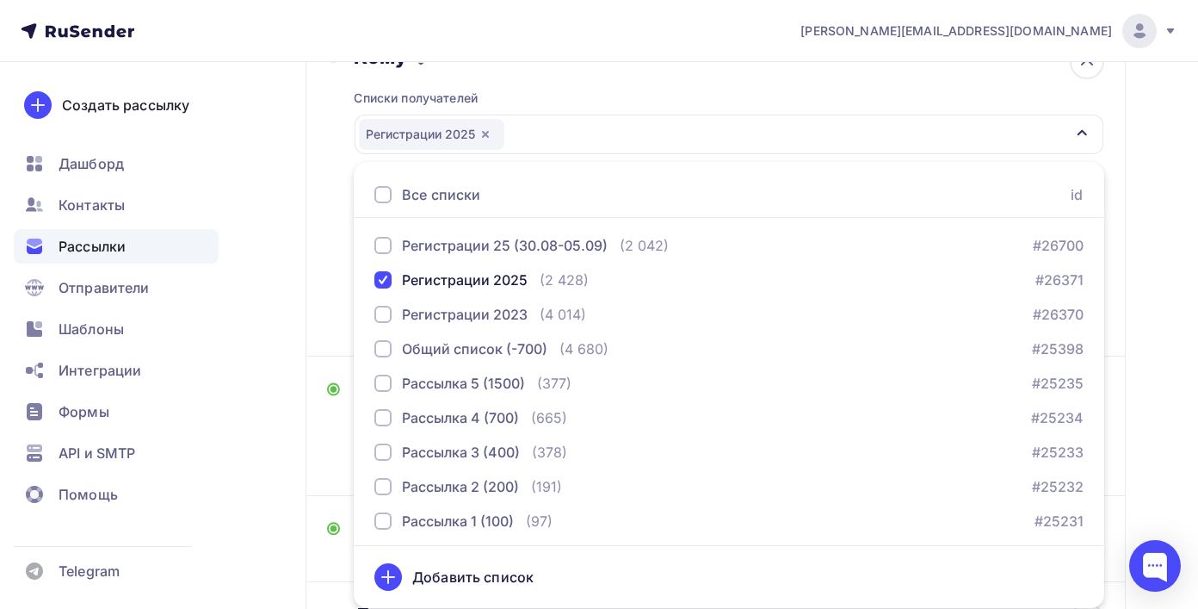
click at [917, 78] on div "Списки получателей Регистрации 2025 Все списки id Регистрации 25 (30.08-05.09) …" at bounding box center [729, 202] width 751 height 266
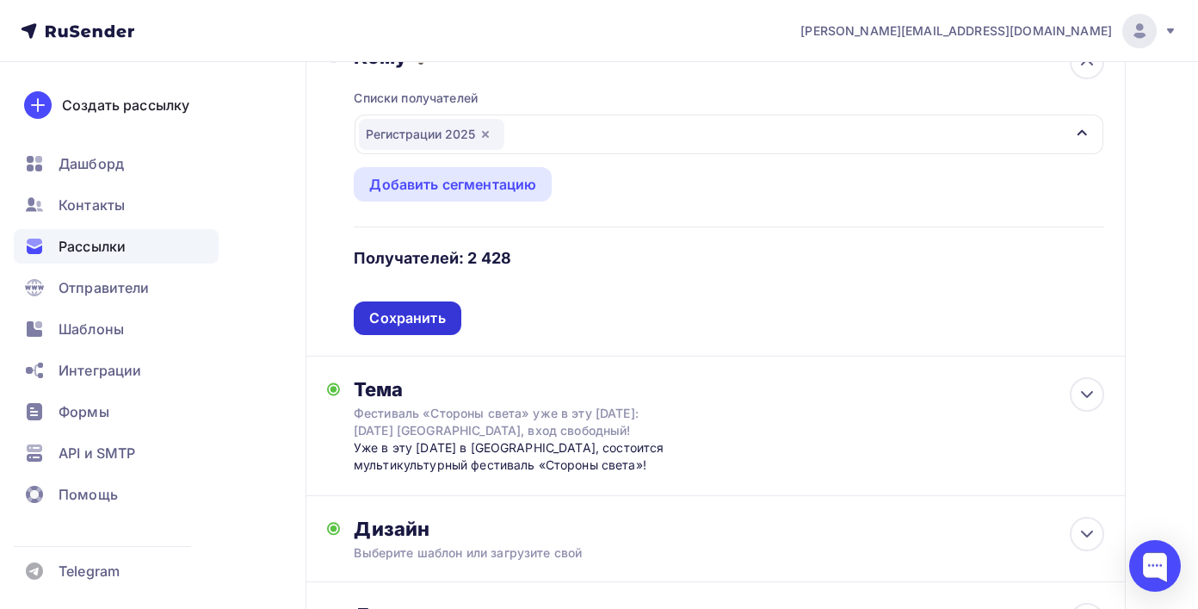
click at [450, 318] on div "Сохранить" at bounding box center [407, 318] width 107 height 34
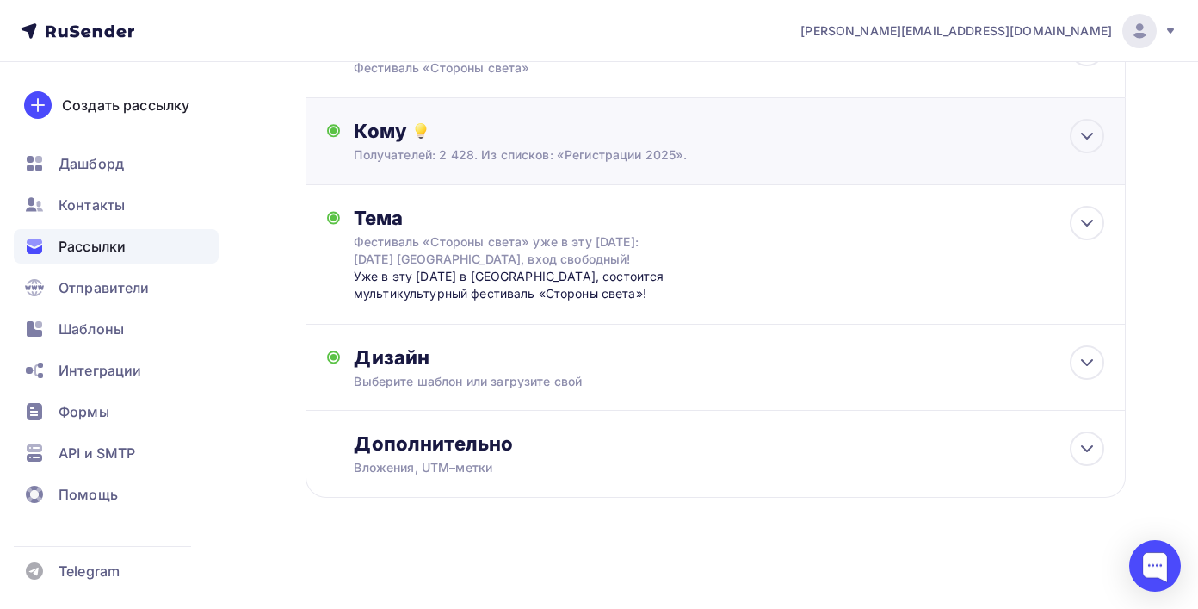
scroll to position [0, 0]
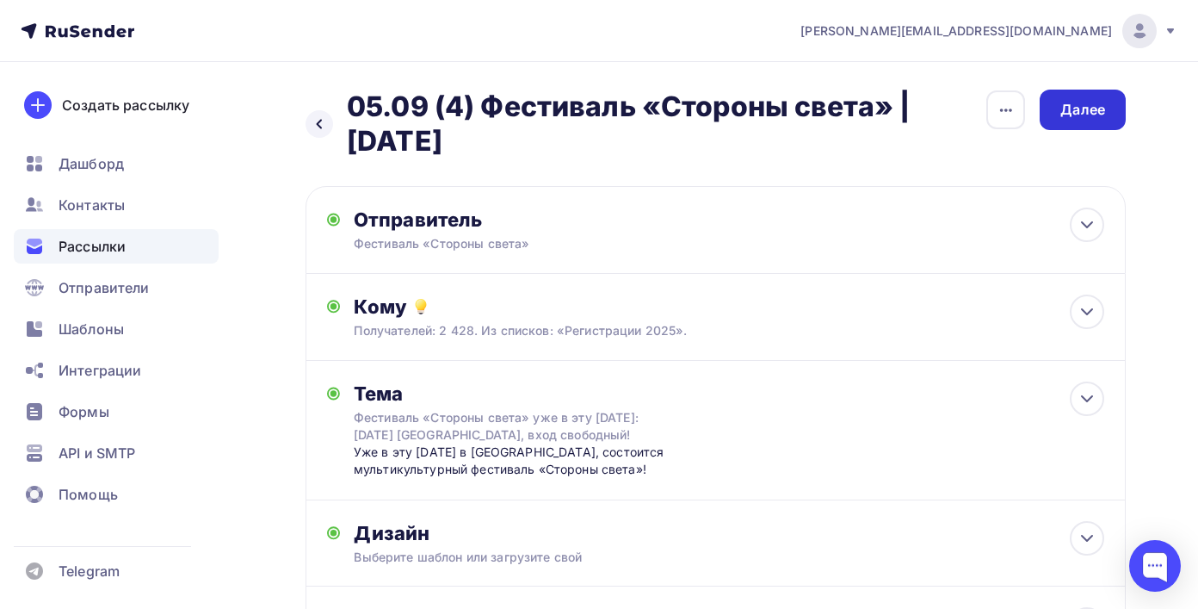
click at [1077, 108] on div "Далее" at bounding box center [1082, 110] width 45 height 20
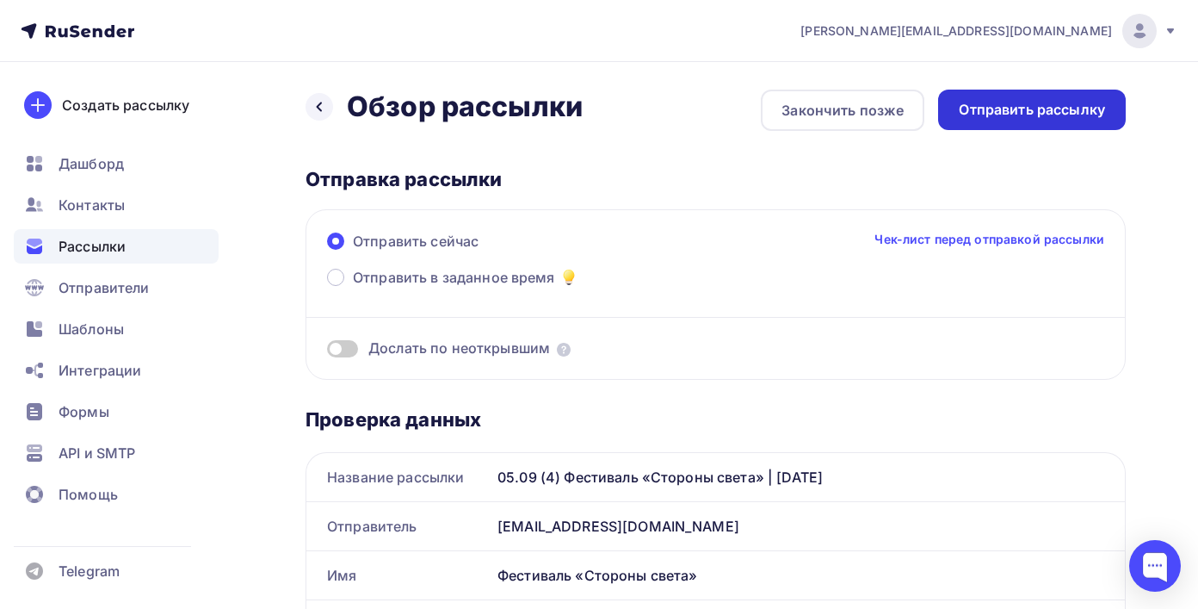
click at [1023, 109] on div "Отправить рассылку" at bounding box center [1032, 110] width 146 height 20
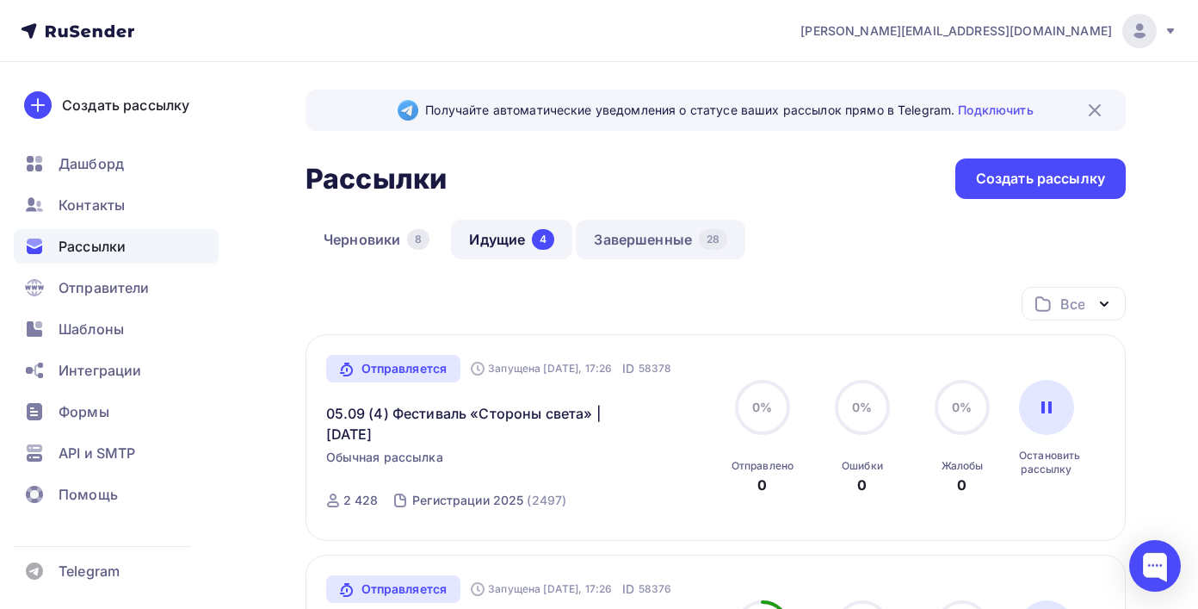
click at [671, 235] on link "Завершенные 28" at bounding box center [661, 239] width 170 height 40
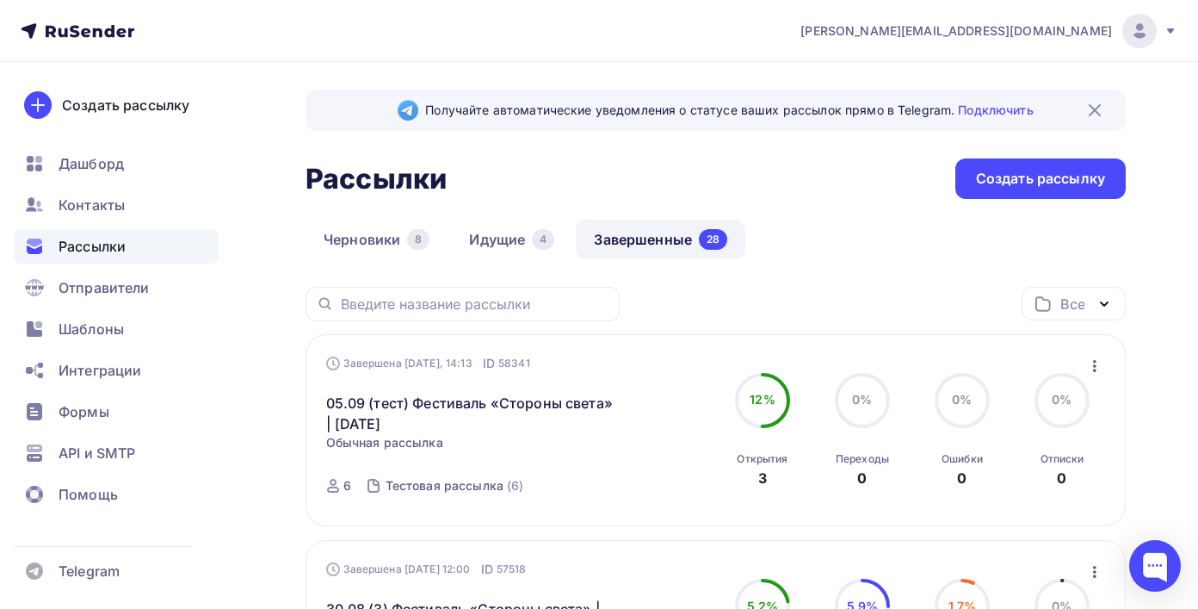
click at [1085, 364] on icon "button" at bounding box center [1094, 365] width 21 height 21
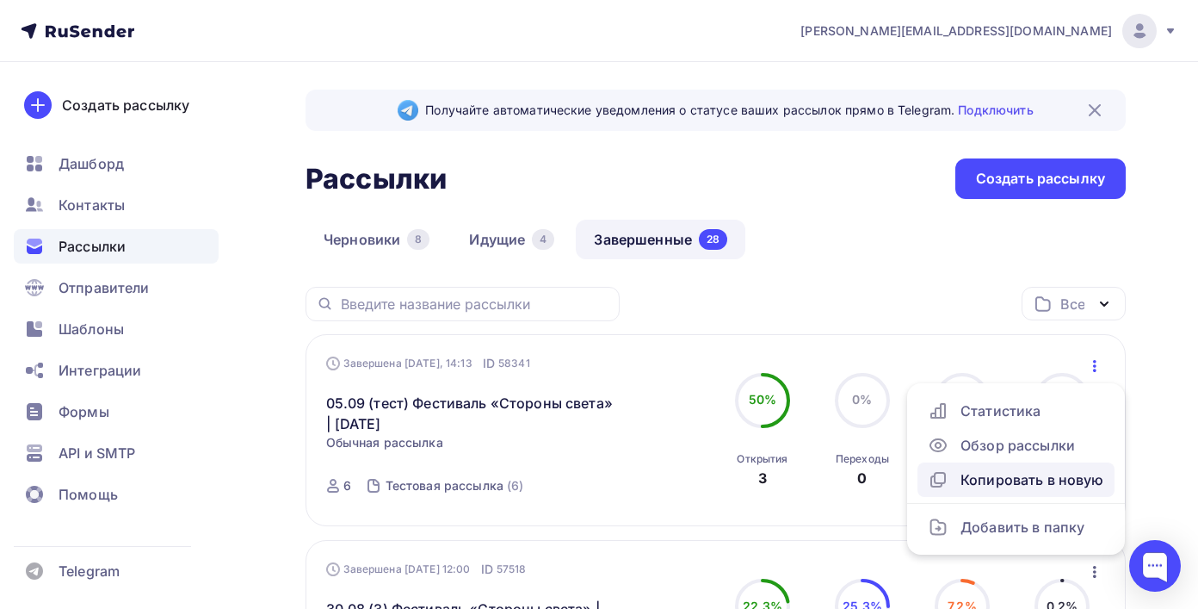
click at [1012, 485] on div "Копировать в новую" at bounding box center [1016, 479] width 176 height 21
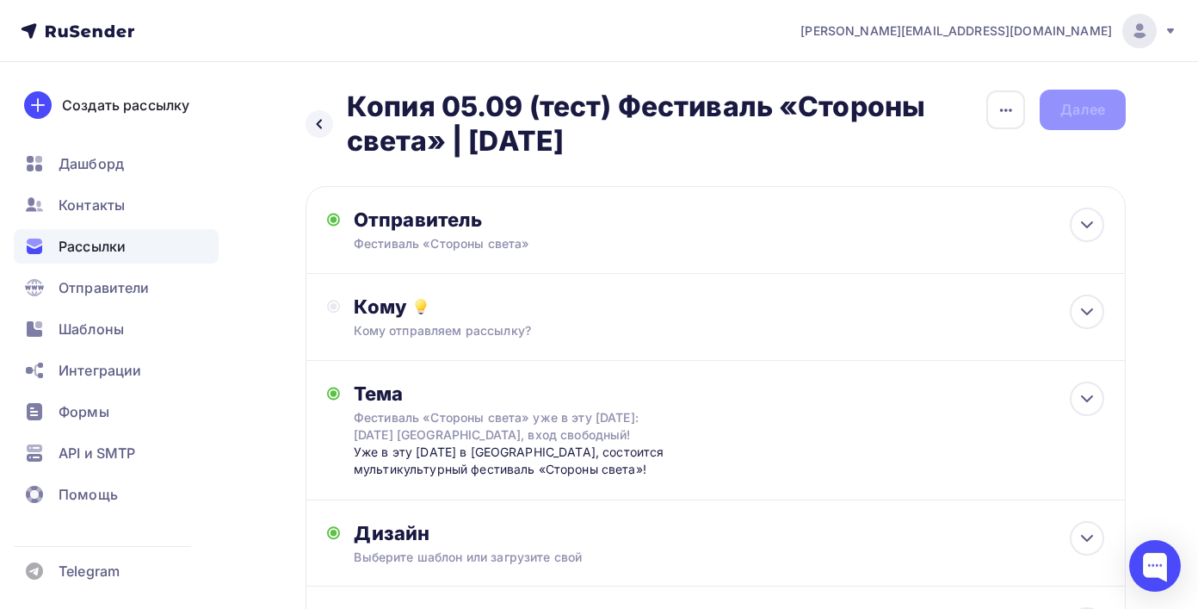
click at [480, 139] on h2 "Копия 05.09 (тест) Фестиваль «Стороны света» | 6 сентября" at bounding box center [666, 124] width 639 height 69
click at [973, 114] on h2 "Копия 05.09 (тест) Фестиваль «Стороны света» | 6 сентября" at bounding box center [666, 124] width 639 height 69
click at [1005, 114] on icon "button" at bounding box center [1006, 110] width 21 height 21
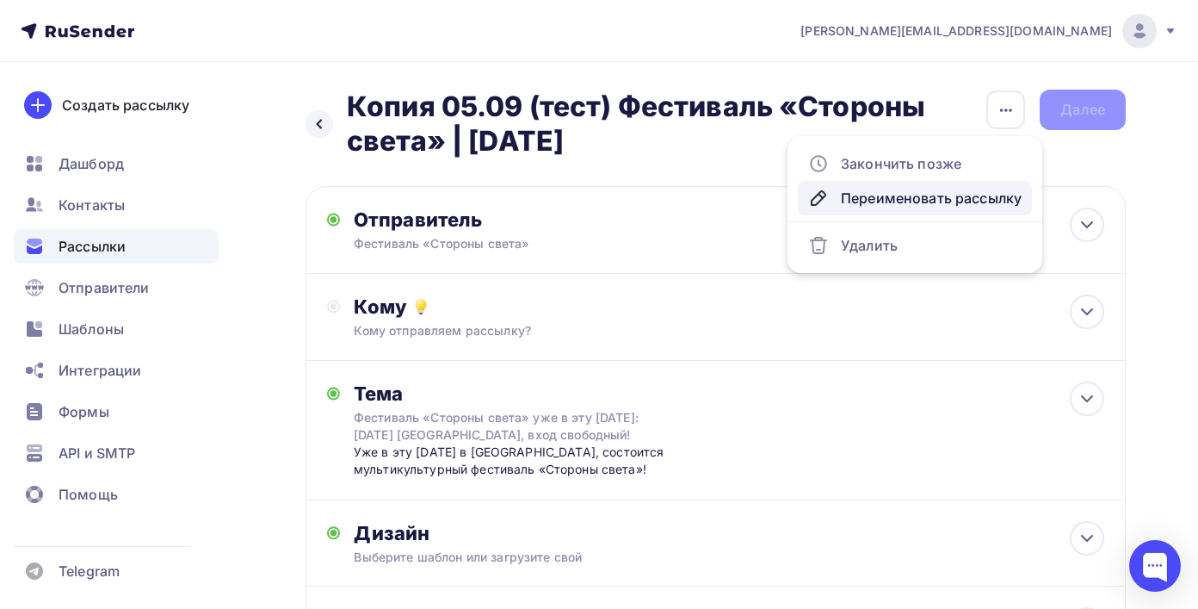
click at [962, 202] on div "Переименовать рассылку" at bounding box center [914, 198] width 213 height 21
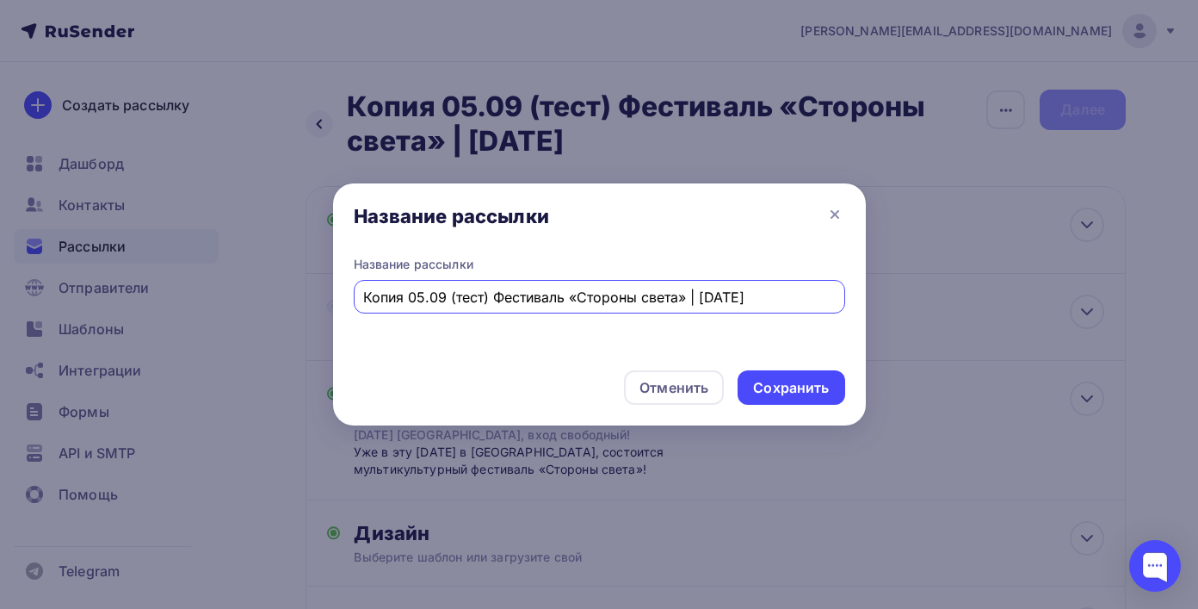
drag, startPoint x: 410, startPoint y: 295, endPoint x: 311, endPoint y: 295, distance: 99.0
click at [311, 295] on div "Название рассылки Название рассылки Копия 05.09 (тест) Фестиваль «Стороны света…" at bounding box center [599, 304] width 1198 height 609
click at [430, 295] on input "05.09 (тест) Фестиваль «Стороны света» | [DATE]" at bounding box center [599, 297] width 472 height 21
type input "05.09 (5) Фестиваль «Стороны света» | [DATE]"
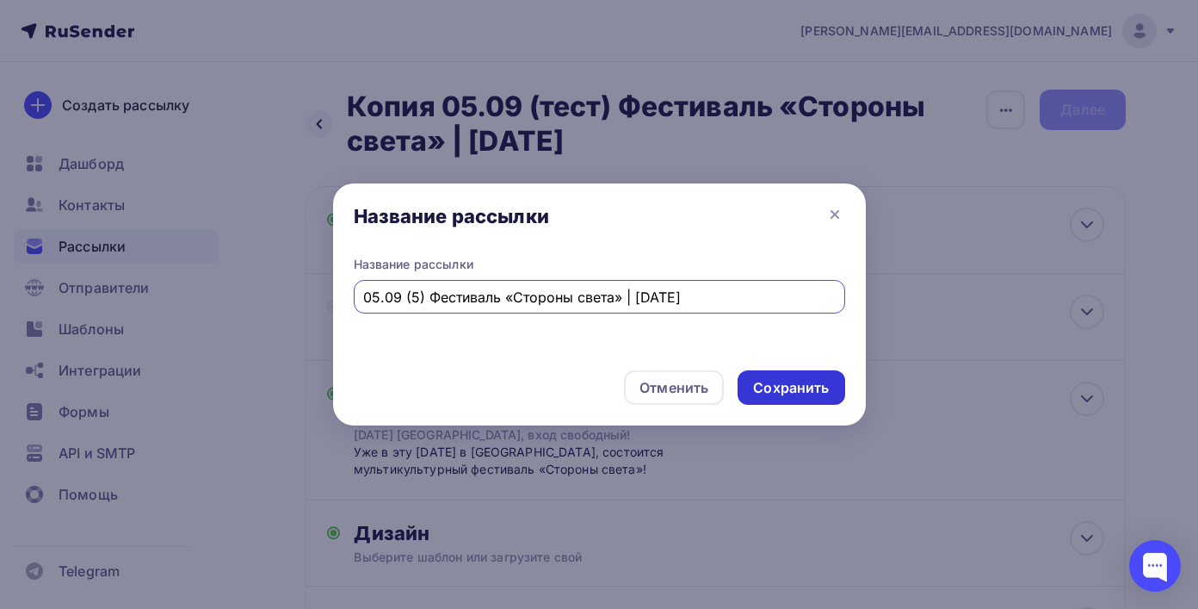
click at [808, 381] on div "Сохранить" at bounding box center [791, 388] width 76 height 20
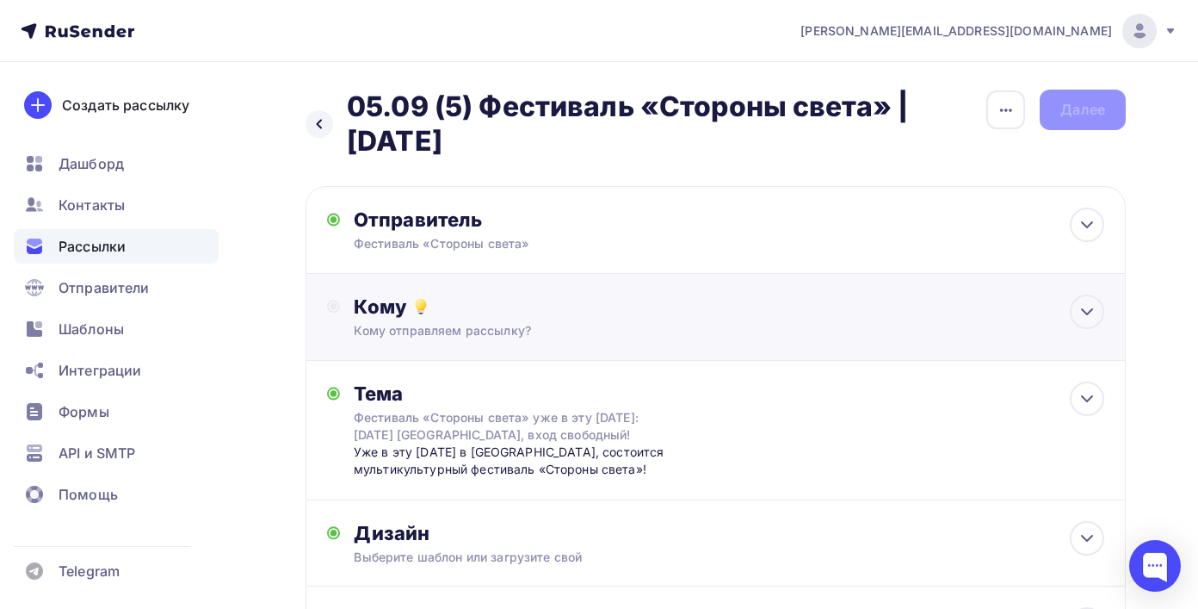
click at [752, 331] on div "Кому отправляем рассылку?" at bounding box center [691, 330] width 675 height 17
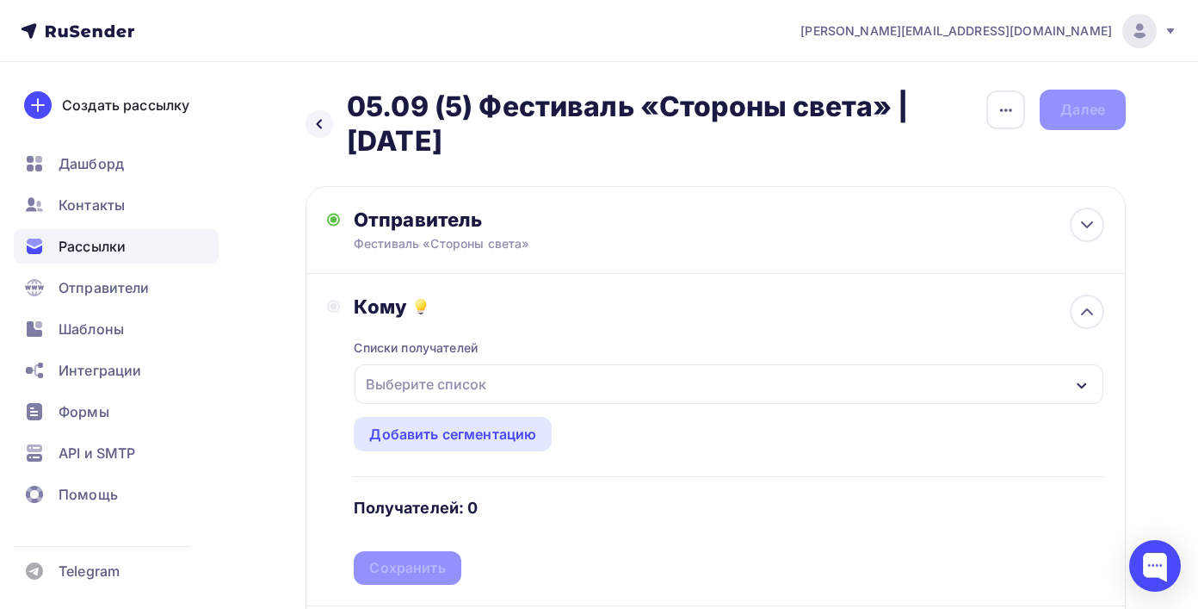
click at [664, 382] on div "Выберите список" at bounding box center [729, 384] width 749 height 40
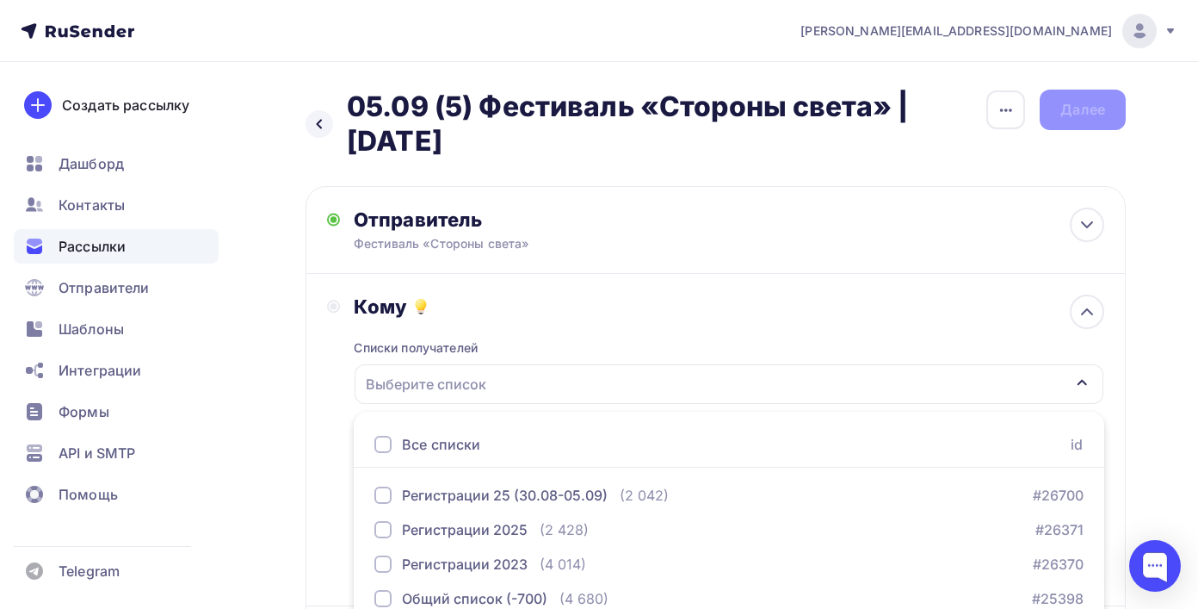
scroll to position [250, 0]
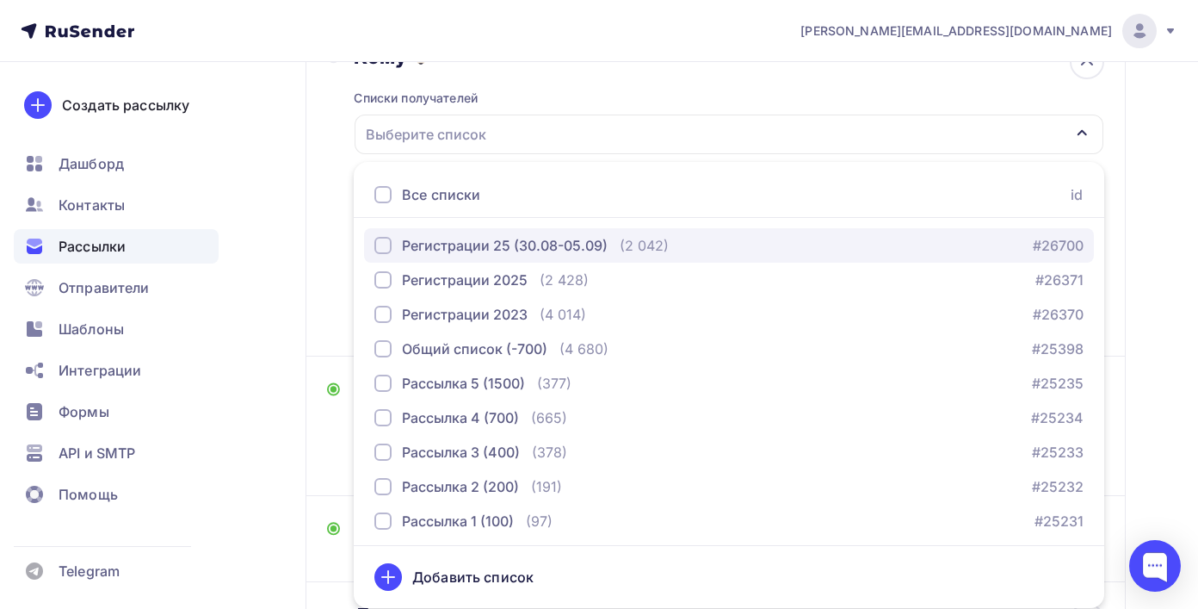
click at [598, 258] on button "Регистрации 25 (30.08-05.09) (2 042) #26700" at bounding box center [729, 245] width 730 height 34
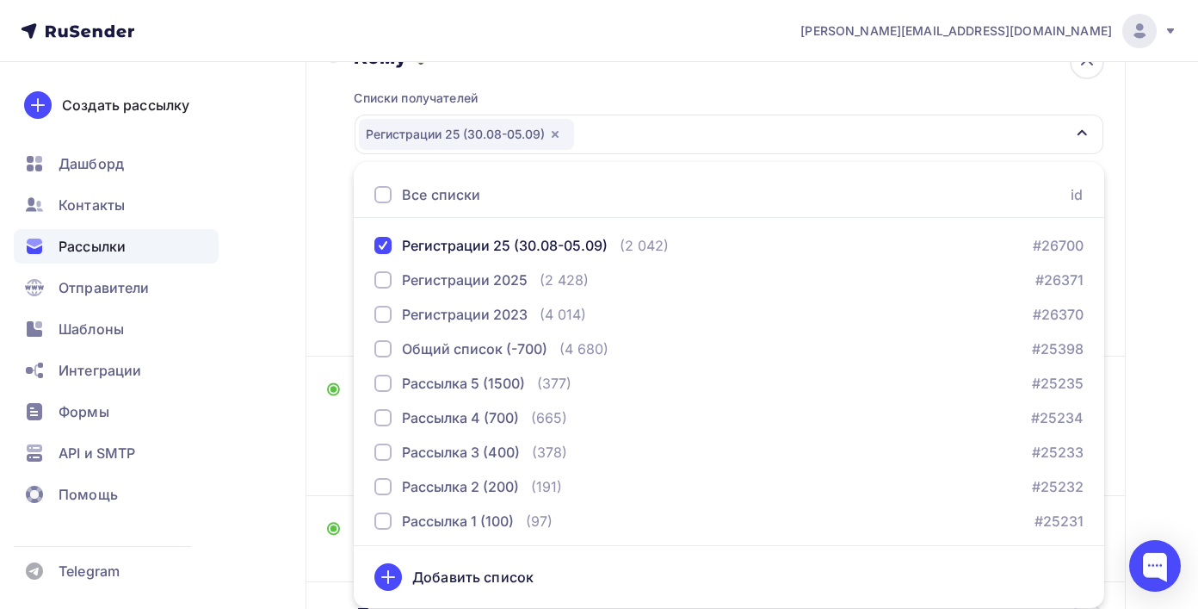
click at [292, 282] on div "Назад 05.09 (5) Фестиваль «Стороны света» | 6 сентября 05.09 (5) Фестиваль «Сто…" at bounding box center [599, 295] width 1198 height 967
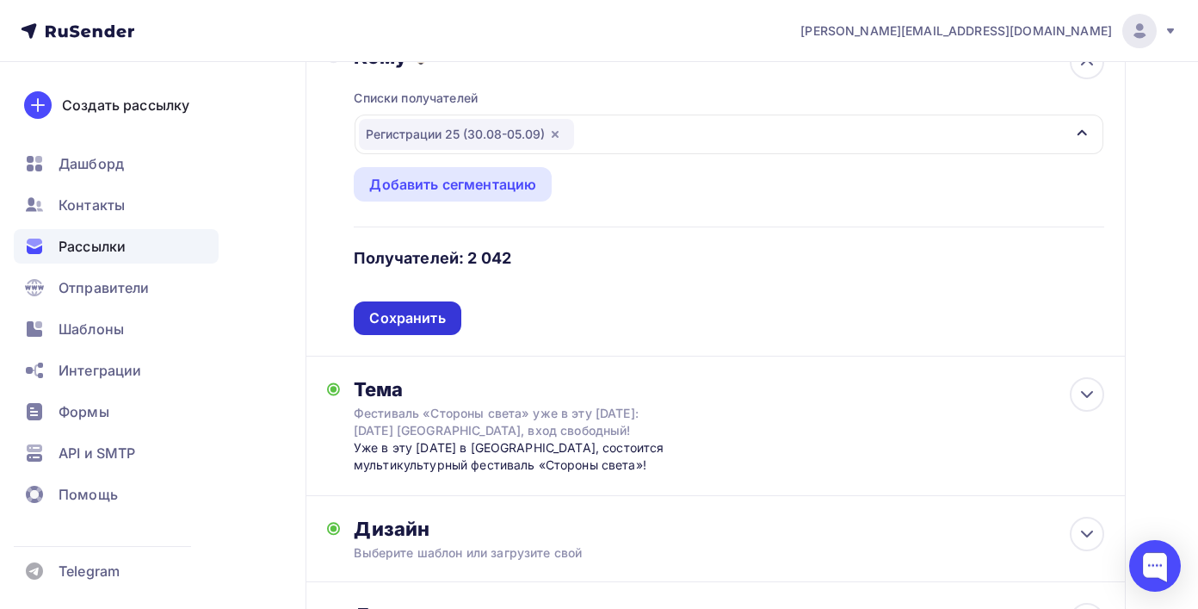
click at [442, 316] on div "Сохранить" at bounding box center [407, 318] width 76 height 20
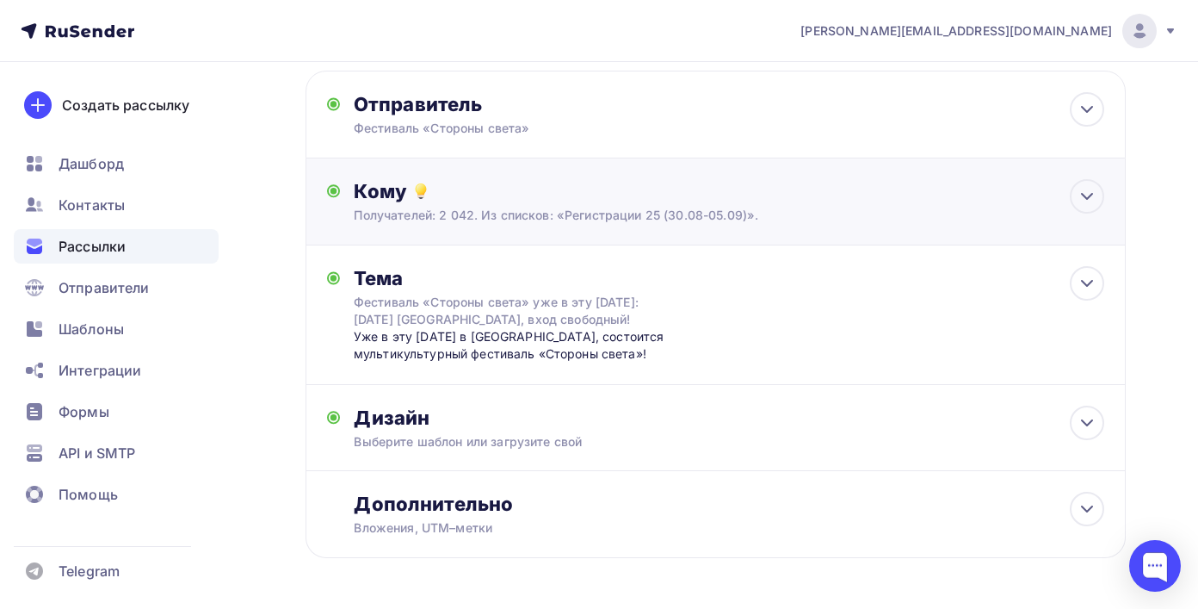
scroll to position [24, 0]
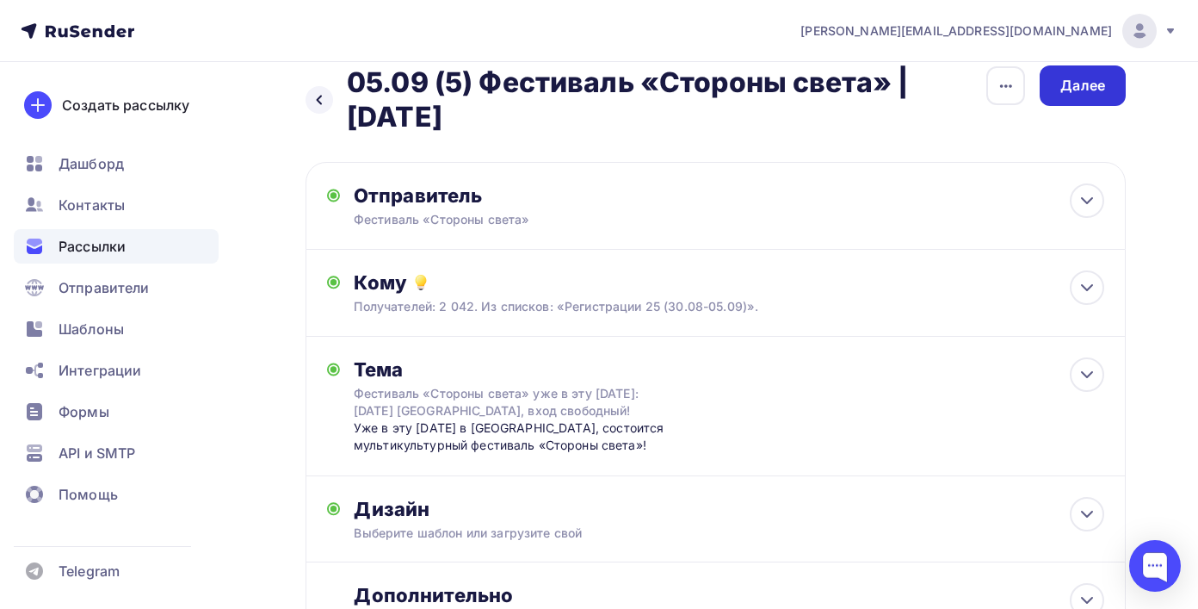
click at [1076, 84] on div "Далее" at bounding box center [1082, 86] width 45 height 20
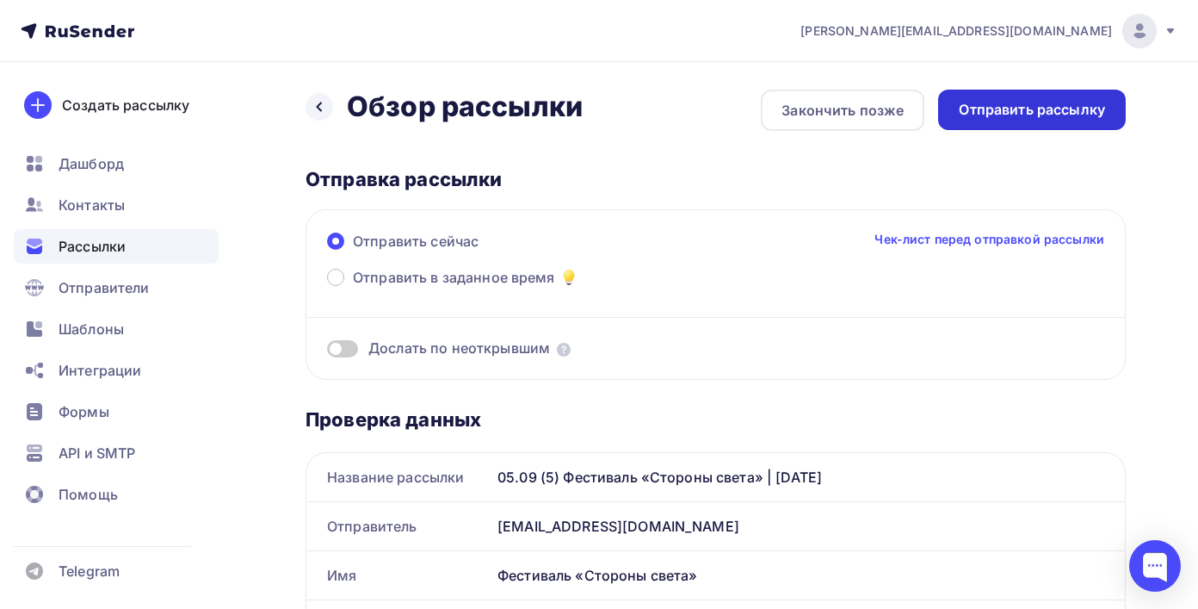
click at [1010, 119] on div "Отправить рассылку" at bounding box center [1032, 110] width 146 height 20
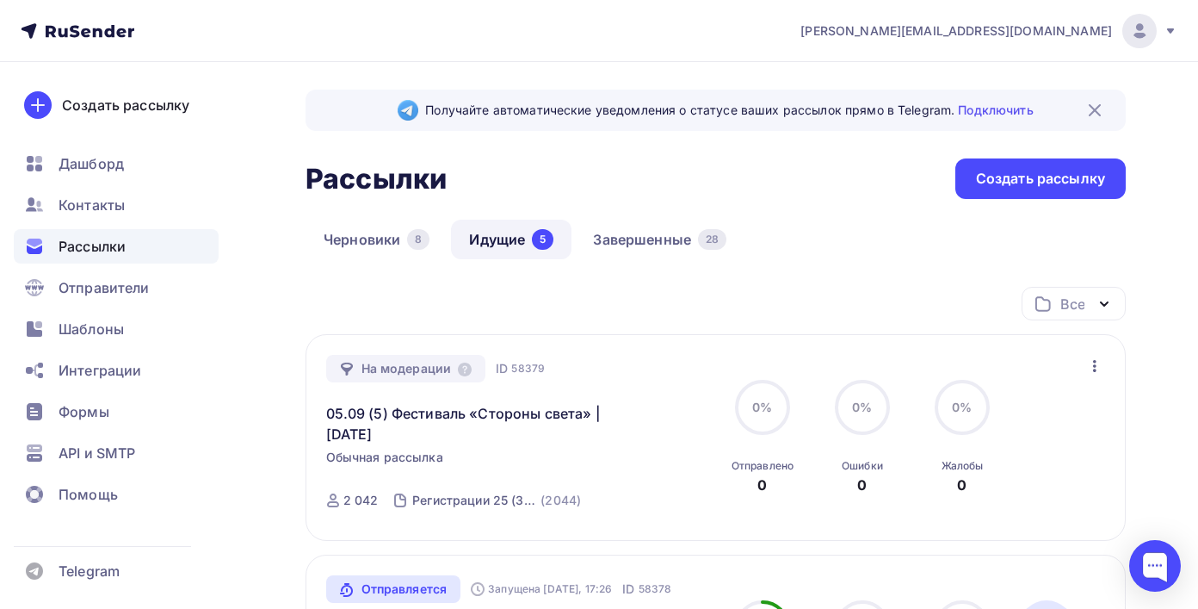
click at [701, 52] on nav "dmitriy@light-music.ru Аккаунт Тарифы Выйти Создать рассылку Дашборд Контакты Р…" at bounding box center [599, 31] width 1198 height 62
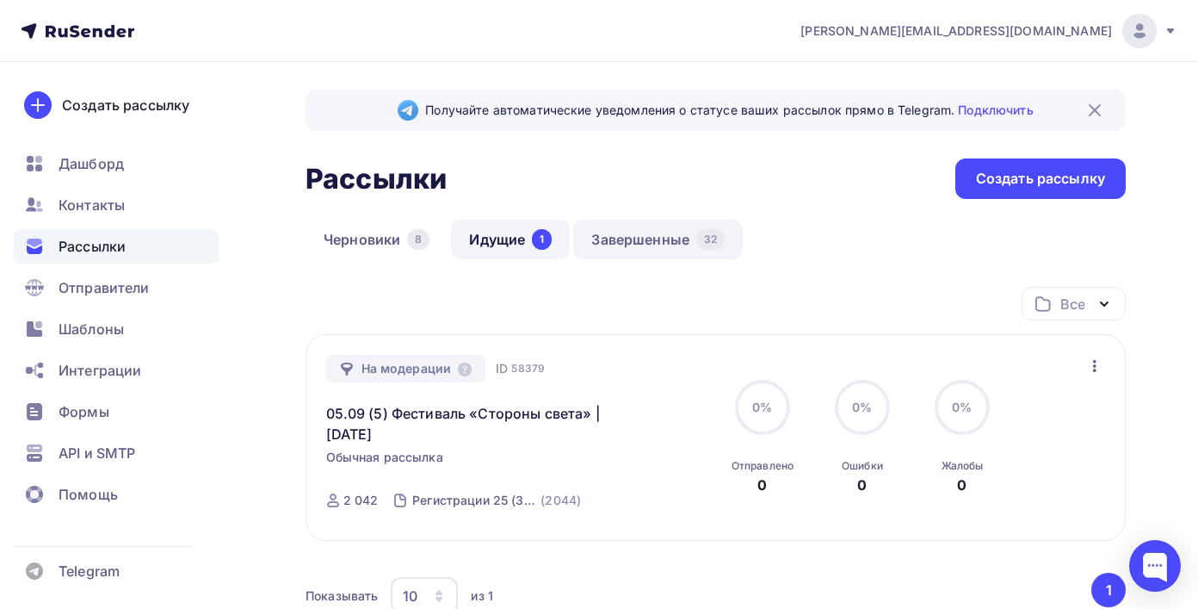
click at [689, 232] on link "Завершенные 32" at bounding box center [658, 239] width 170 height 40
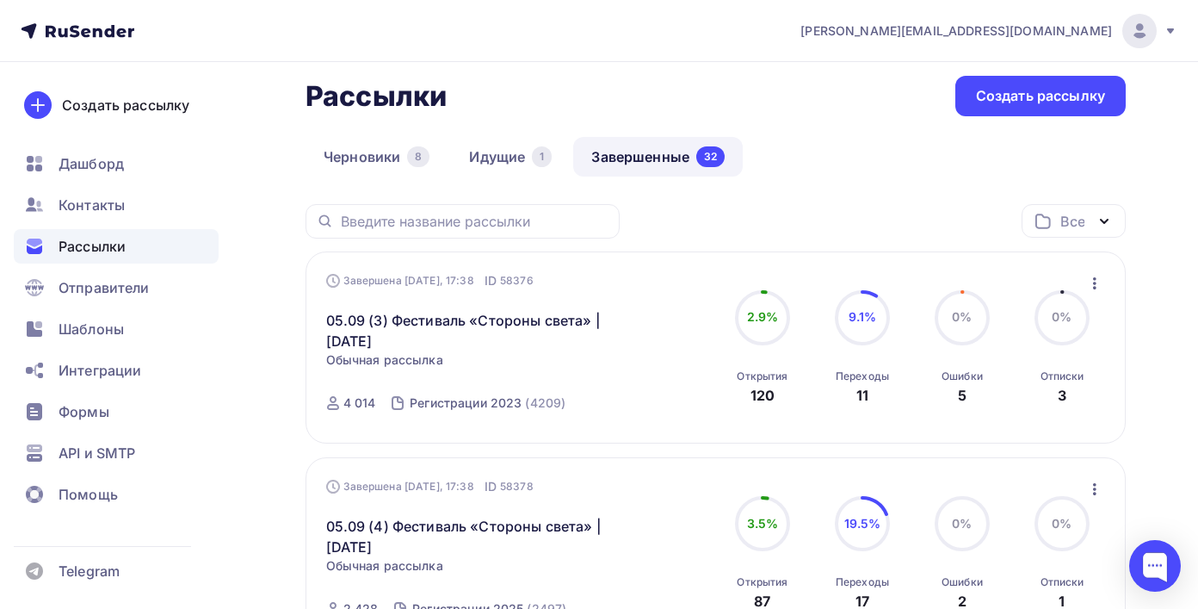
scroll to position [81, 0]
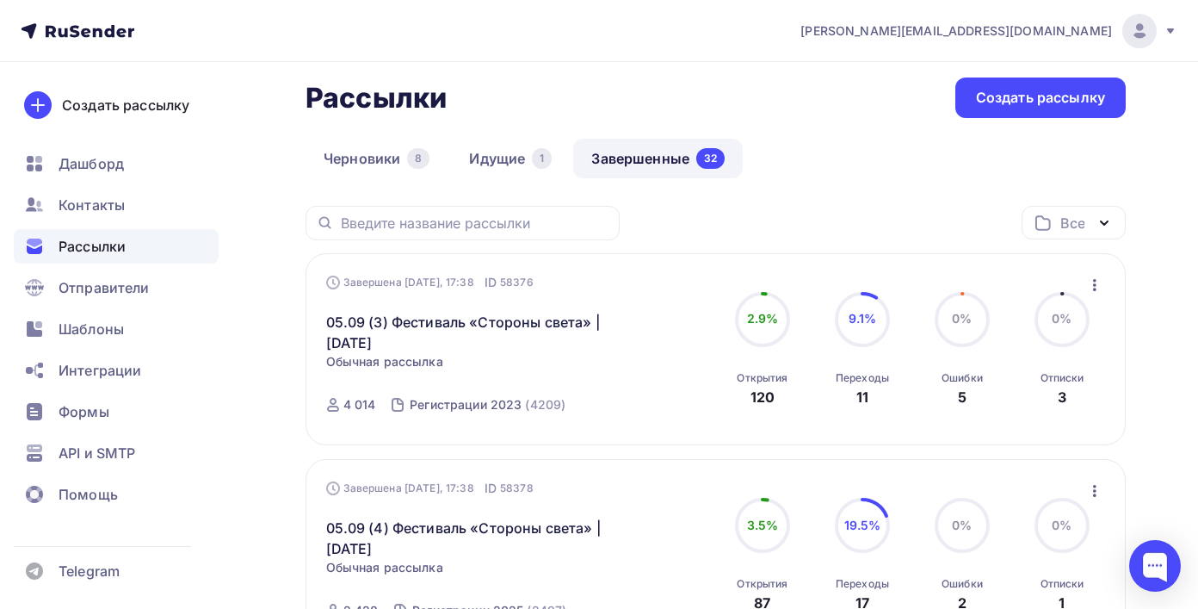
click at [1072, 335] on circle at bounding box center [1062, 319] width 52 height 52
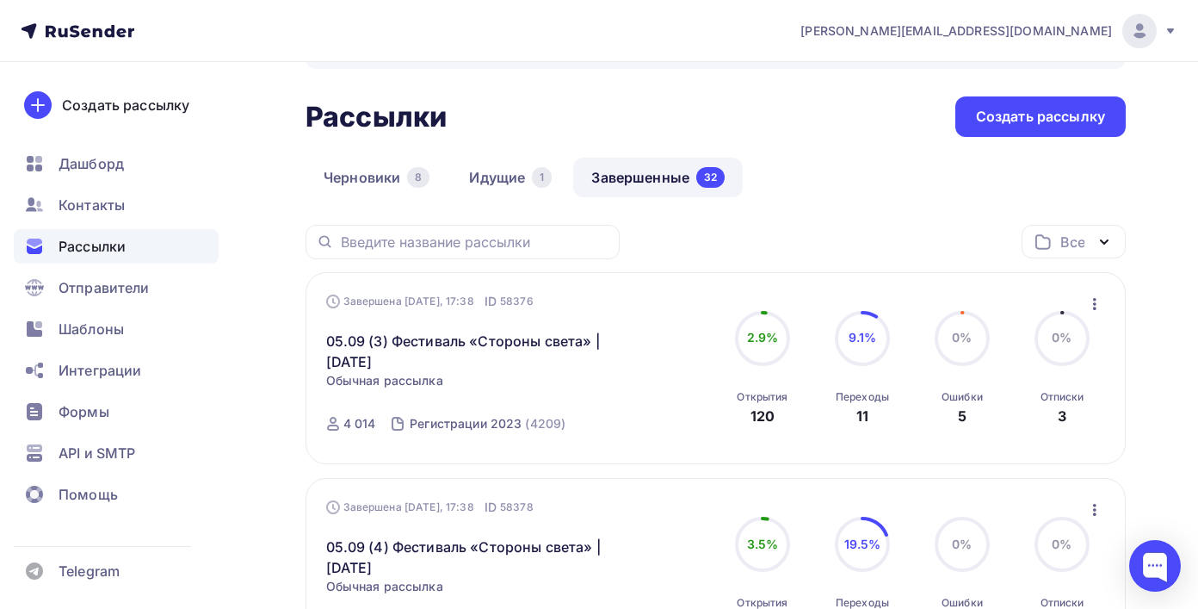
scroll to position [28, 0]
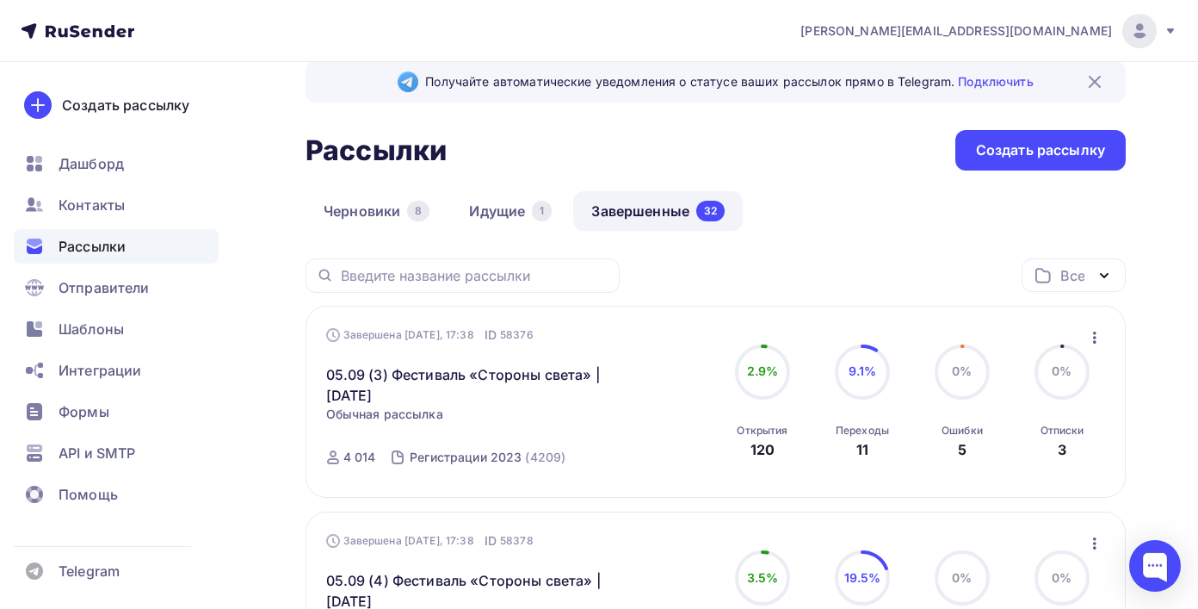
click at [1062, 474] on div "Завершена Сегодня, 17:38 ID 58376 05.09 (3) Фестиваль «Стороны света» | 6 сентя…" at bounding box center [716, 401] width 780 height 151
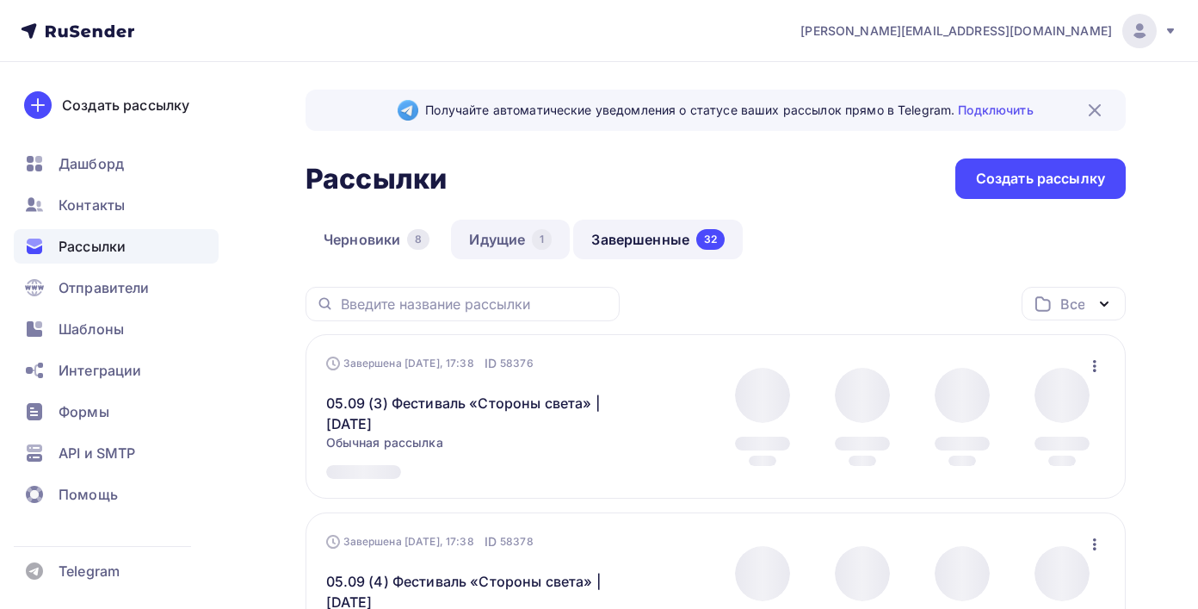
click at [502, 232] on link "Идущие 1" at bounding box center [510, 239] width 119 height 40
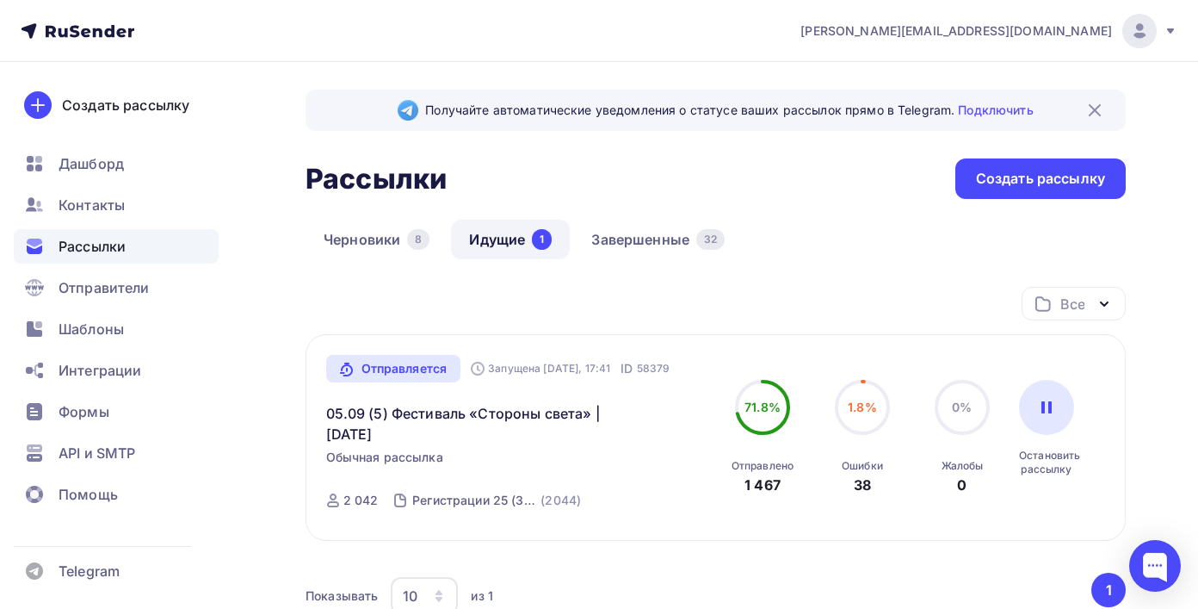
click at [769, 395] on circle at bounding box center [763, 407] width 52 height 52
click at [641, 244] on link "Завершенные 32" at bounding box center [658, 239] width 170 height 40
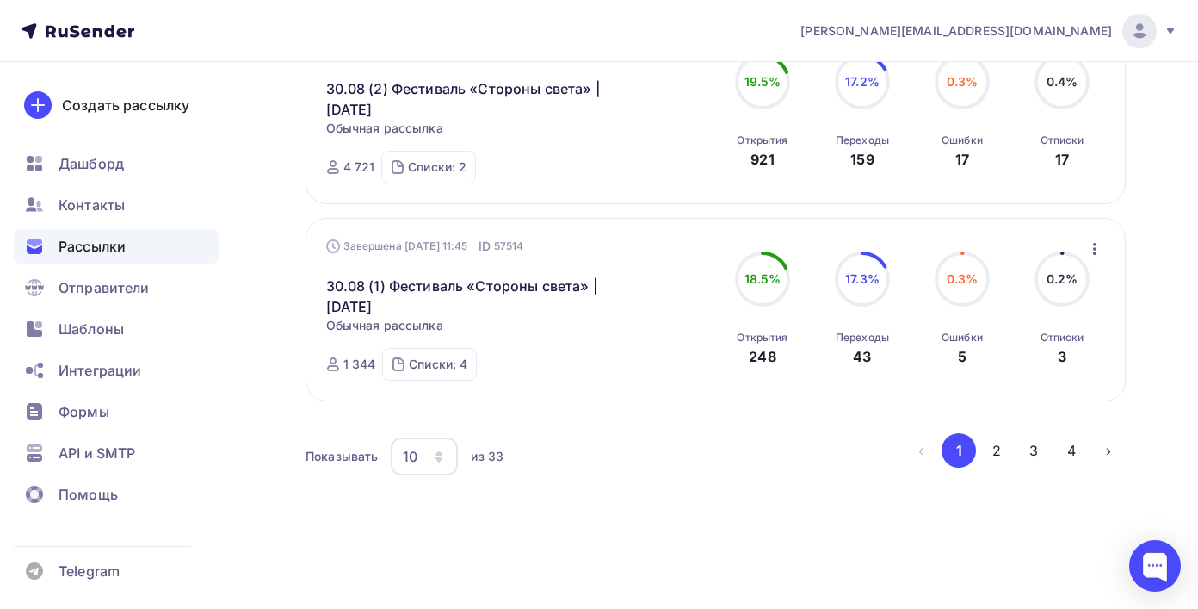
scroll to position [1962, 0]
click at [770, 281] on span "18.5%" at bounding box center [763, 278] width 37 height 15
click at [983, 442] on button "2" at bounding box center [996, 450] width 34 height 34
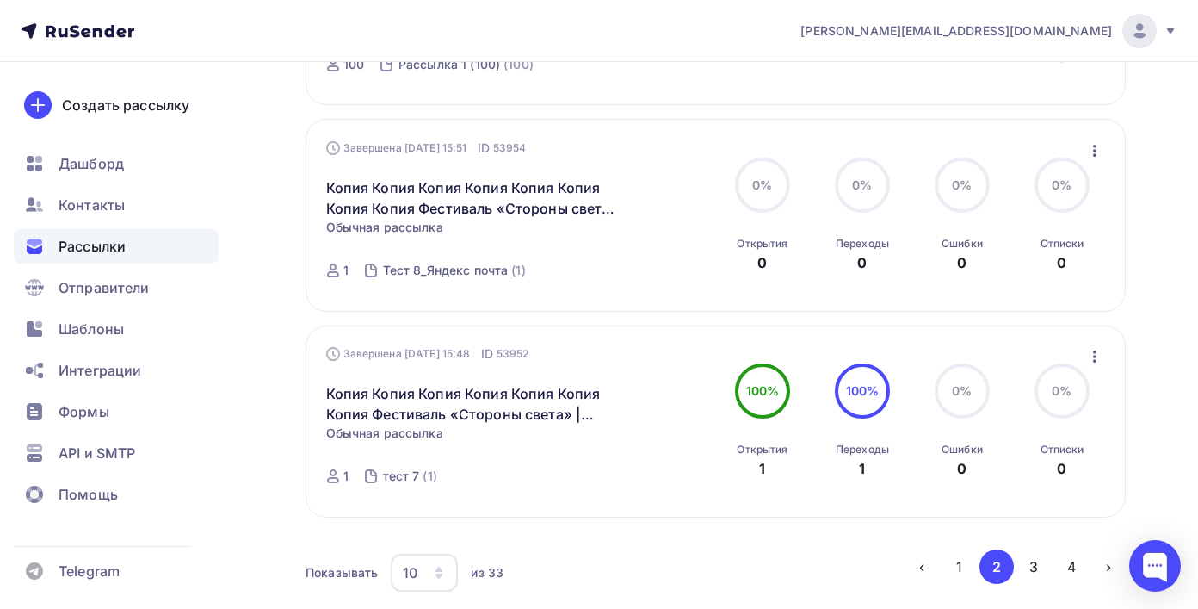
scroll to position [1982, 0]
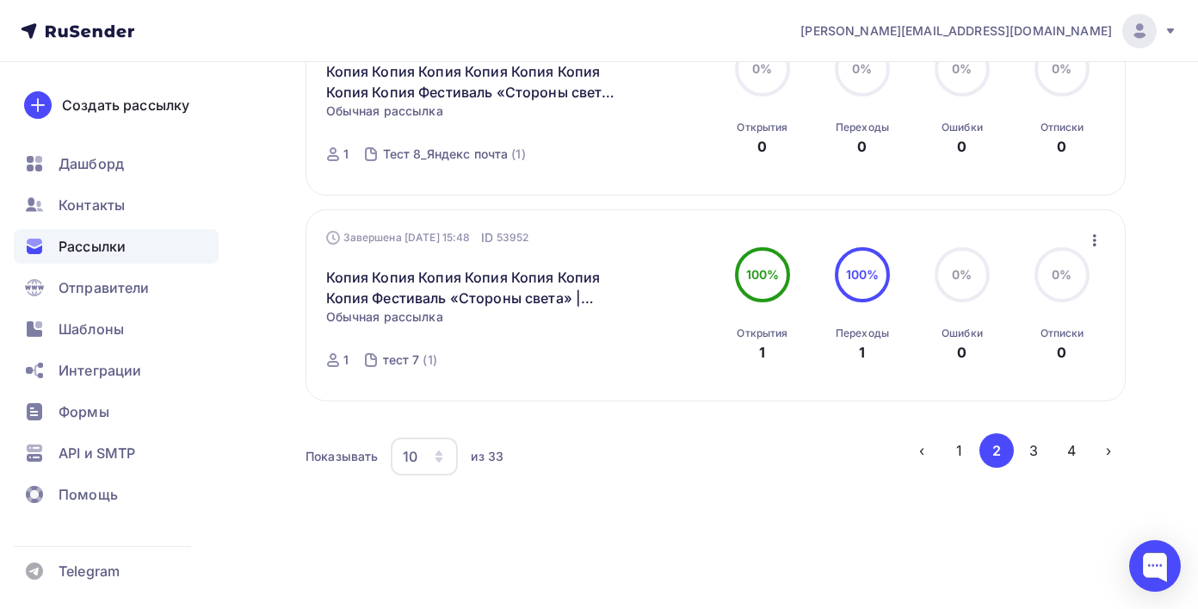
click at [955, 442] on button "1" at bounding box center [959, 450] width 34 height 34
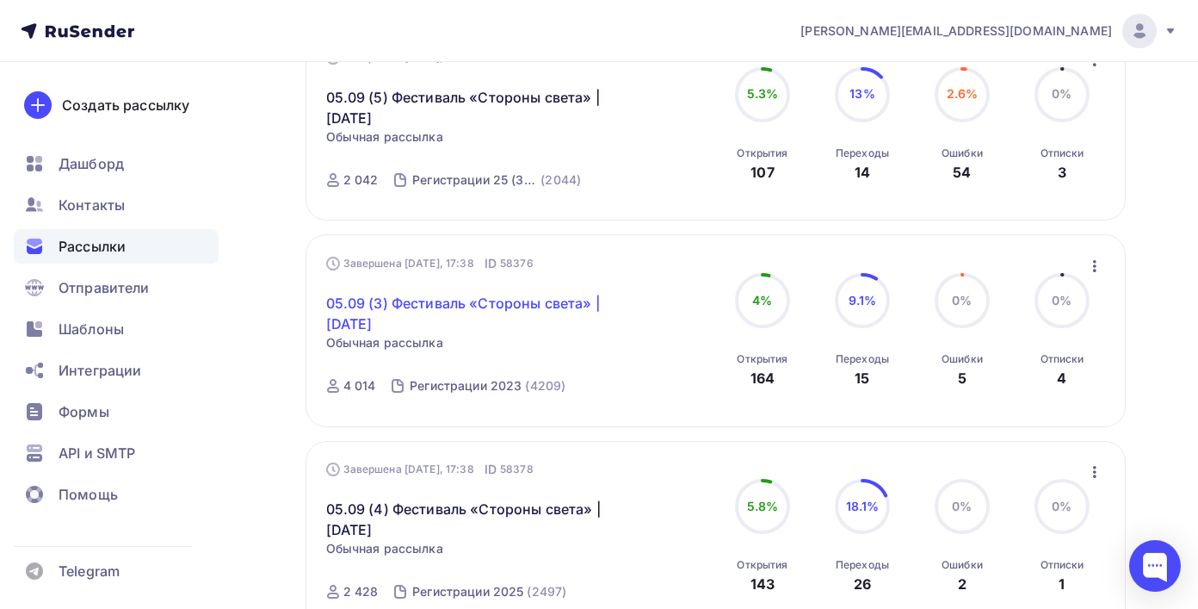
scroll to position [0, 0]
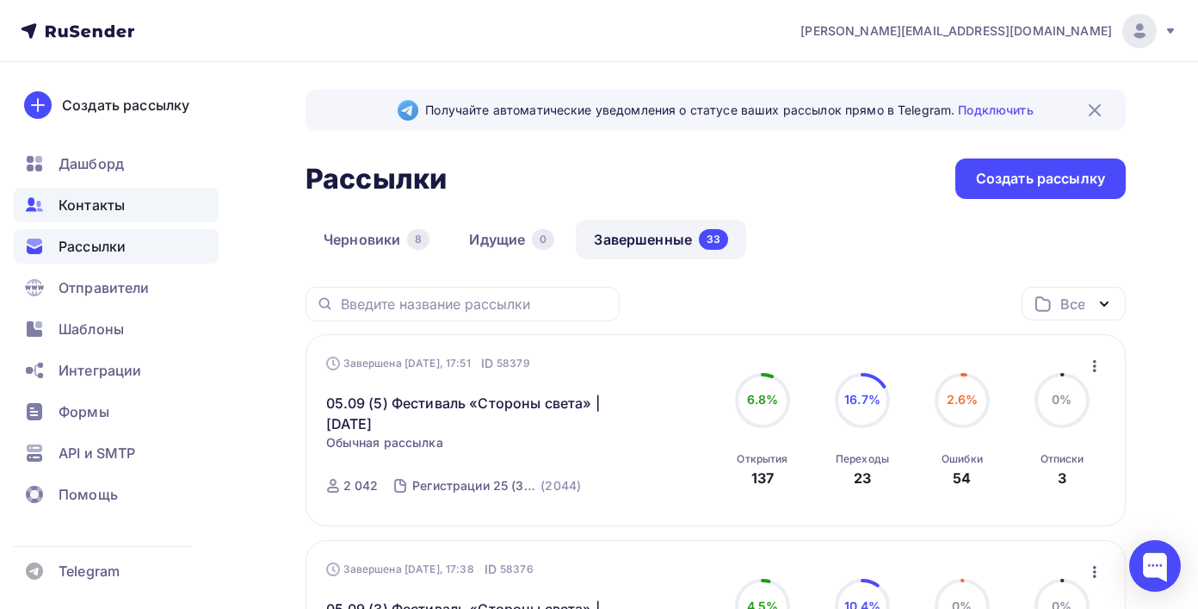
click at [85, 191] on div "Контакты" at bounding box center [116, 205] width 205 height 34
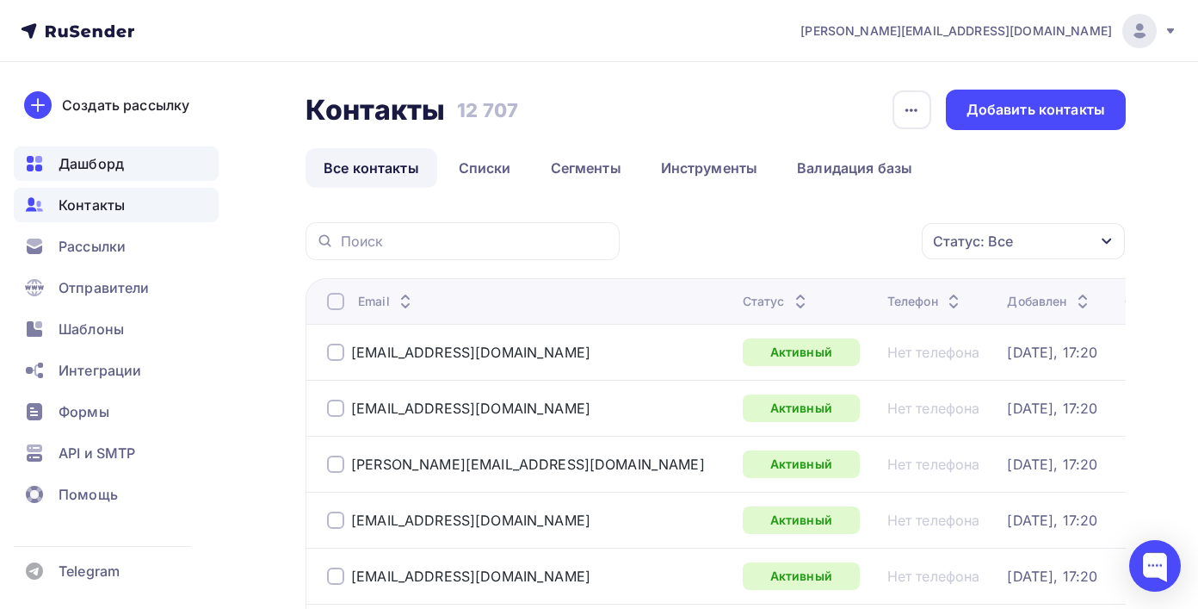
click at [90, 175] on div "Дашборд" at bounding box center [116, 163] width 205 height 34
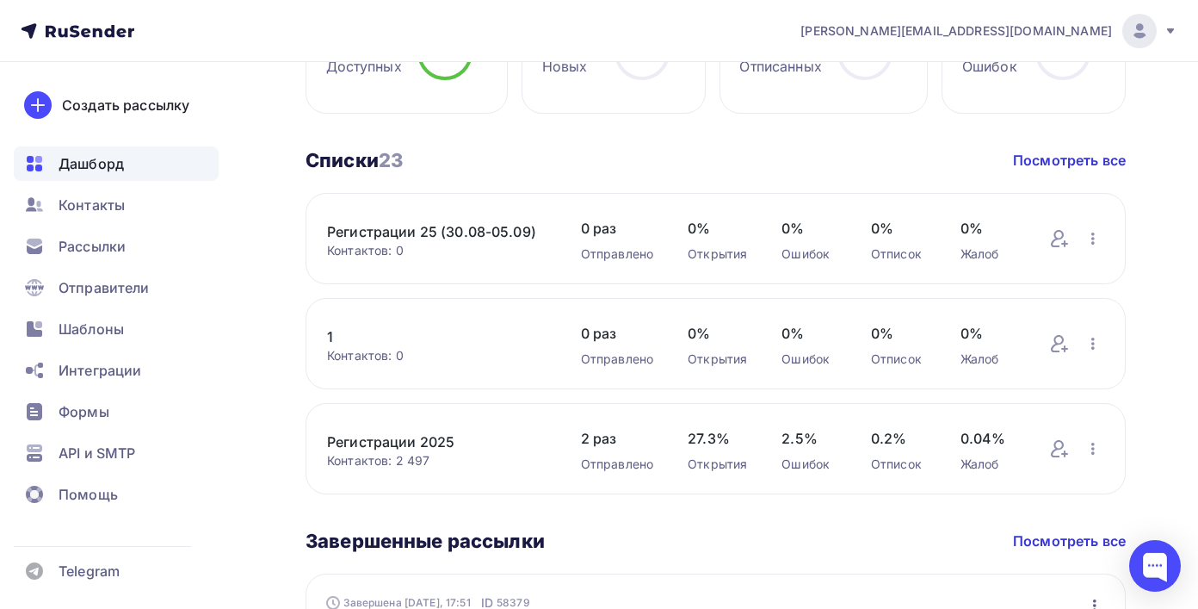
scroll to position [541, 0]
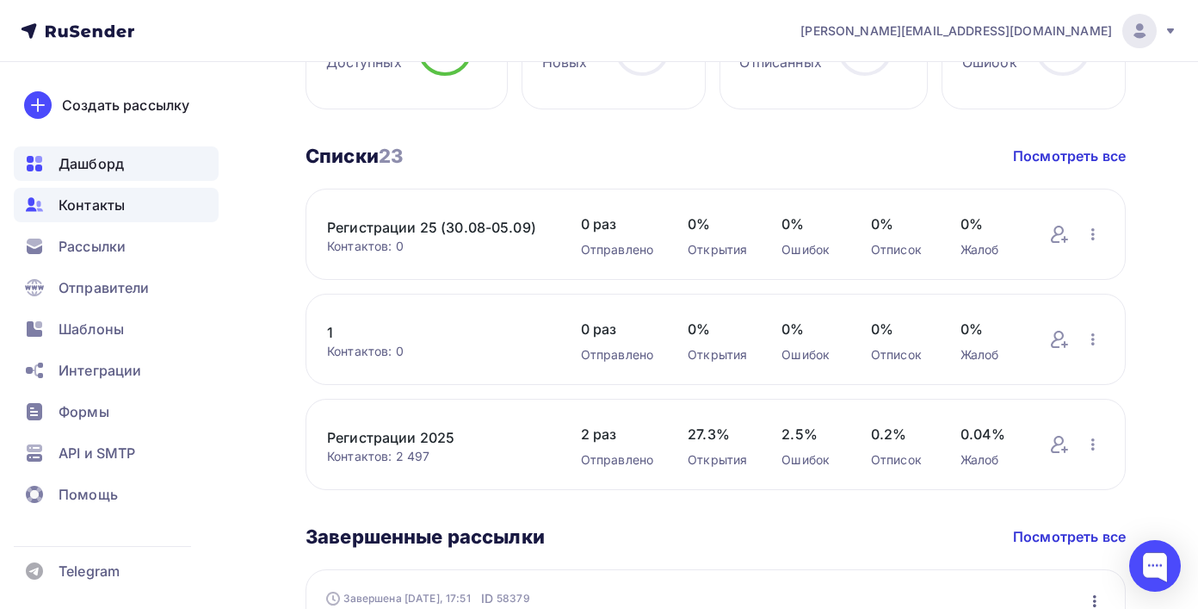
click at [100, 219] on div "Контакты" at bounding box center [116, 205] width 205 height 34
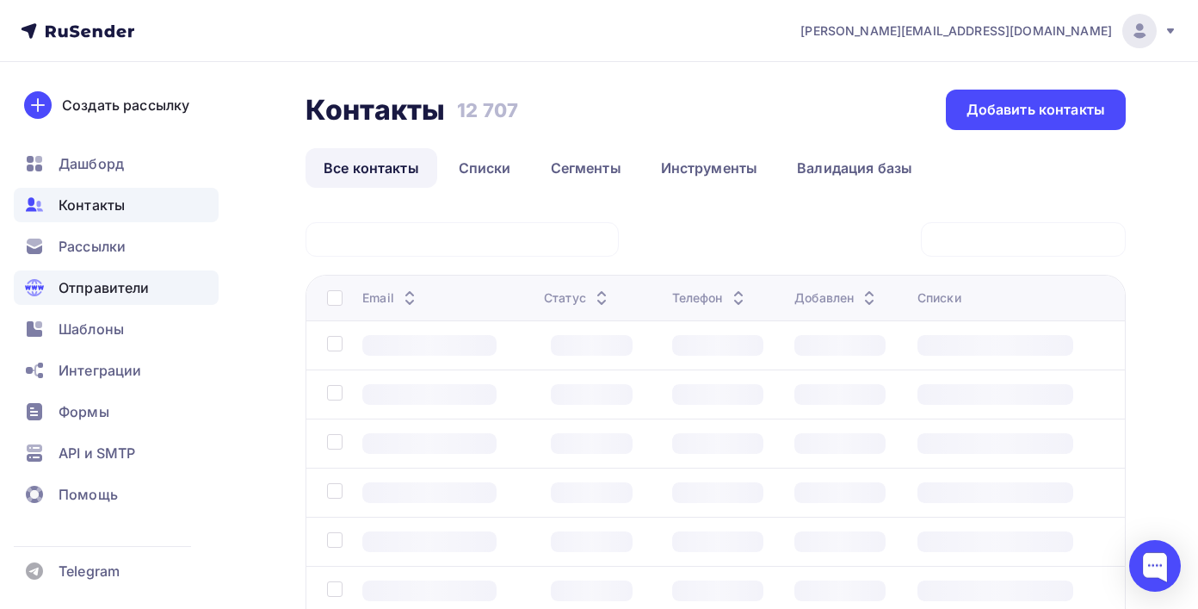
click at [105, 284] on span "Отправители" at bounding box center [104, 287] width 91 height 21
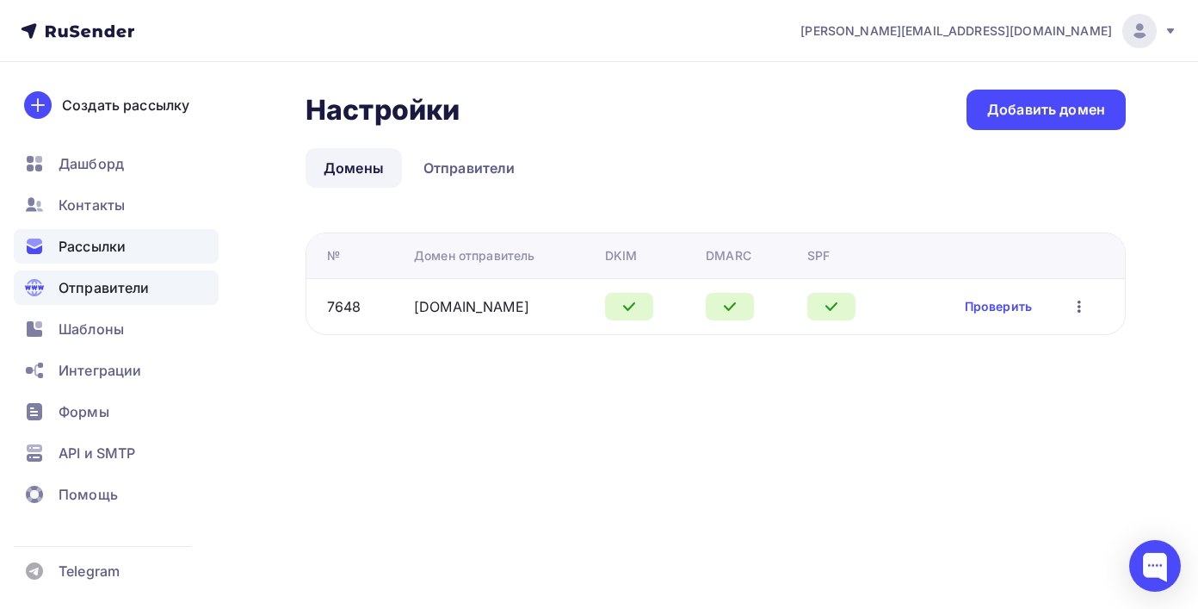
click at [109, 250] on span "Рассылки" at bounding box center [92, 246] width 67 height 21
